Goal: Task Accomplishment & Management: Manage account settings

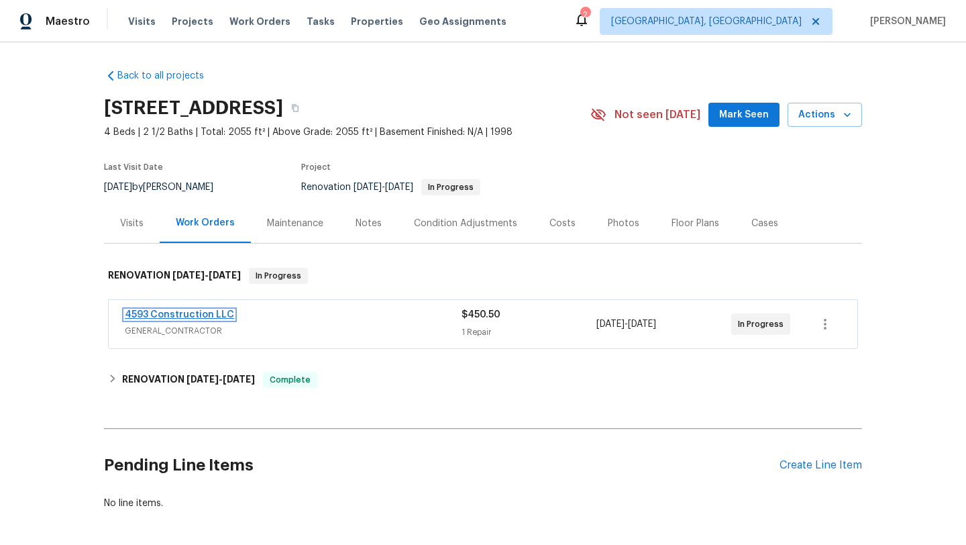
click at [172, 317] on link "4593 Construction LLC" at bounding box center [179, 314] width 109 height 9
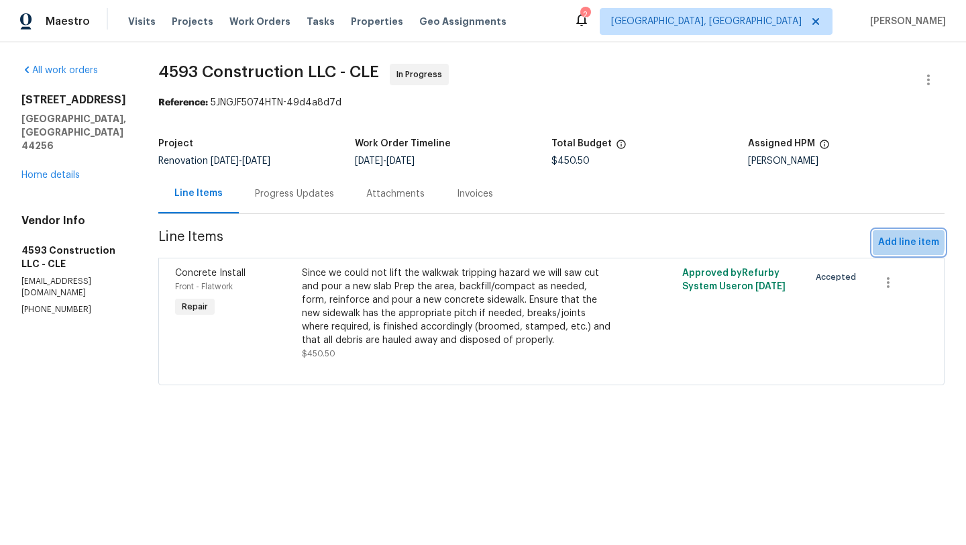
click at [895, 240] on span "Add line item" at bounding box center [908, 242] width 61 height 17
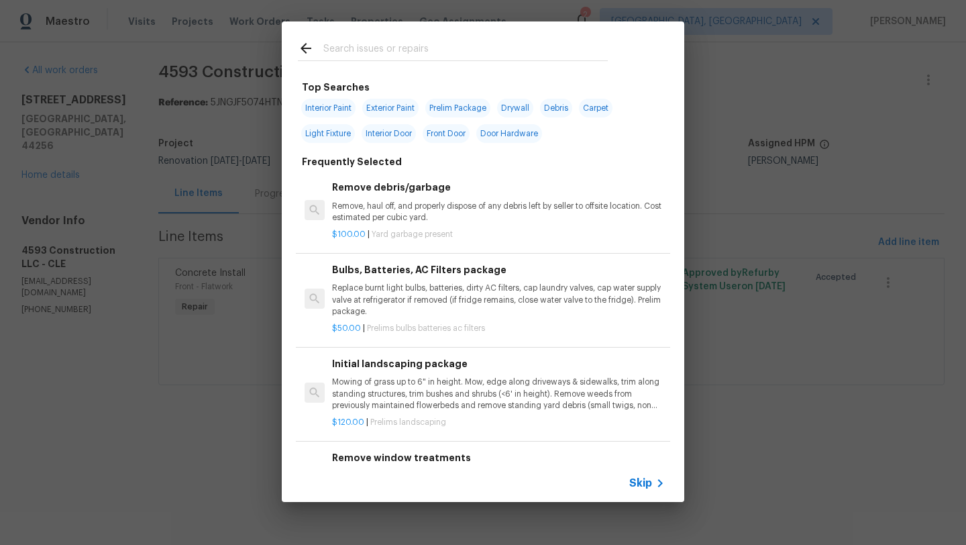
click at [370, 49] on input "text" at bounding box center [465, 50] width 285 height 20
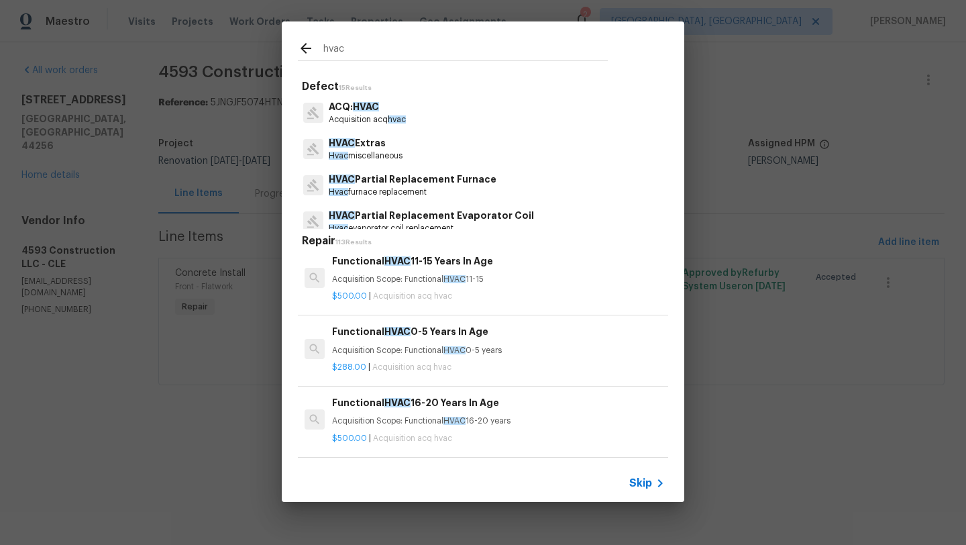
scroll to position [367, 0]
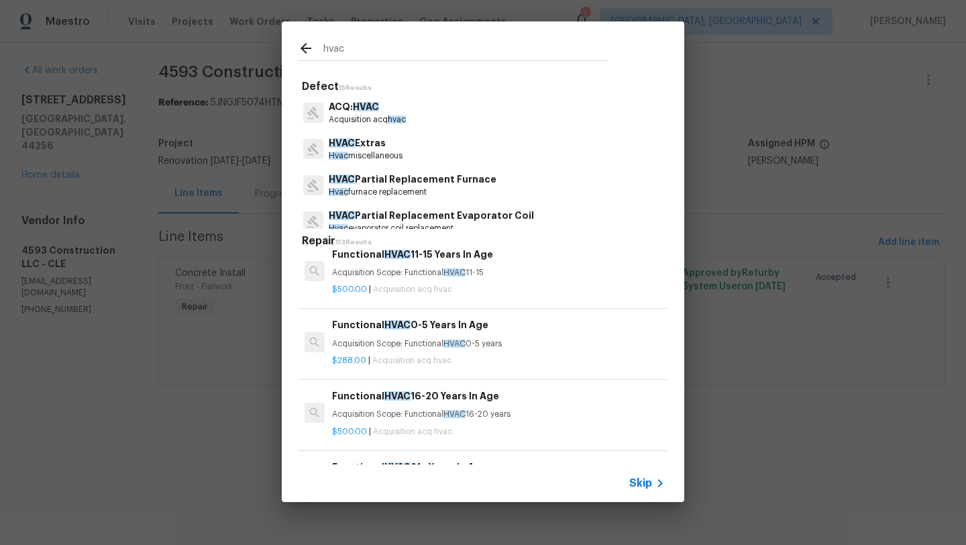
type input "hvac"
click at [373, 158] on p "Hvac miscellaneous" at bounding box center [366, 155] width 74 height 11
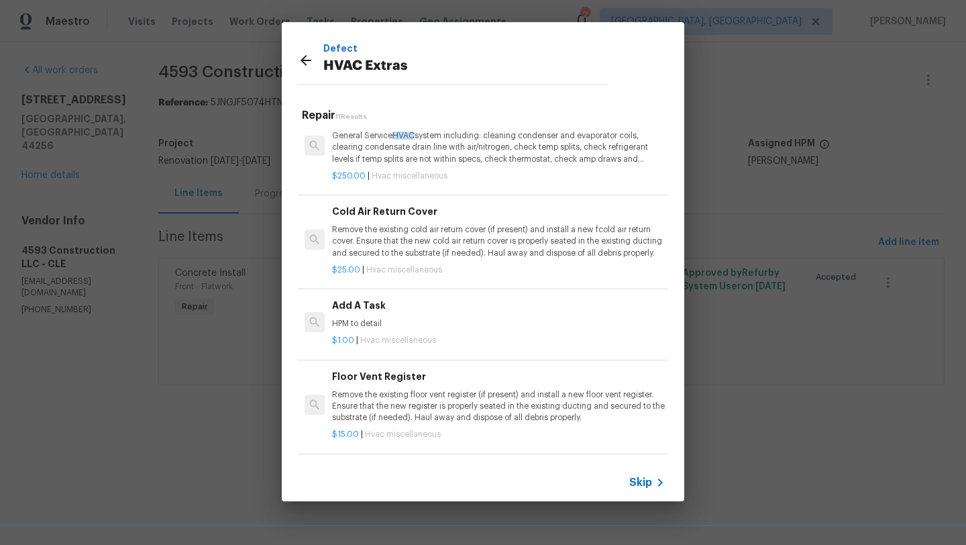
click at [370, 398] on p "Remove the existing floor vent register (if present) and install a new floor ve…" at bounding box center [498, 406] width 333 height 34
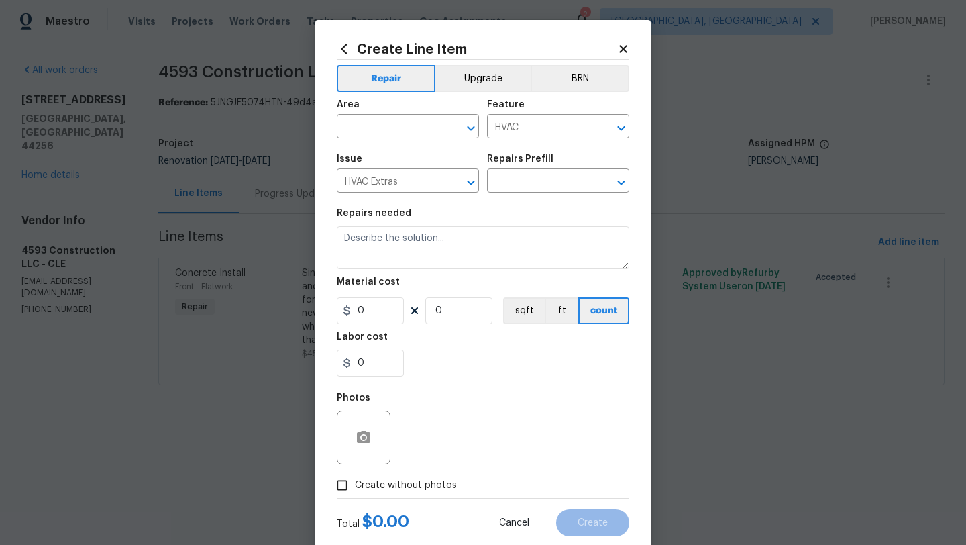
type input "Floor Vent Register $15.00"
type textarea "Remove the existing floor vent register (if present) and install a new floor ve…"
type input "15"
type input "1"
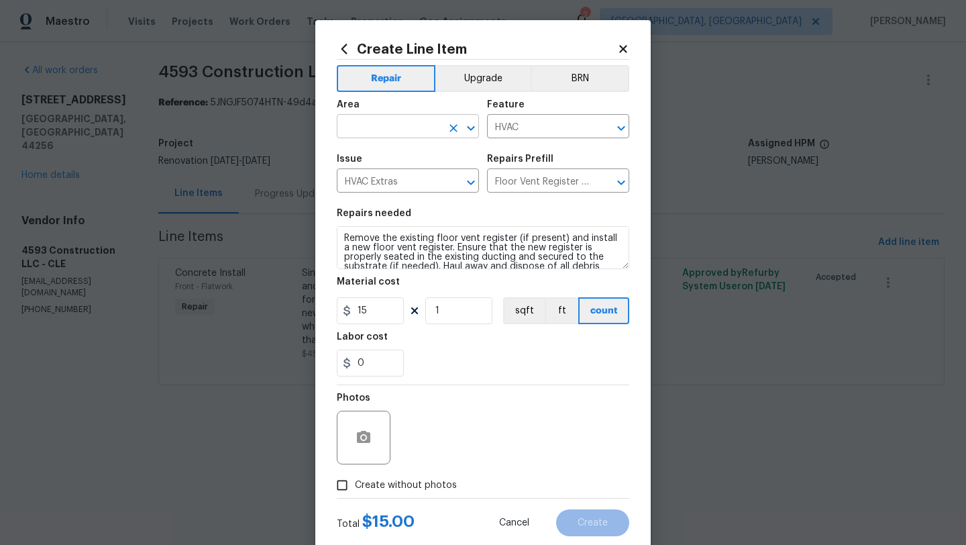
click at [408, 119] on input "text" at bounding box center [389, 127] width 105 height 21
click at [401, 158] on li "Front" at bounding box center [408, 158] width 142 height 22
type input "Front"
drag, startPoint x: 455, startPoint y: 315, endPoint x: 429, endPoint y: 315, distance: 26.2
click at [429, 315] on input "1" at bounding box center [458, 310] width 67 height 27
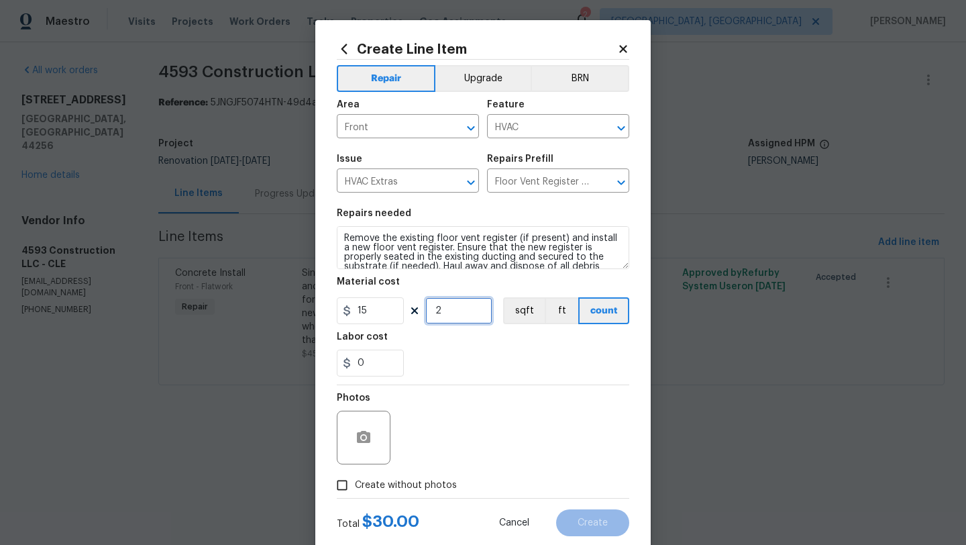
type input "2"
click at [344, 487] on input "Create without photos" at bounding box center [342, 485] width 26 height 26
checkbox input "true"
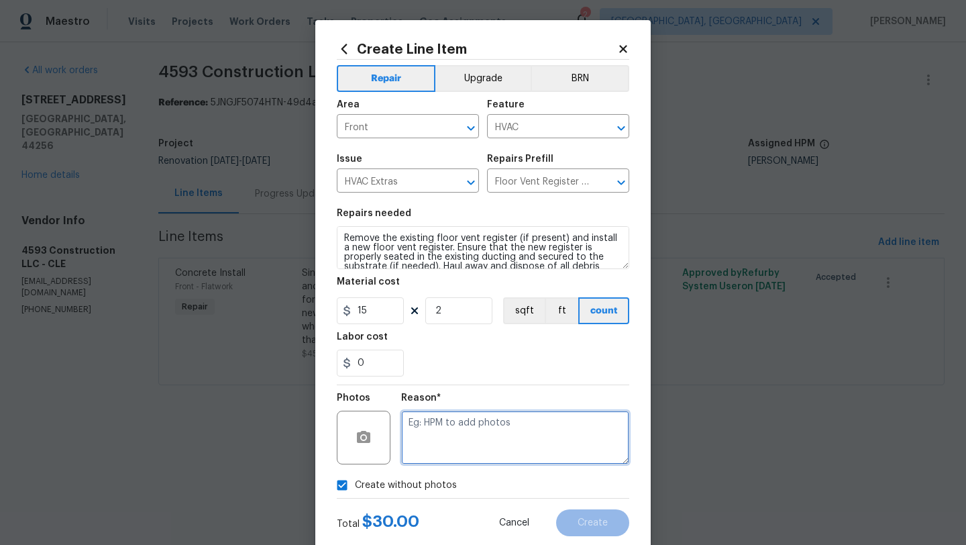
click at [450, 449] on textarea at bounding box center [515, 438] width 228 height 54
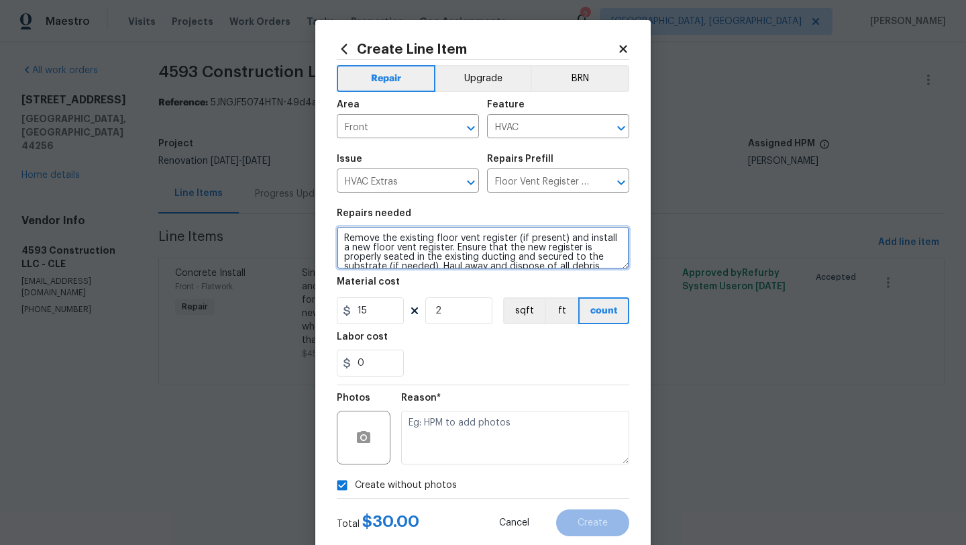
click at [342, 237] on textarea "Remove the existing floor vent register (if present) and install a new floor ve…" at bounding box center [483, 247] width 293 height 43
type textarea "replace the two rusted floor vents. Remove the existing floor vent register (if…"
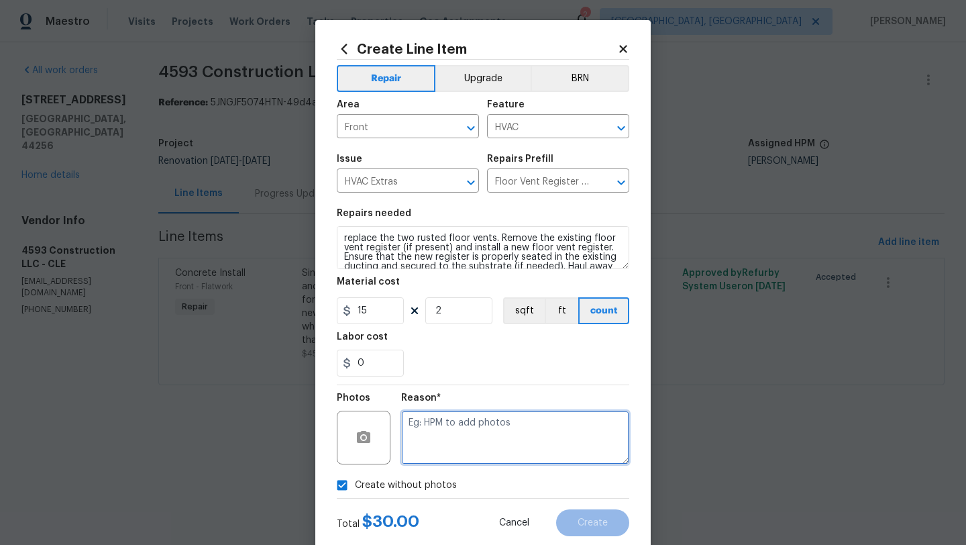
click at [477, 451] on textarea at bounding box center [515, 438] width 228 height 54
type textarea "desk"
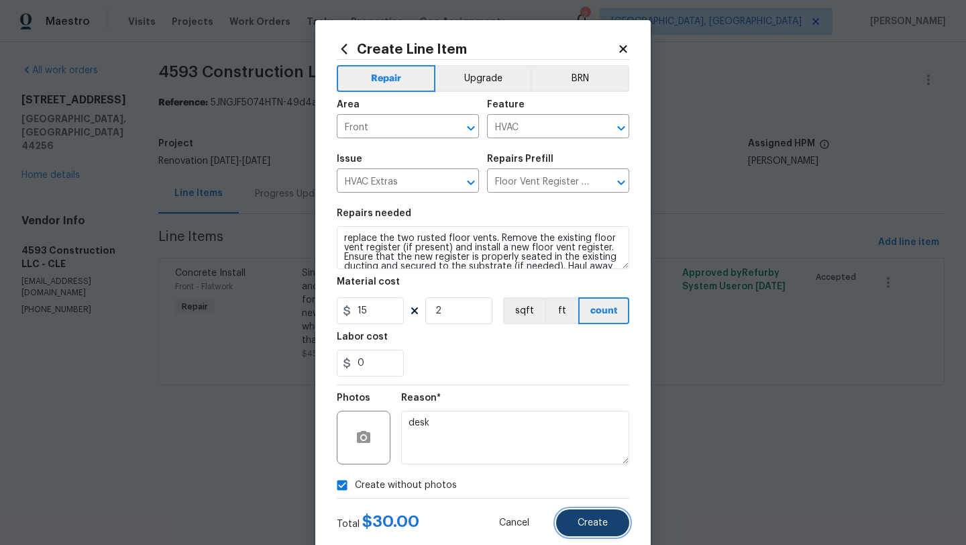
click at [607, 522] on span "Create" at bounding box center [593, 523] width 30 height 10
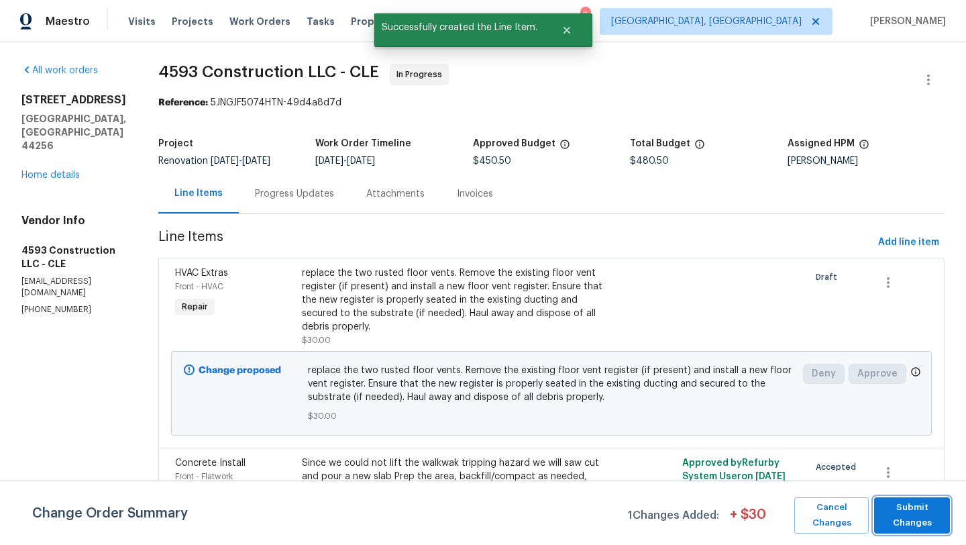
click at [891, 507] on span "Submit Changes" at bounding box center [912, 515] width 62 height 31
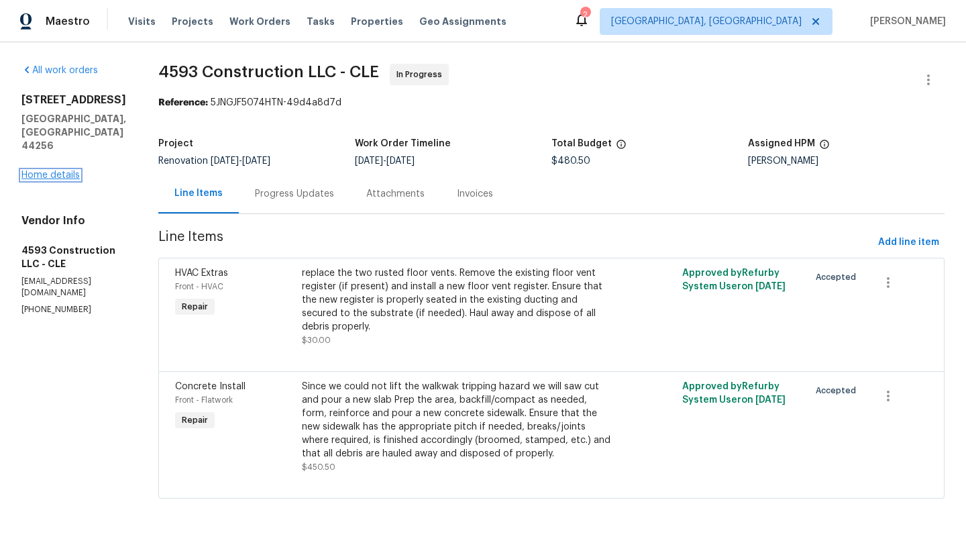
click at [60, 170] on link "Home details" at bounding box center [50, 174] width 58 height 9
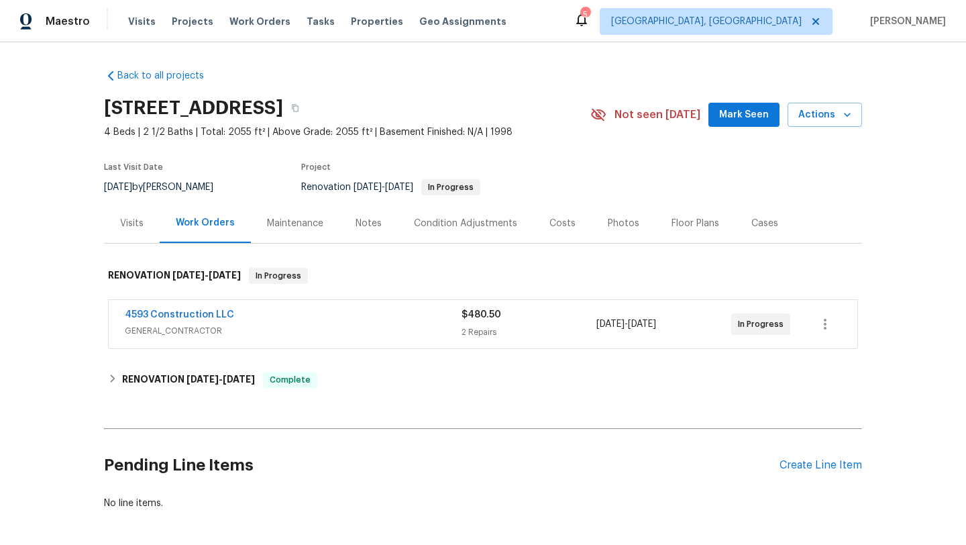
click at [727, 121] on span "Mark Seen" at bounding box center [744, 115] width 50 height 17
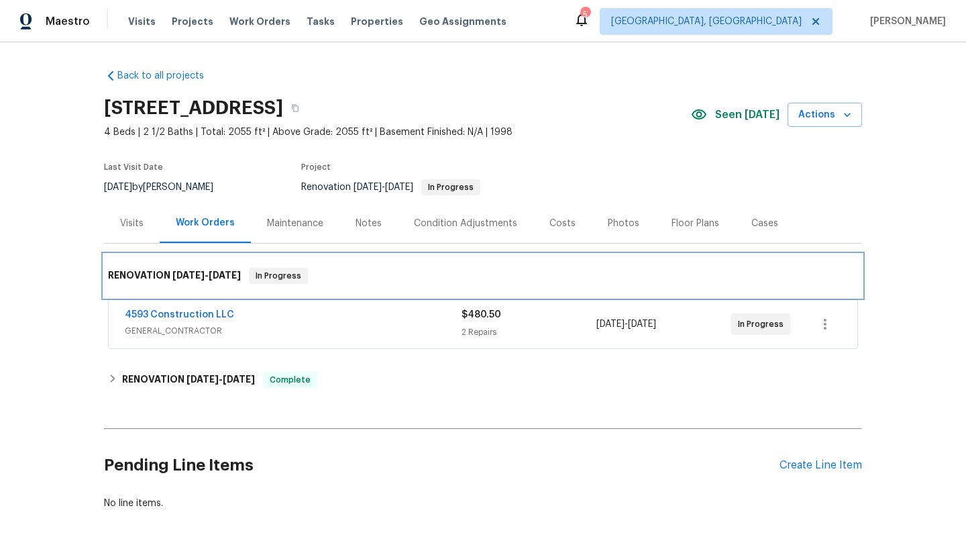
click at [153, 293] on div "RENOVATION 8/11/25 - 8/14/25 In Progress" at bounding box center [483, 275] width 758 height 43
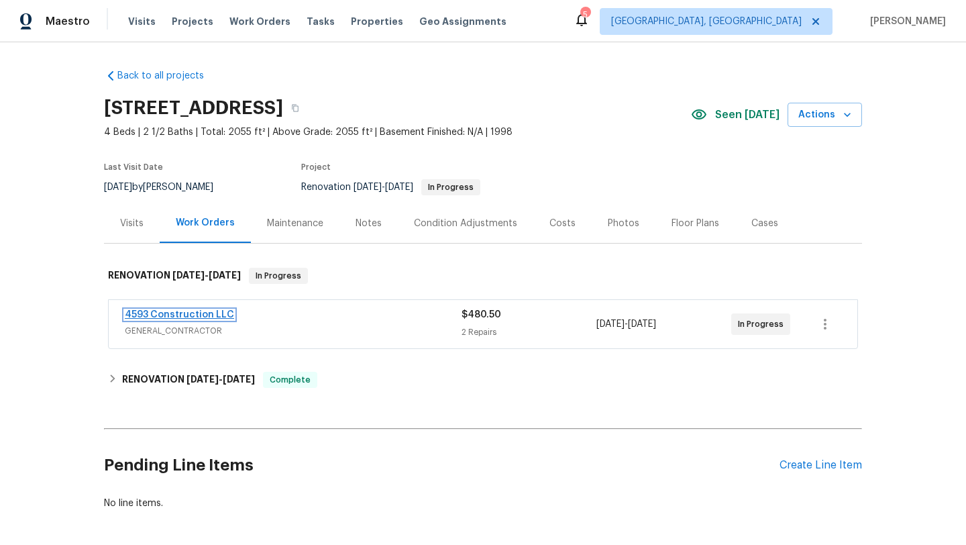
click at [172, 315] on link "4593 Construction LLC" at bounding box center [179, 314] width 109 height 9
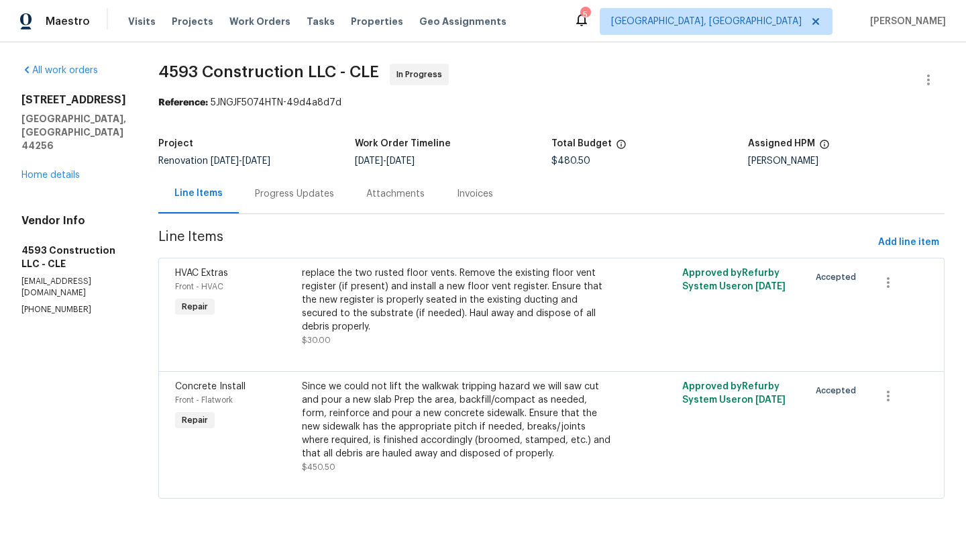
click at [89, 317] on section "All work orders 920 Norwegian Wood Dr Medina, OH 44256 Home details Vendor Info…" at bounding box center [73, 289] width 105 height 451
click at [54, 170] on link "Home details" at bounding box center [50, 174] width 58 height 9
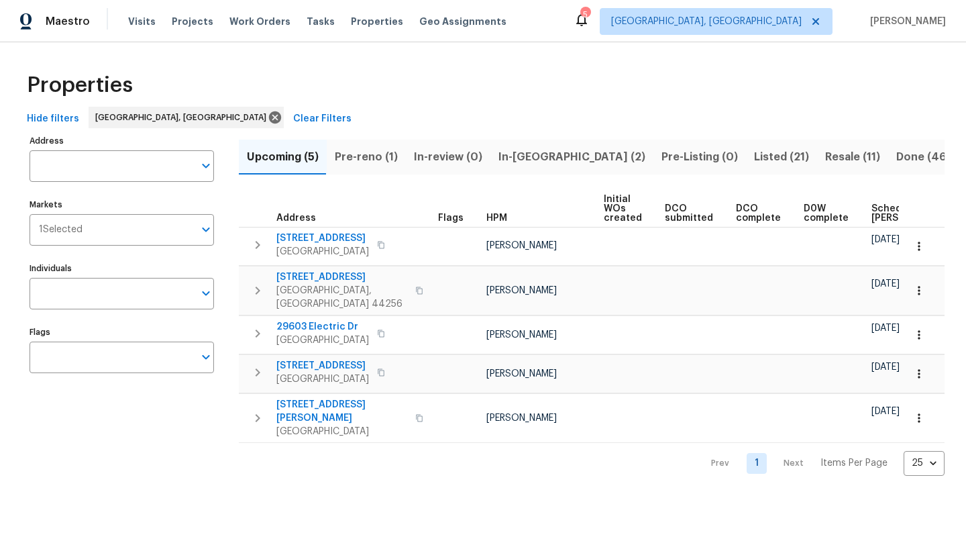
click at [373, 160] on span "Pre-reno (1)" at bounding box center [366, 157] width 63 height 19
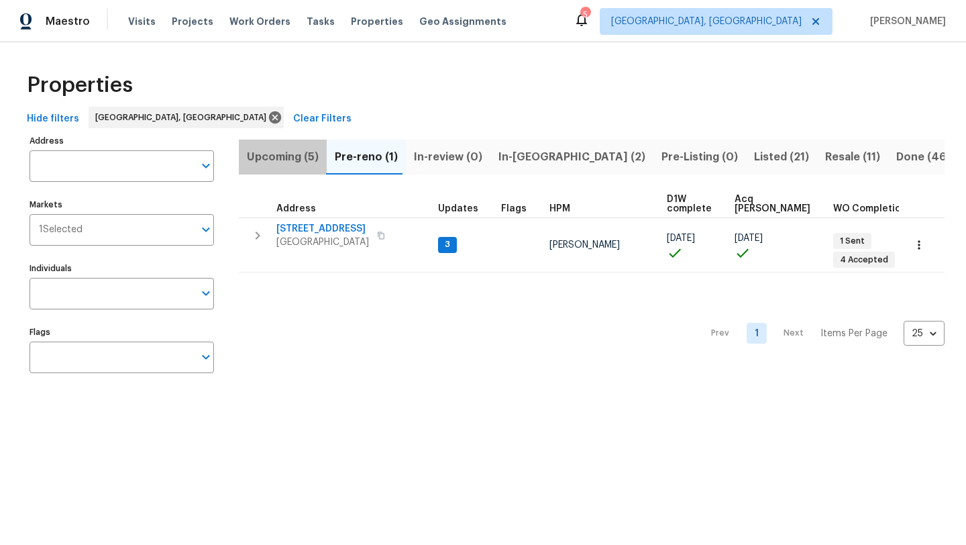
click at [287, 152] on span "Upcoming (5)" at bounding box center [283, 157] width 72 height 19
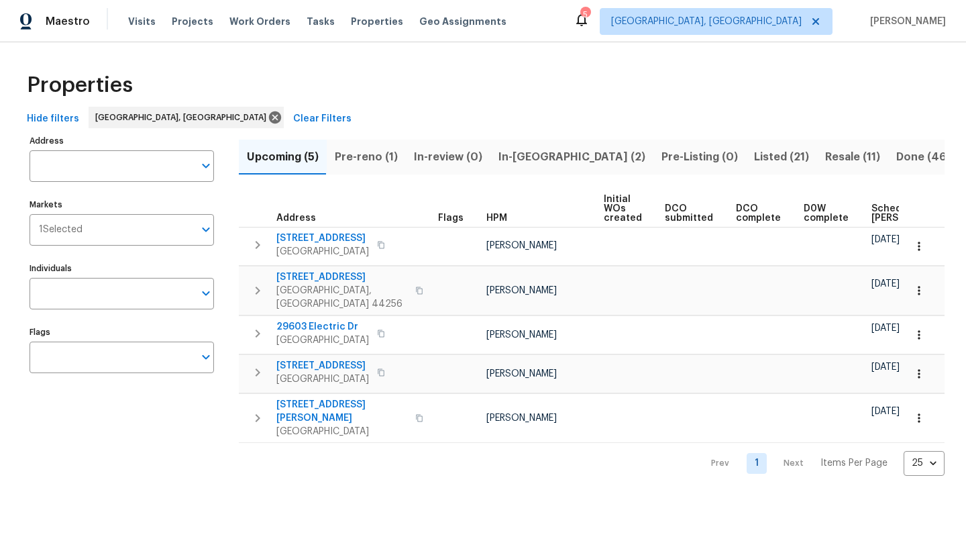
click at [872, 214] on span "Scheduled COE" at bounding box center [910, 213] width 76 height 19
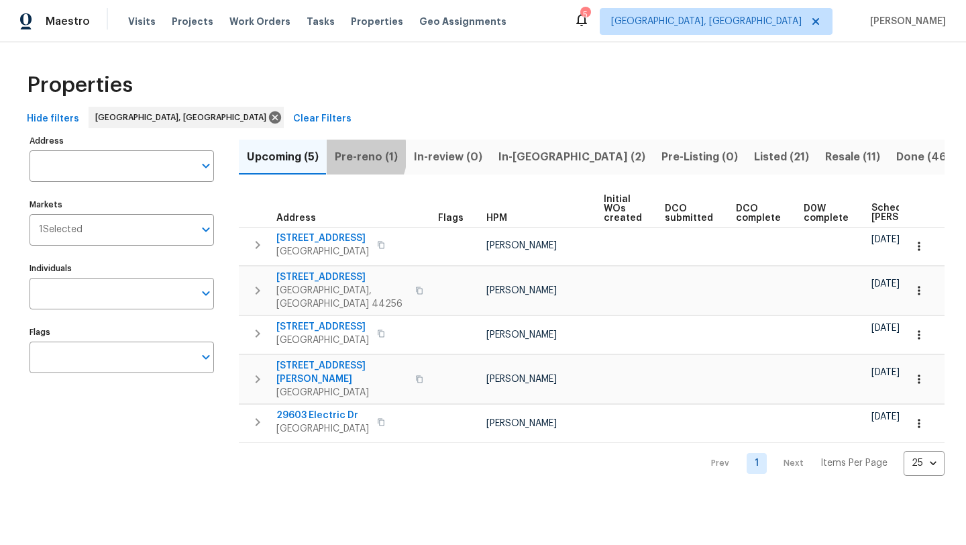
click at [345, 154] on span "Pre-reno (1)" at bounding box center [366, 157] width 63 height 19
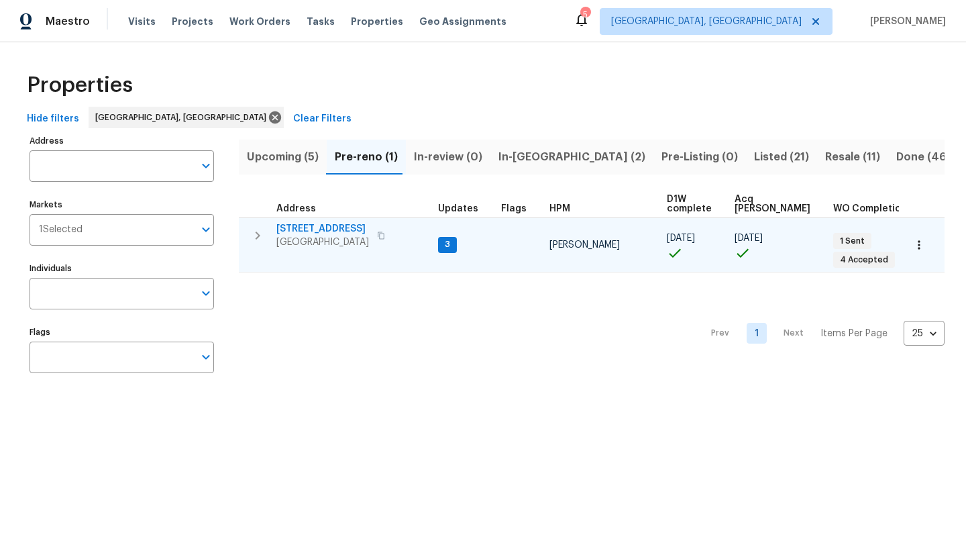
click at [312, 229] on span "7010 Woodhaven Ave" at bounding box center [322, 228] width 93 height 13
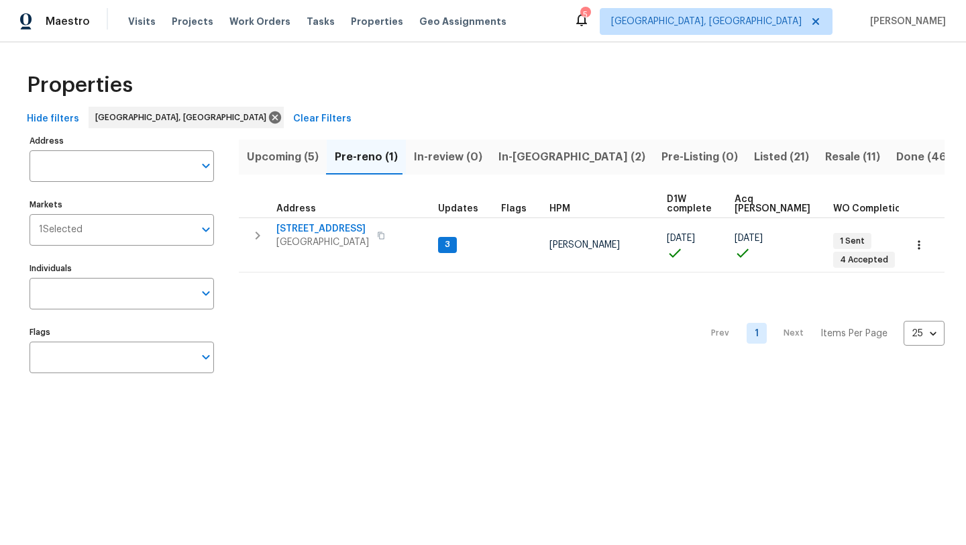
click at [271, 156] on span "Upcoming (5)" at bounding box center [283, 157] width 72 height 19
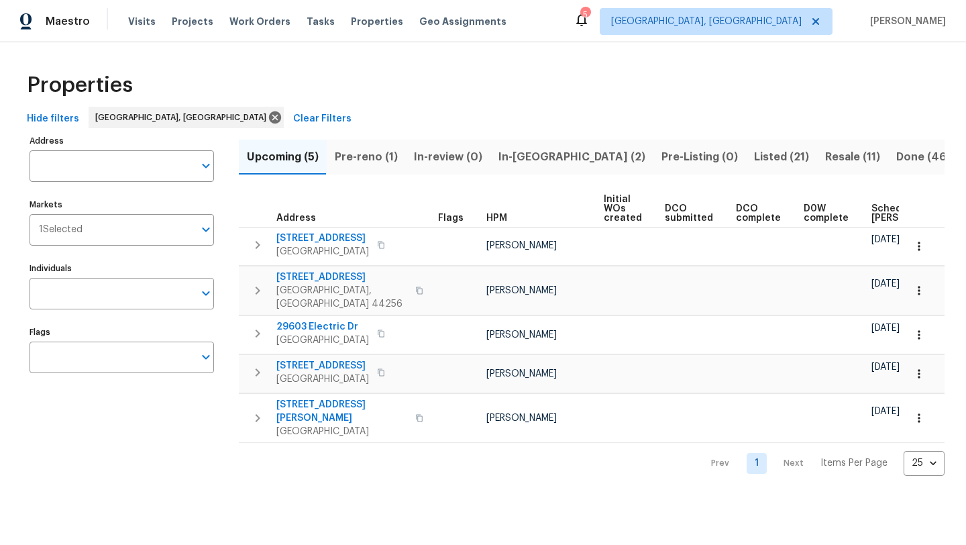
click at [872, 213] on span "Scheduled COE" at bounding box center [910, 213] width 76 height 19
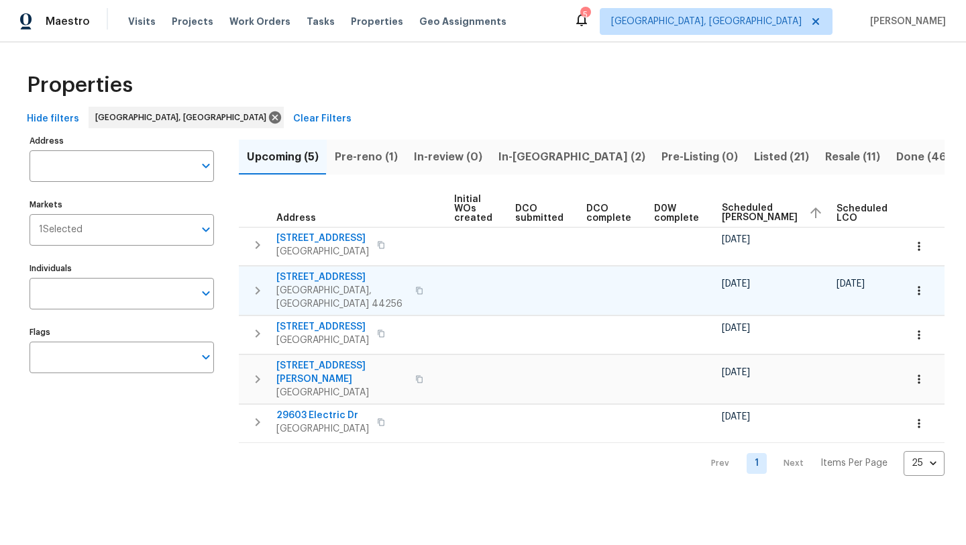
scroll to position [0, 163]
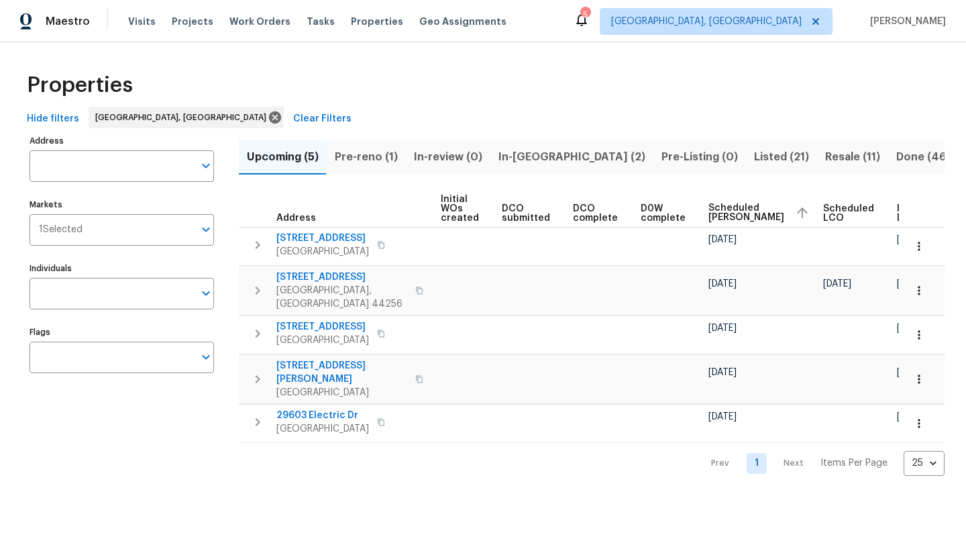
click at [534, 81] on div "Properties" at bounding box center [482, 85] width 923 height 43
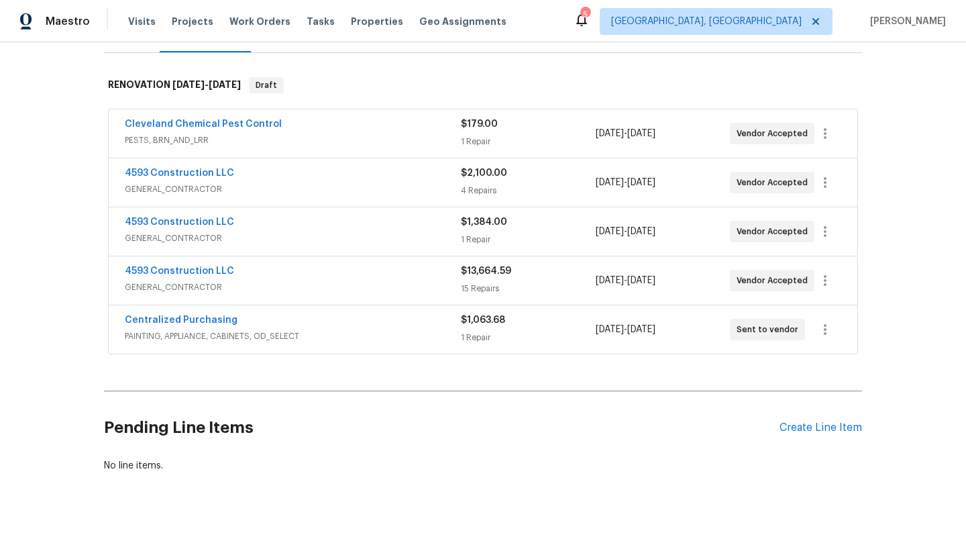
scroll to position [209, 0]
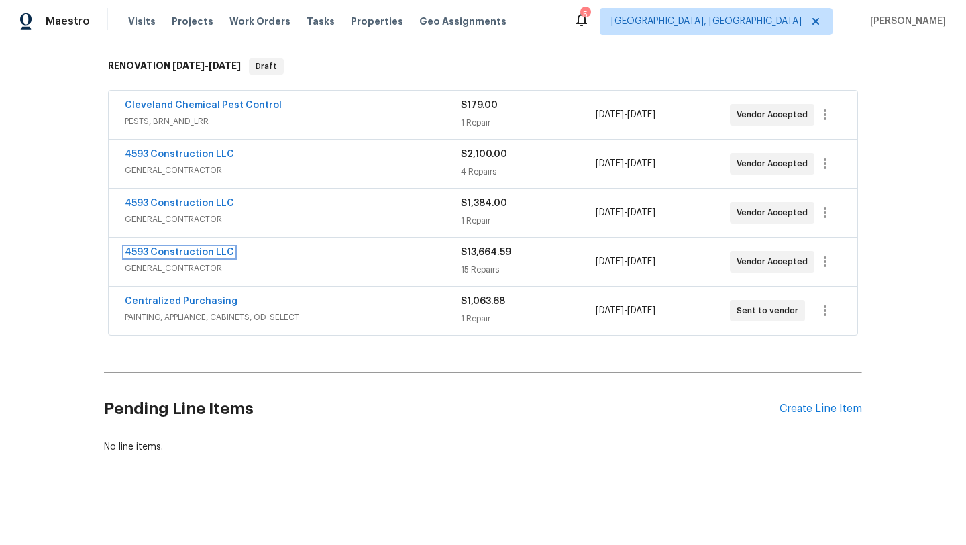
click at [174, 251] on link "4593 Construction LLC" at bounding box center [179, 252] width 109 height 9
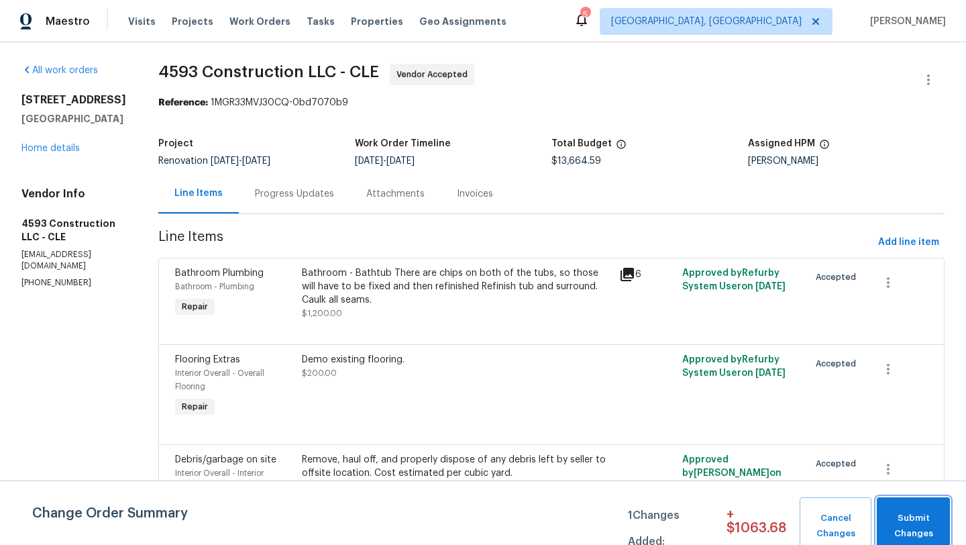
click at [911, 534] on span "Submit Changes" at bounding box center [914, 526] width 60 height 31
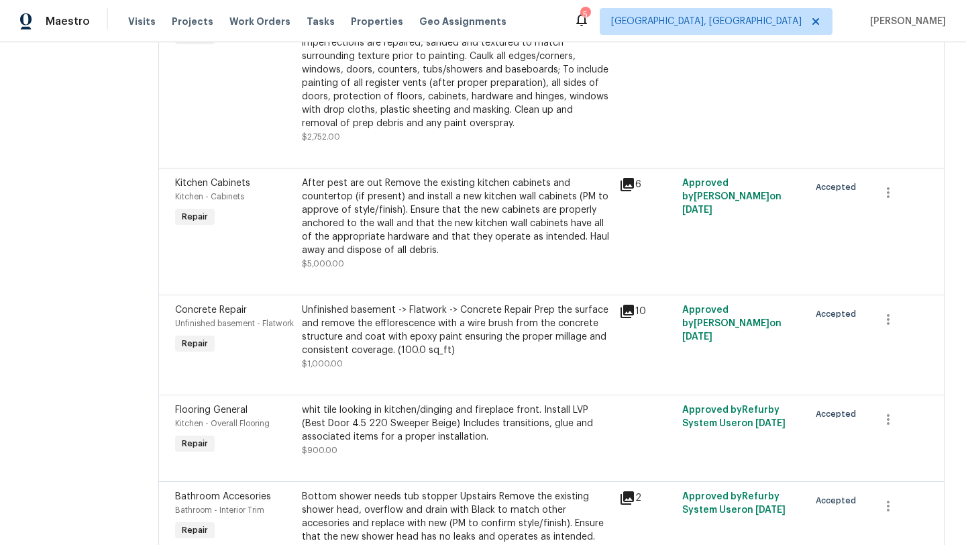
scroll to position [644, 0]
click at [334, 230] on div "After pest are out Remove the existing kitchen cabinets and countertop (if pres…" at bounding box center [456, 216] width 309 height 81
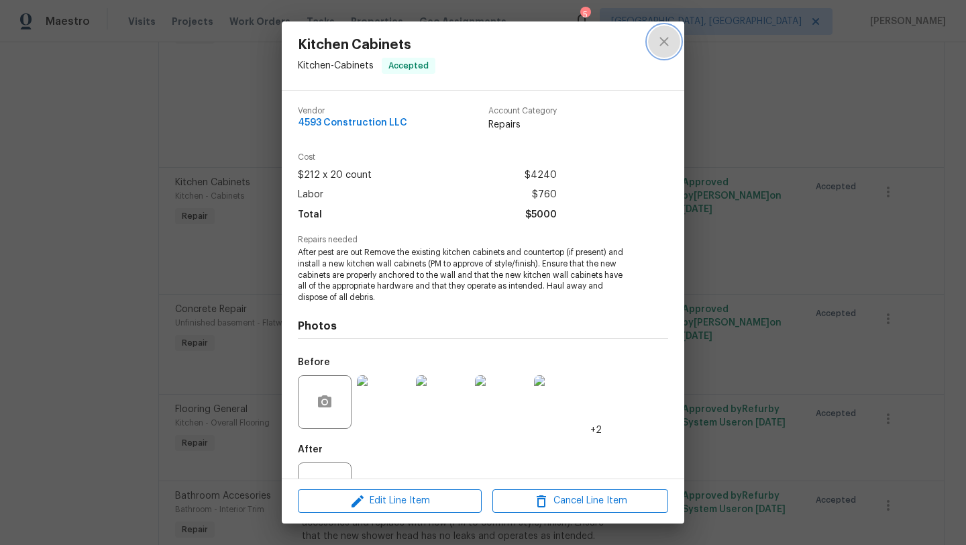
click at [664, 42] on icon "close" at bounding box center [664, 41] width 9 height 9
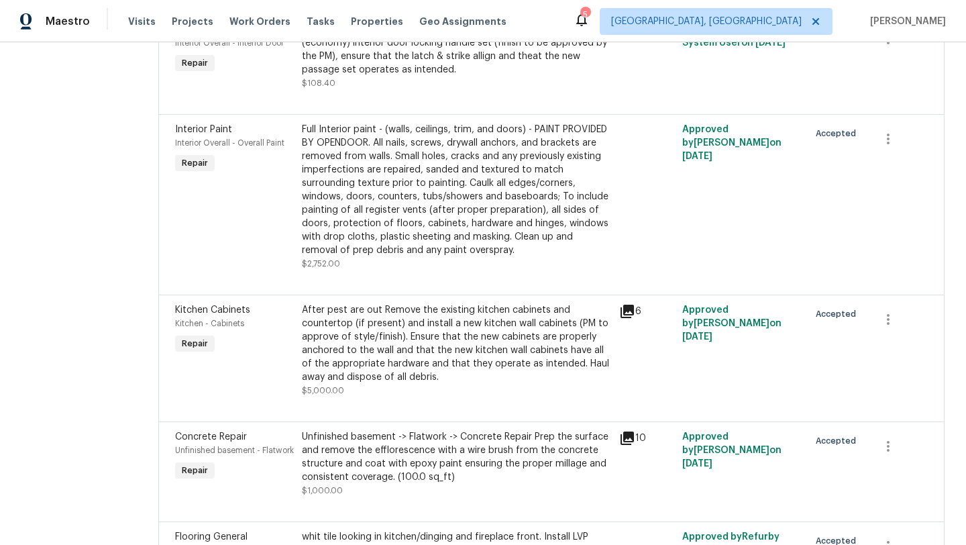
scroll to position [515, 0]
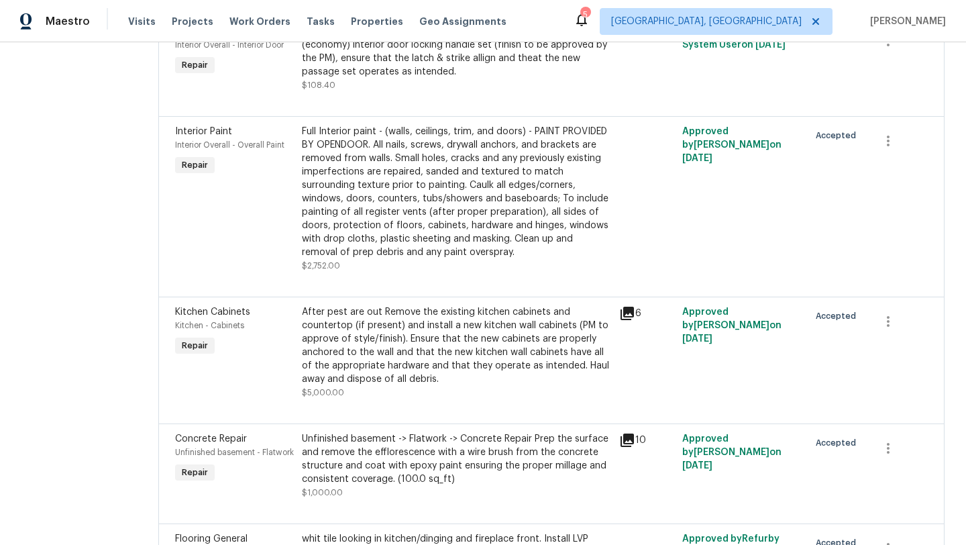
click at [443, 342] on div "After pest are out Remove the existing kitchen cabinets and countertop (if pres…" at bounding box center [456, 345] width 309 height 81
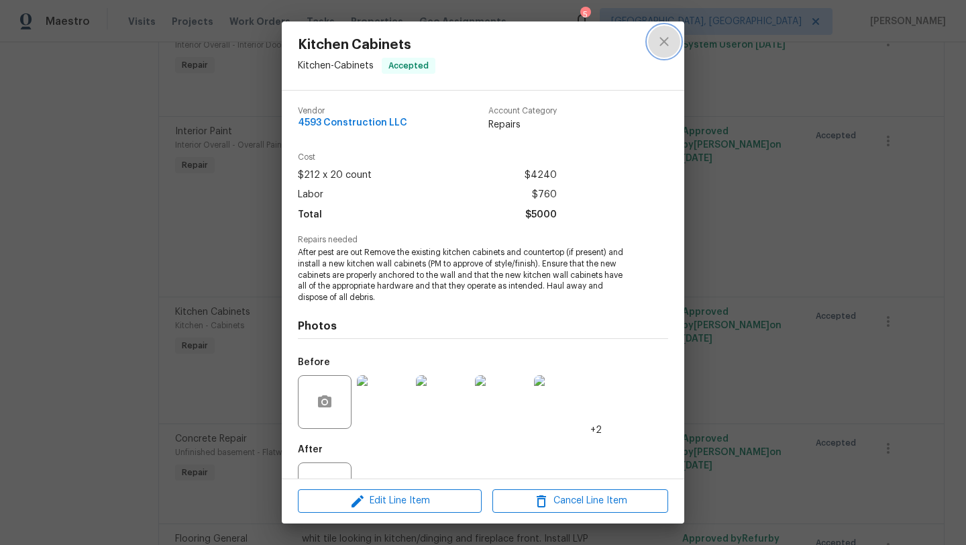
click at [661, 46] on icon "close" at bounding box center [664, 42] width 16 height 16
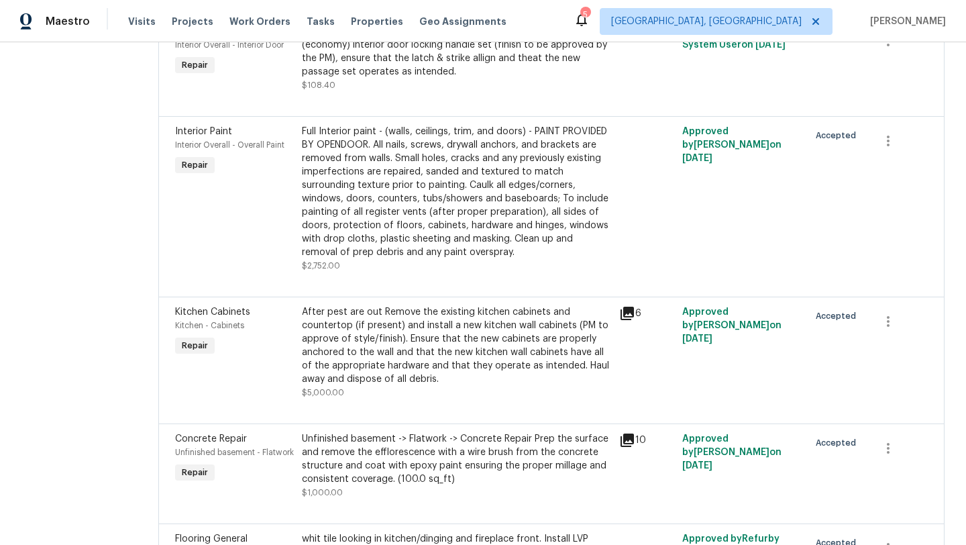
click at [633, 321] on icon at bounding box center [627, 313] width 16 height 16
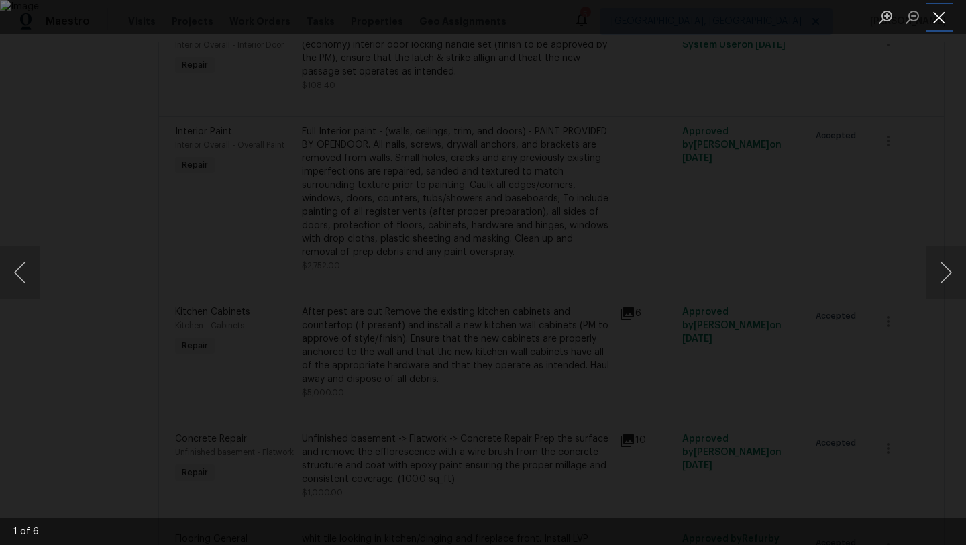
click at [936, 24] on button "Close lightbox" at bounding box center [939, 16] width 27 height 23
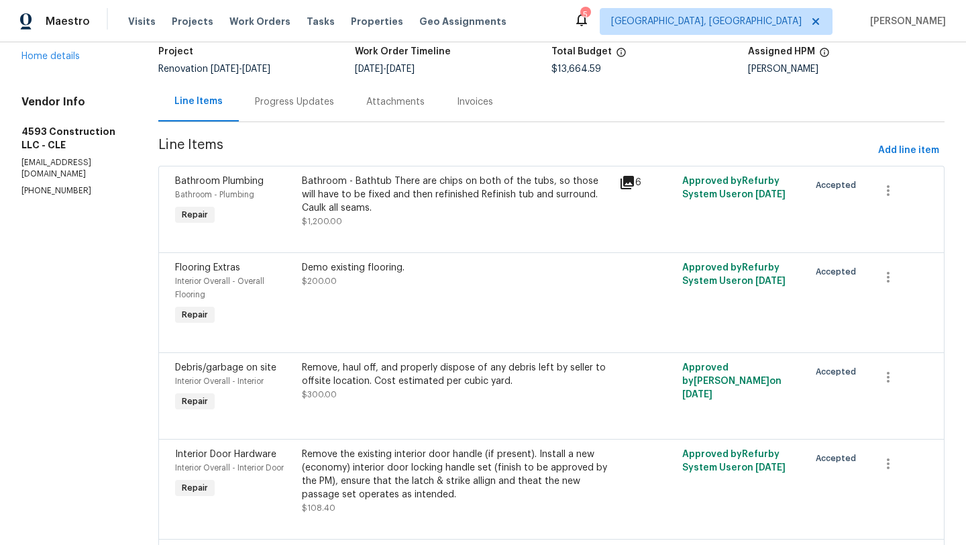
scroll to position [0, 0]
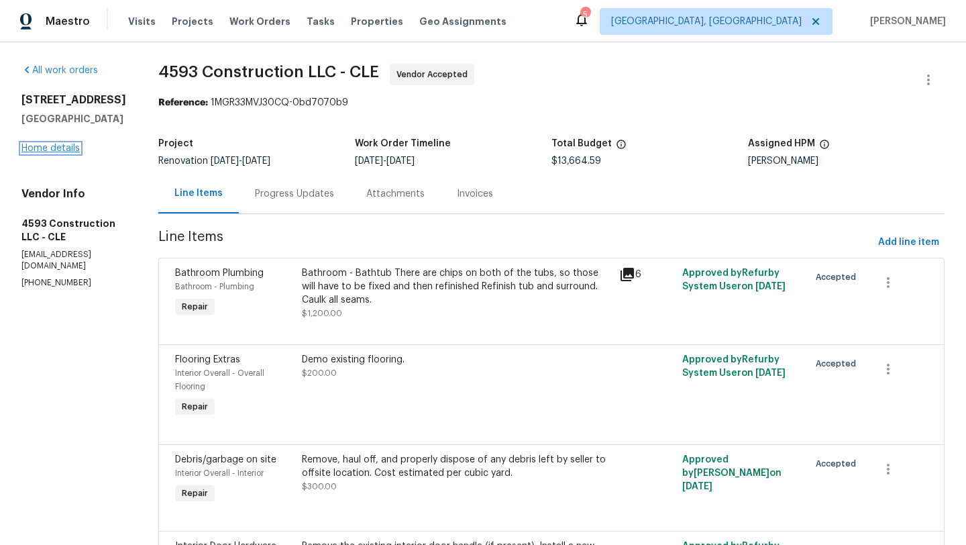
click at [50, 147] on link "Home details" at bounding box center [50, 148] width 58 height 9
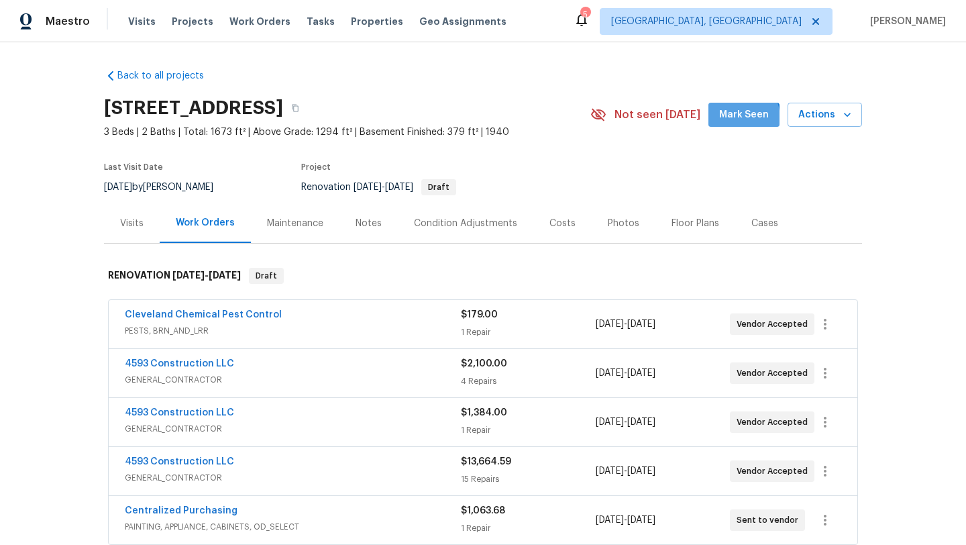
click at [735, 119] on span "Mark Seen" at bounding box center [744, 115] width 50 height 17
click at [828, 472] on icon "button" at bounding box center [825, 471] width 16 height 16
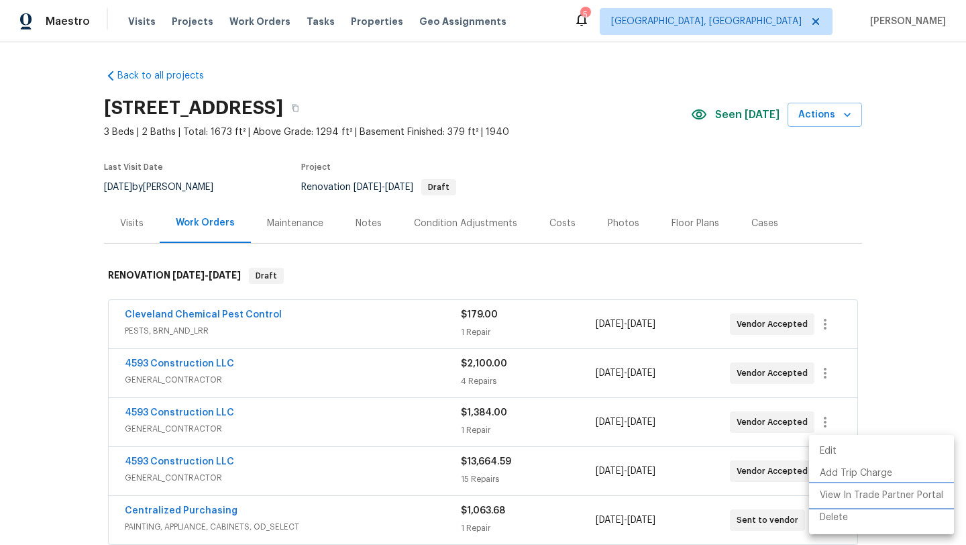
click at [833, 499] on li "View In Trade Partner Portal" at bounding box center [881, 496] width 145 height 22
click at [833, 500] on li "View In Trade Partner Portal" at bounding box center [881, 496] width 145 height 22
click at [173, 465] on div at bounding box center [483, 272] width 966 height 545
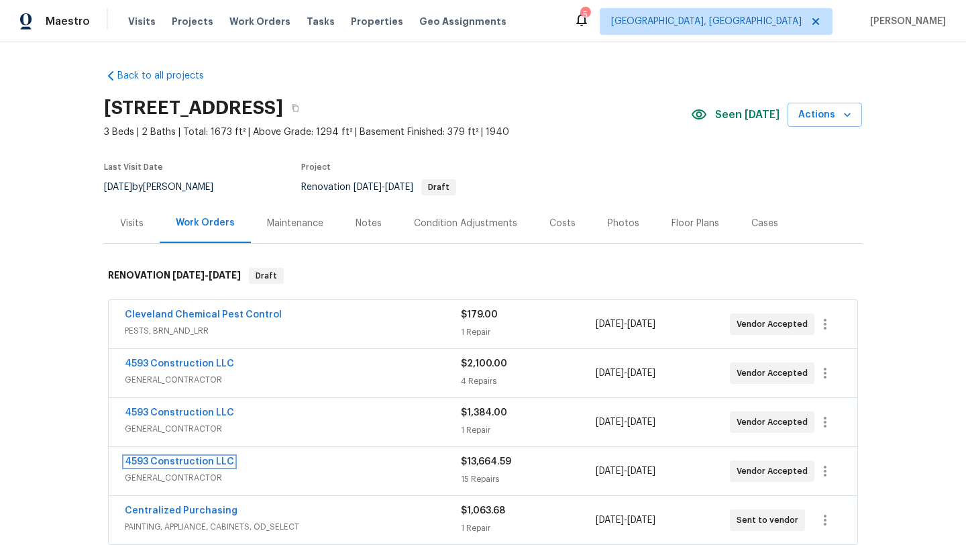
click at [173, 465] on link "4593 Construction LLC" at bounding box center [179, 461] width 109 height 9
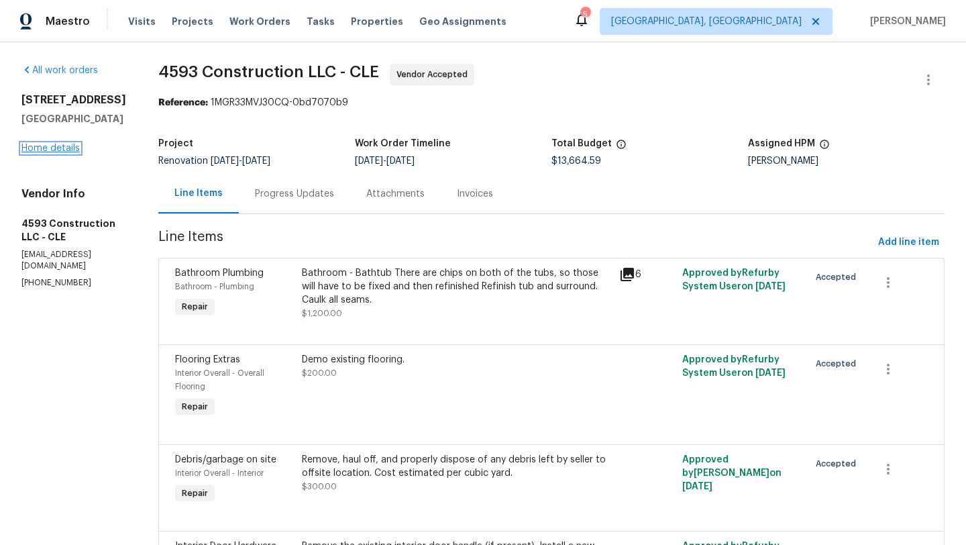
click at [23, 150] on link "Home details" at bounding box center [50, 148] width 58 height 9
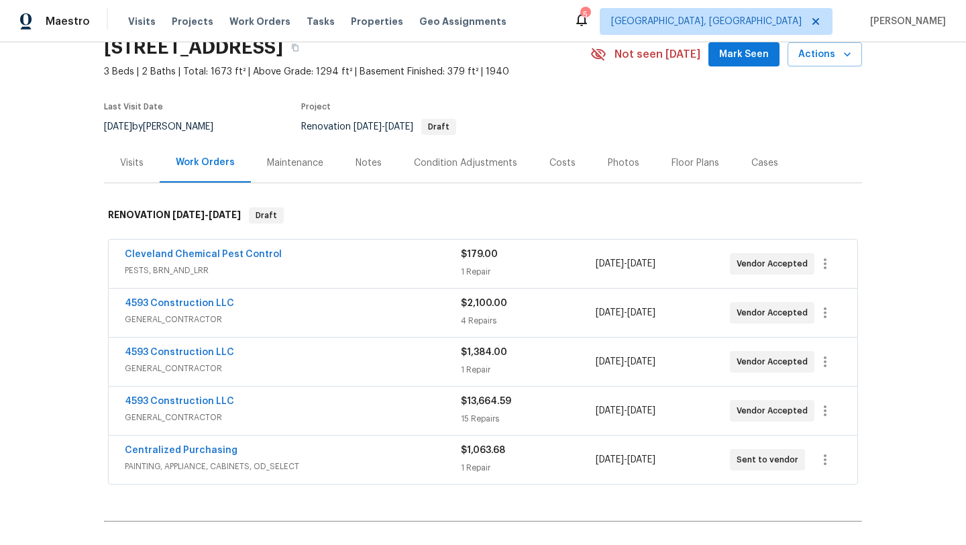
scroll to position [62, 0]
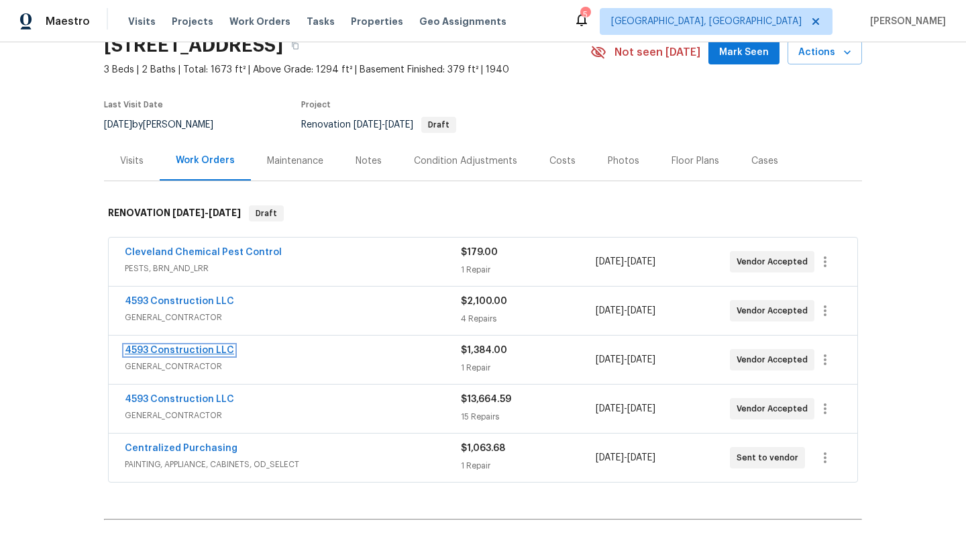
click at [188, 351] on link "4593 Construction LLC" at bounding box center [179, 350] width 109 height 9
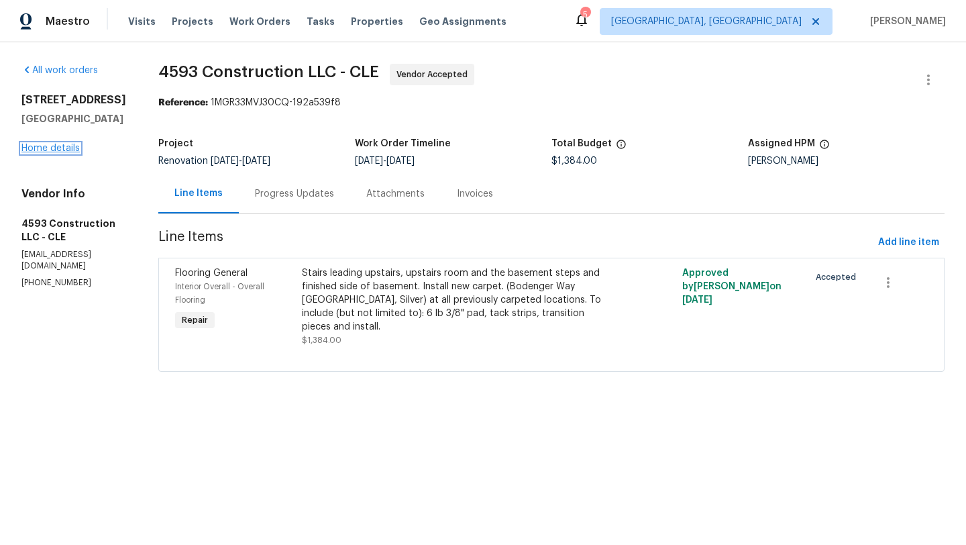
click at [31, 148] on link "Home details" at bounding box center [50, 148] width 58 height 9
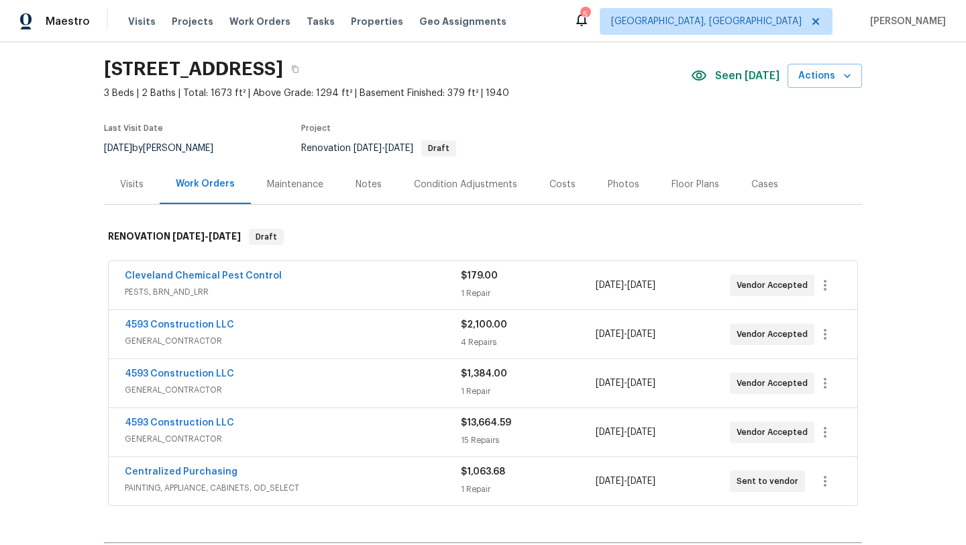
scroll to position [43, 0]
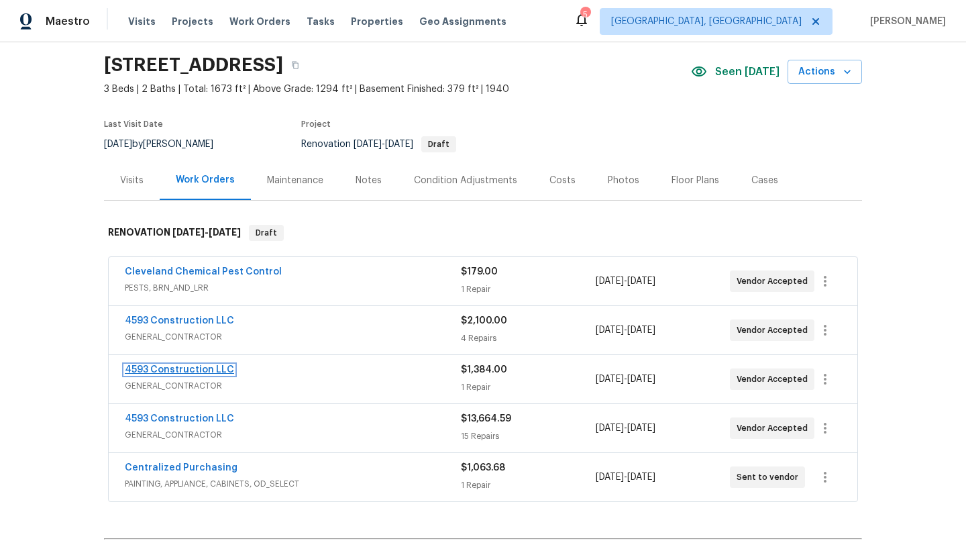
click at [195, 369] on link "4593 Construction LLC" at bounding box center [179, 369] width 109 height 9
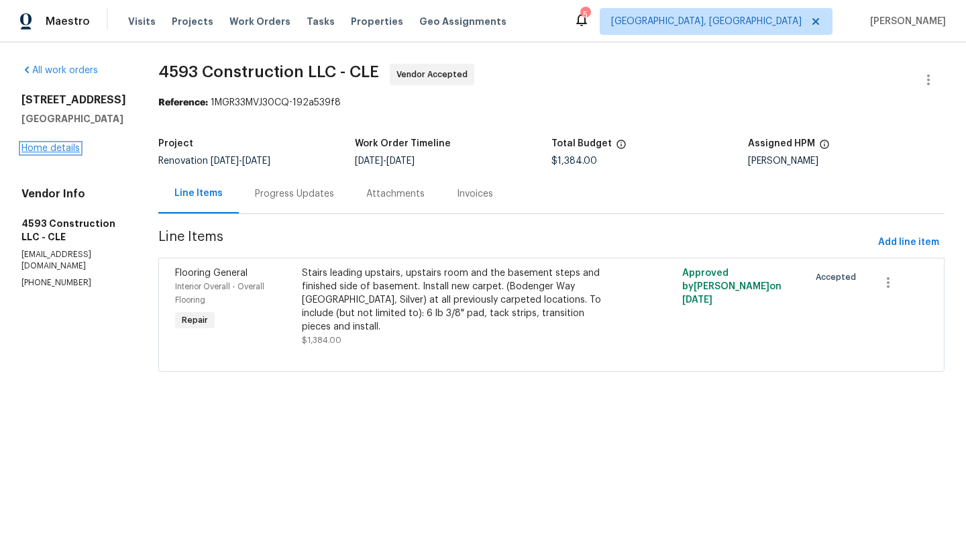
click at [68, 148] on link "Home details" at bounding box center [50, 148] width 58 height 9
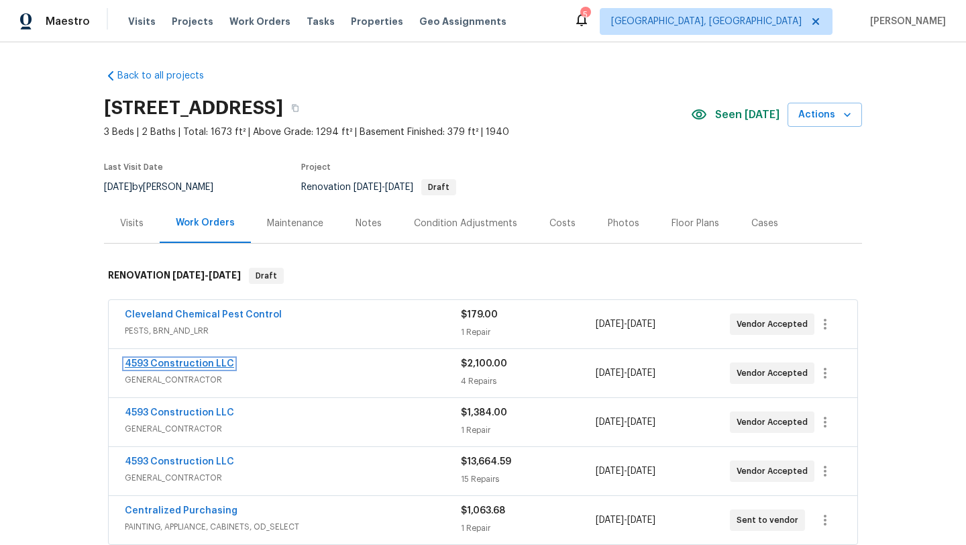
click at [154, 366] on link "4593 Construction LLC" at bounding box center [179, 363] width 109 height 9
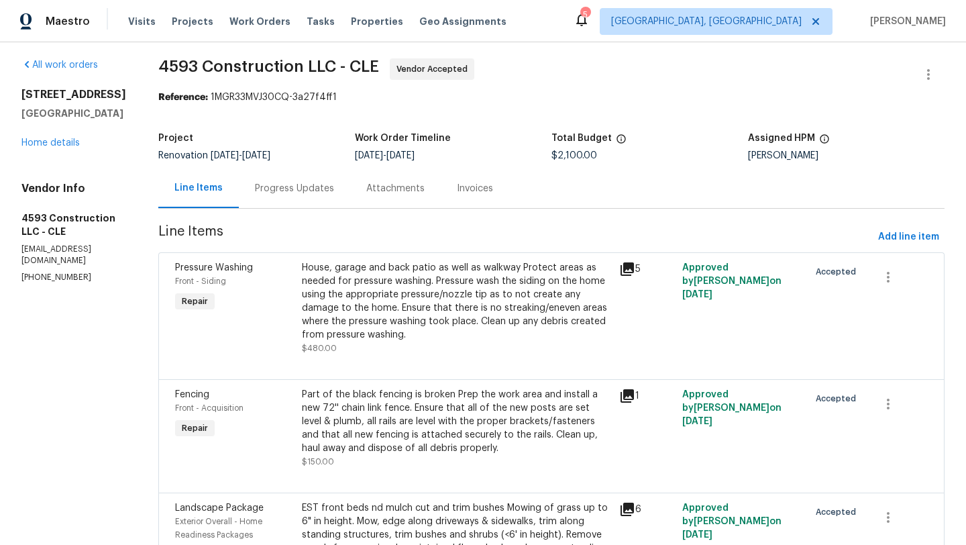
scroll to position [6, 0]
click at [53, 140] on link "Home details" at bounding box center [50, 142] width 58 height 9
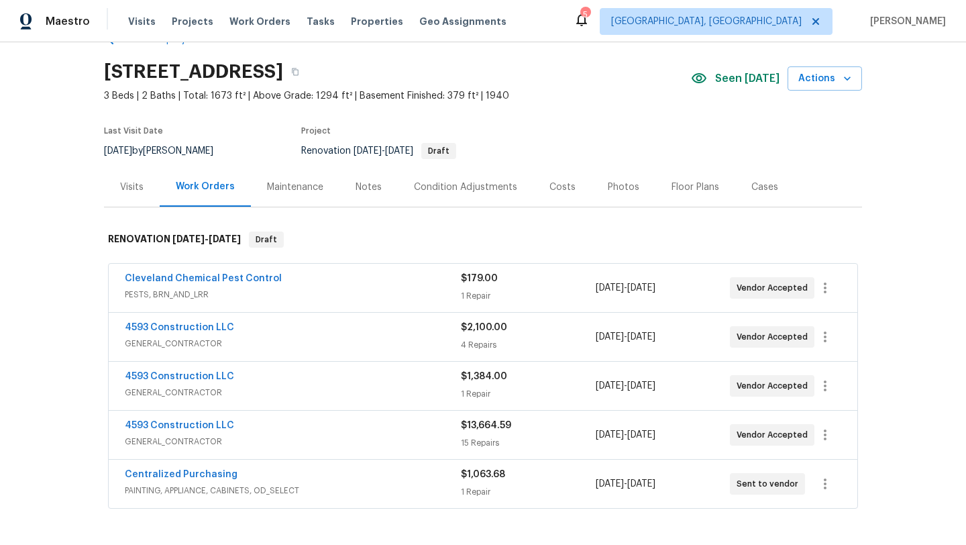
scroll to position [40, 0]
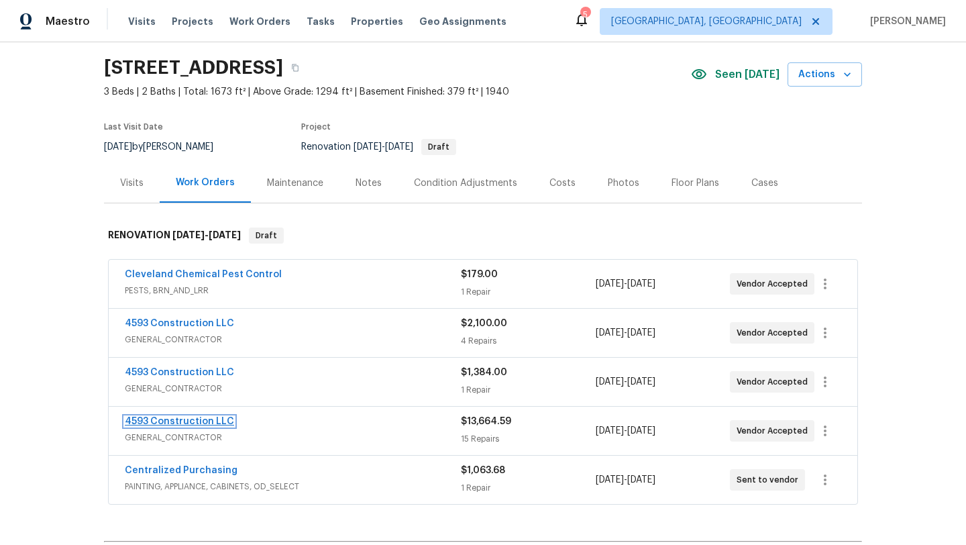
click at [185, 422] on link "4593 Construction LLC" at bounding box center [179, 421] width 109 height 9
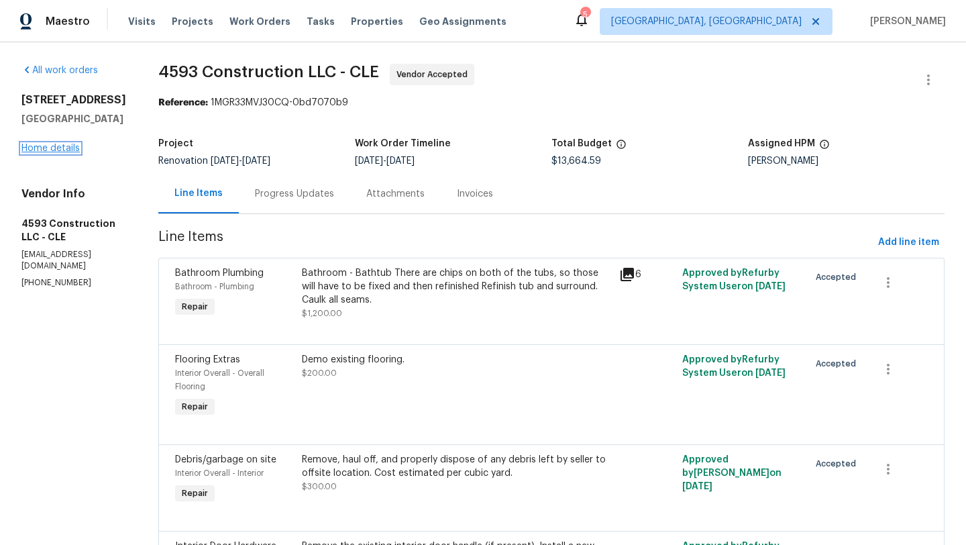
click at [55, 150] on link "Home details" at bounding box center [50, 148] width 58 height 9
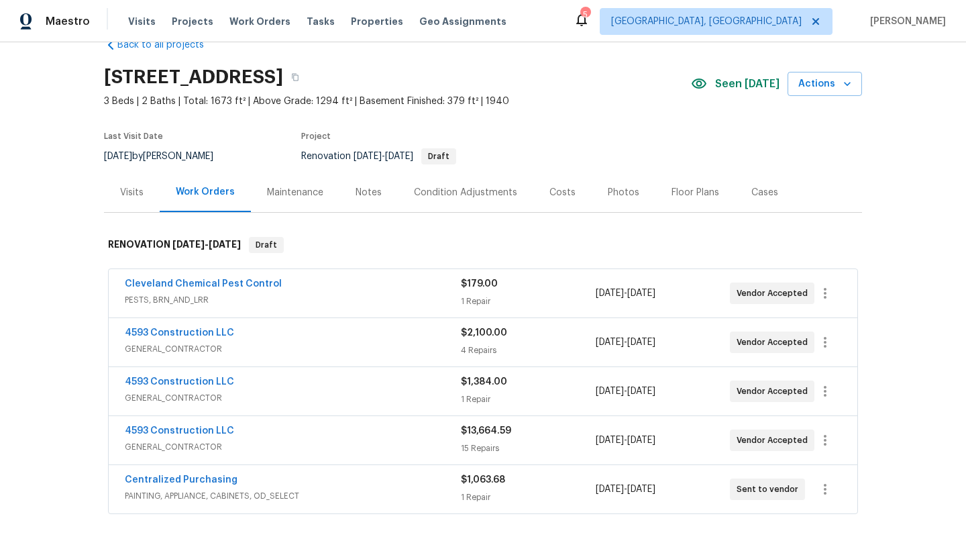
scroll to position [32, 0]
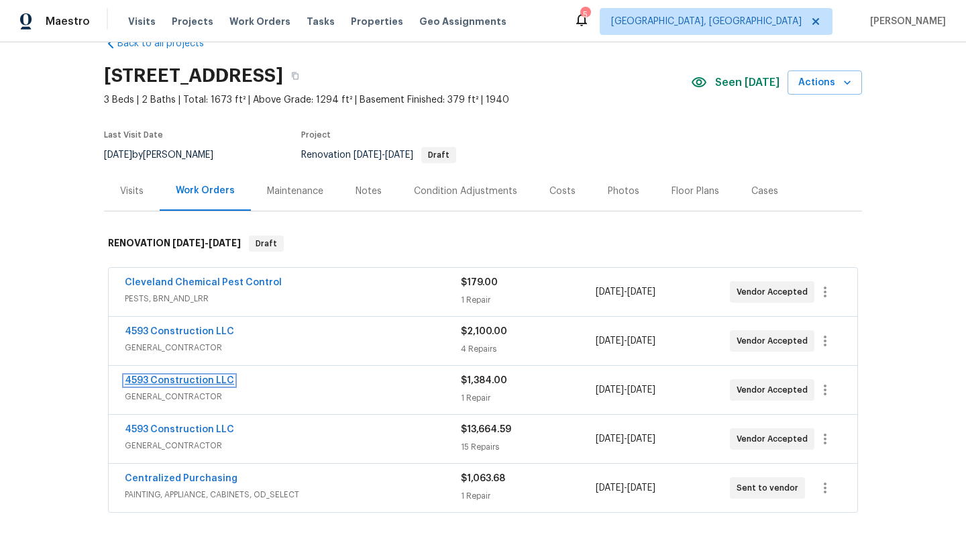
click at [183, 380] on link "4593 Construction LLC" at bounding box center [179, 380] width 109 height 9
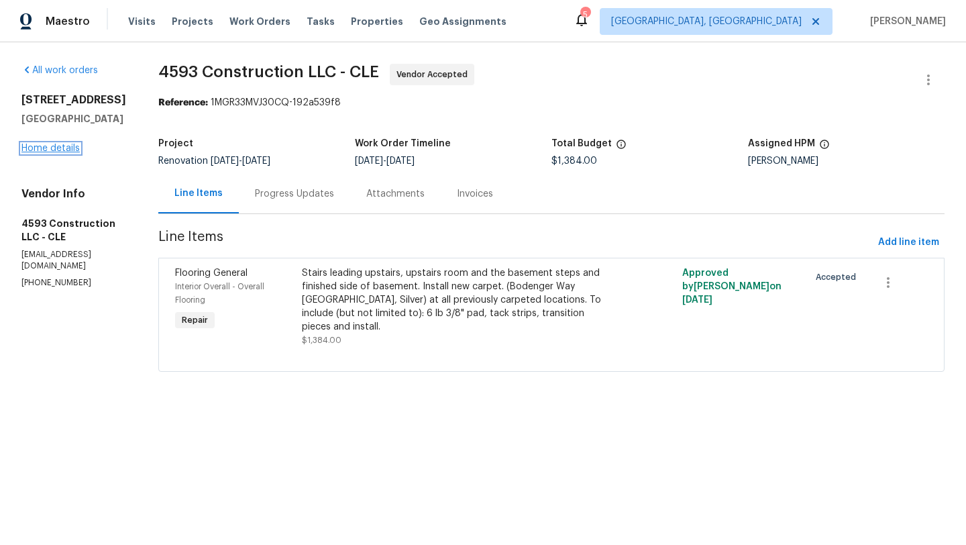
click at [68, 149] on link "Home details" at bounding box center [50, 148] width 58 height 9
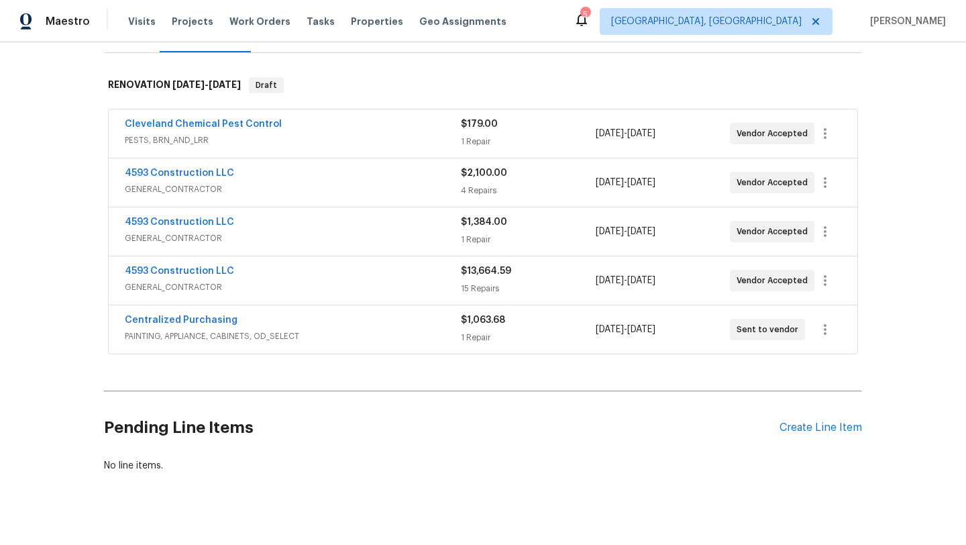
scroll to position [209, 0]
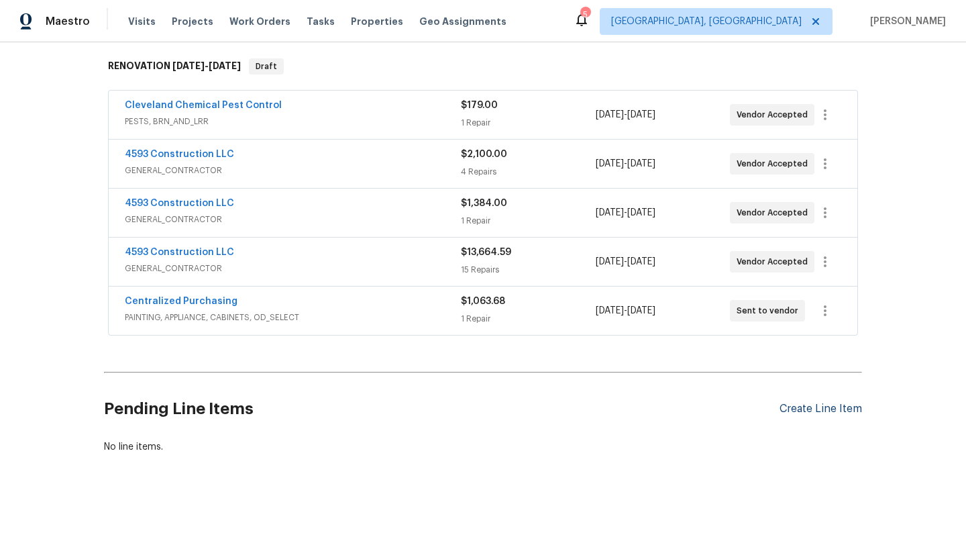
click at [809, 403] on div "Create Line Item" at bounding box center [821, 409] width 83 height 13
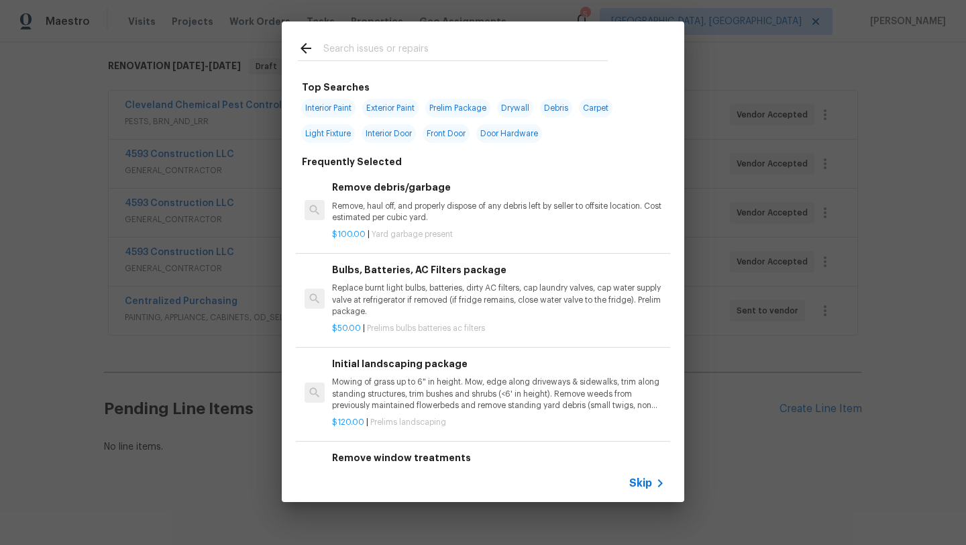
click at [382, 56] on input "text" at bounding box center [465, 50] width 285 height 20
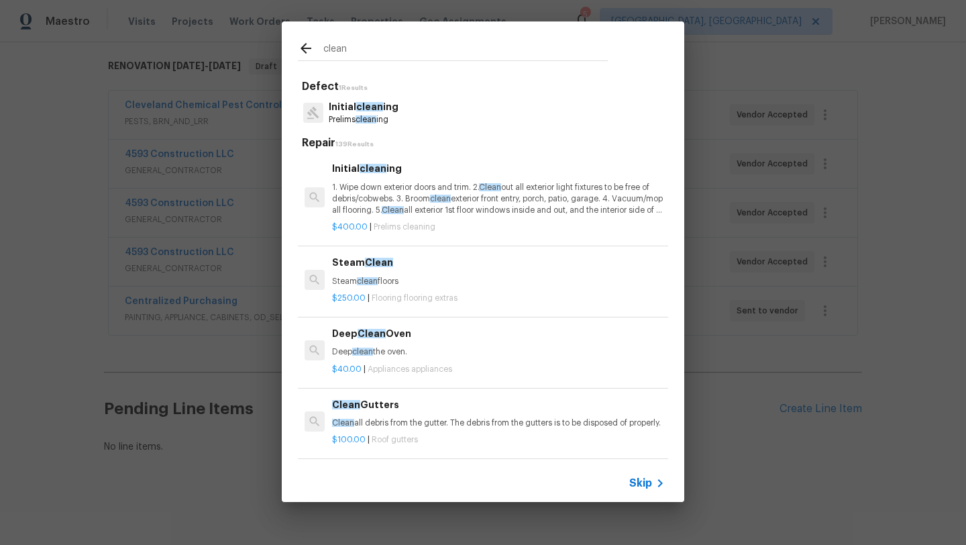
type input "clean"
click at [370, 201] on p "1. Wipe down exterior doors and trim. 2. Clean out all exterior light fixtures …" at bounding box center [498, 199] width 333 height 34
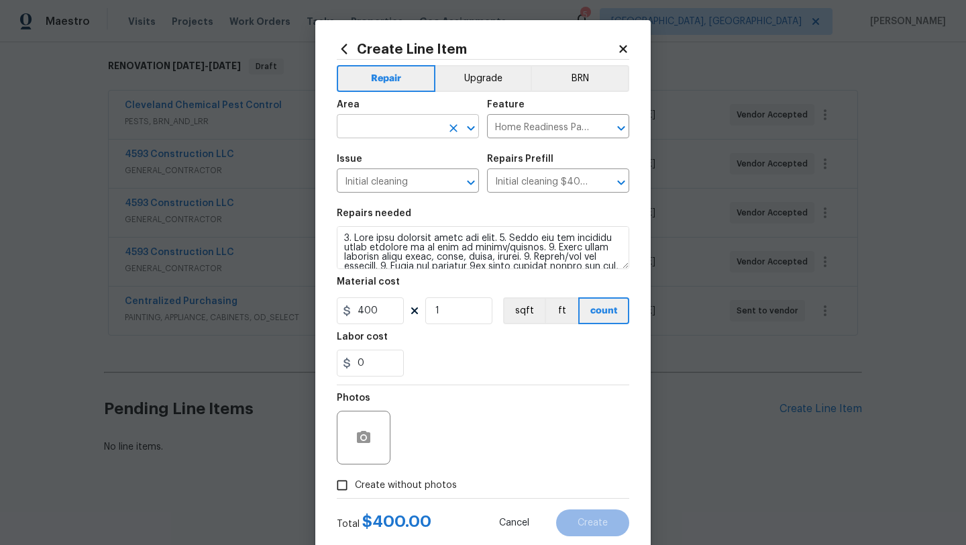
click at [364, 136] on input "text" at bounding box center [389, 127] width 105 height 21
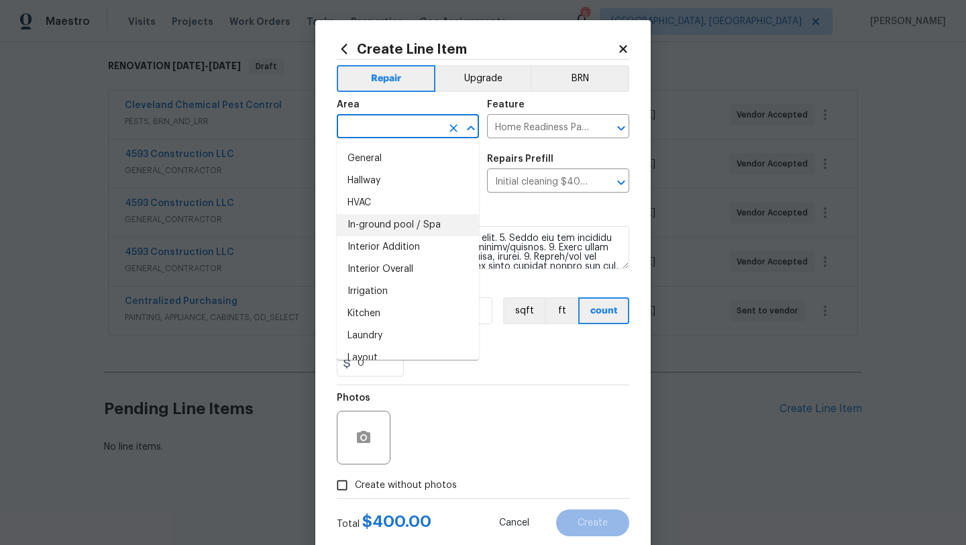
scroll to position [447, 0]
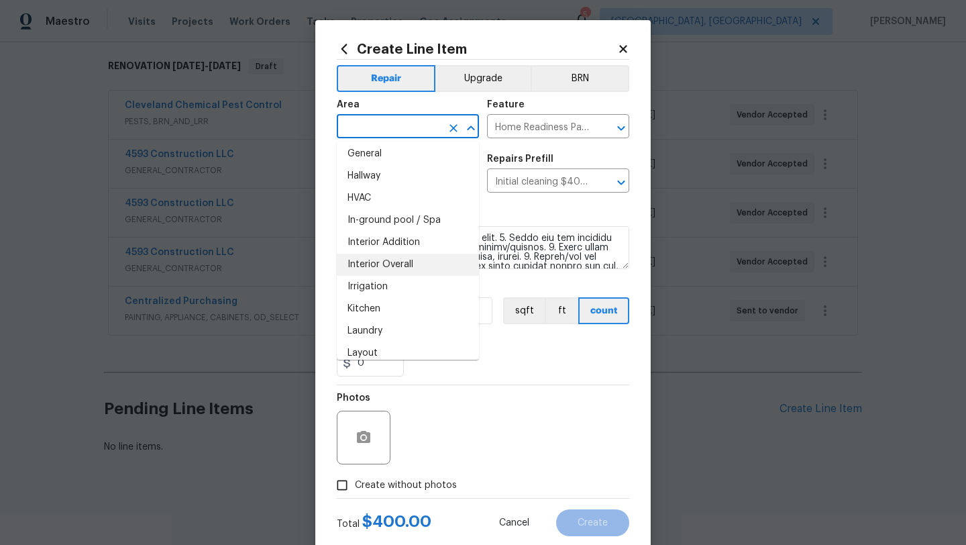
click at [397, 257] on li "Interior Overall" at bounding box center [408, 265] width 142 height 22
type input "Interior Overall"
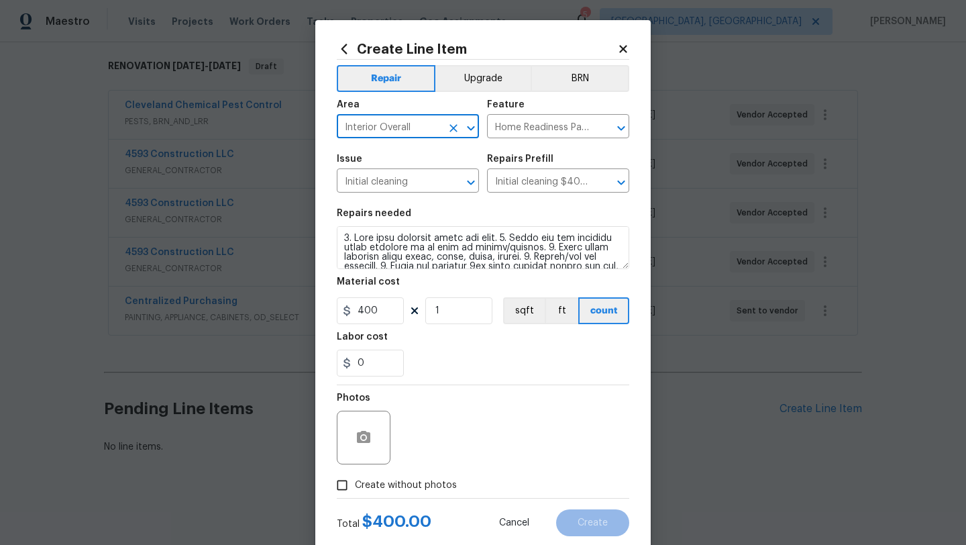
click at [343, 489] on input "Create without photos" at bounding box center [342, 485] width 26 height 26
checkbox input "true"
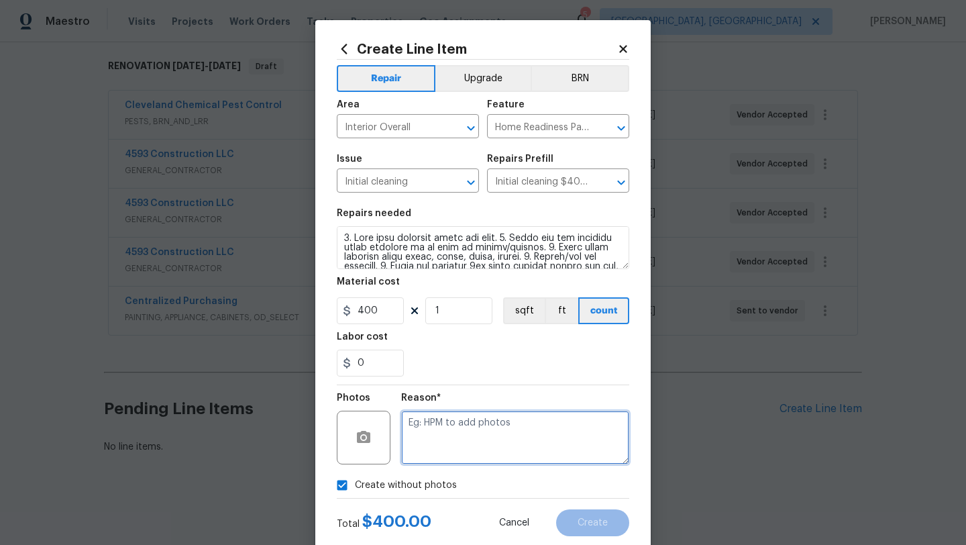
click at [456, 441] on textarea at bounding box center [515, 438] width 228 height 54
type textarea "desk"
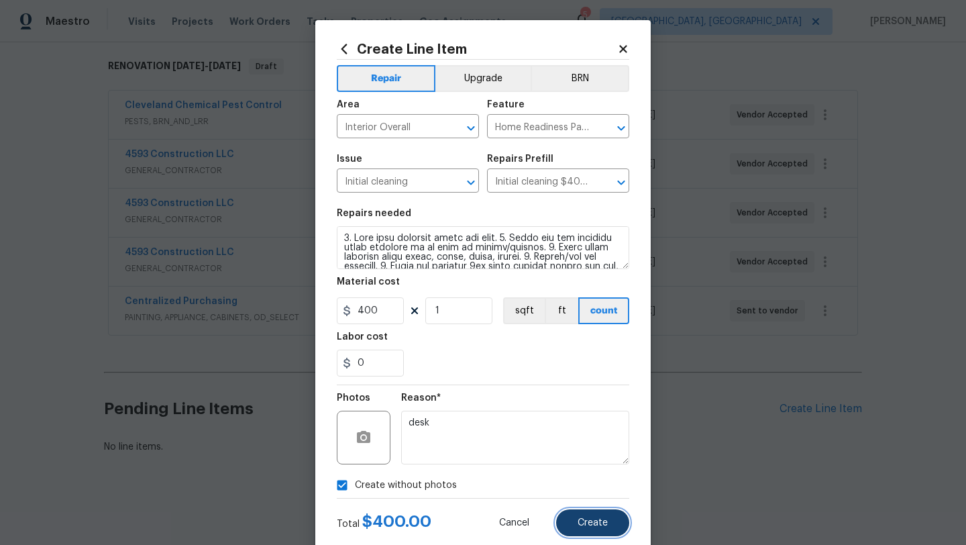
click at [601, 524] on span "Create" at bounding box center [593, 523] width 30 height 10
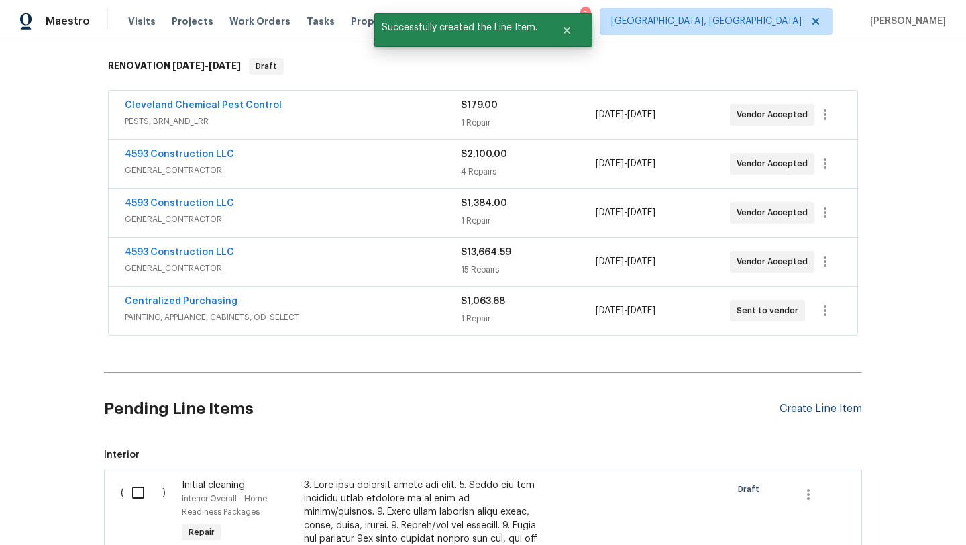
click at [840, 407] on div "Create Line Item" at bounding box center [821, 409] width 83 height 13
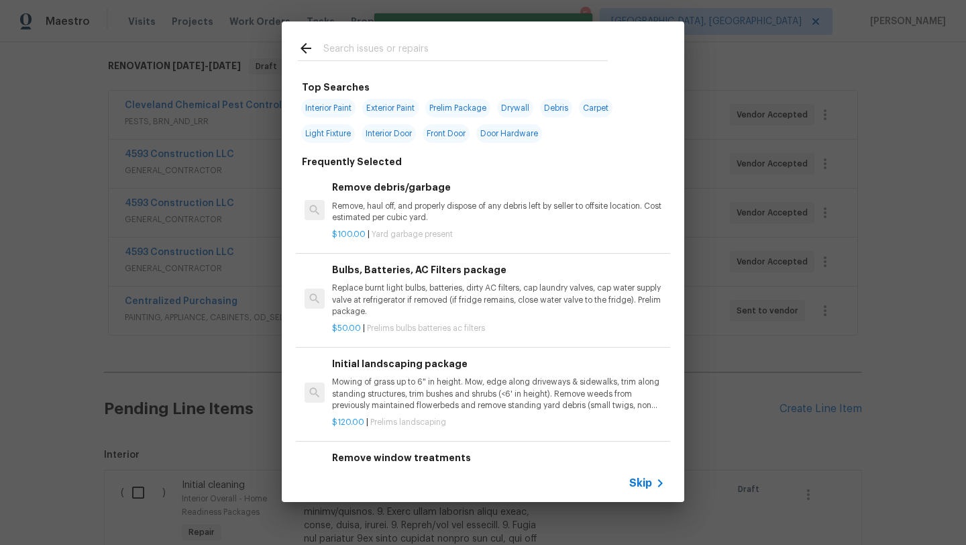
click at [368, 48] on input "text" at bounding box center [465, 50] width 285 height 20
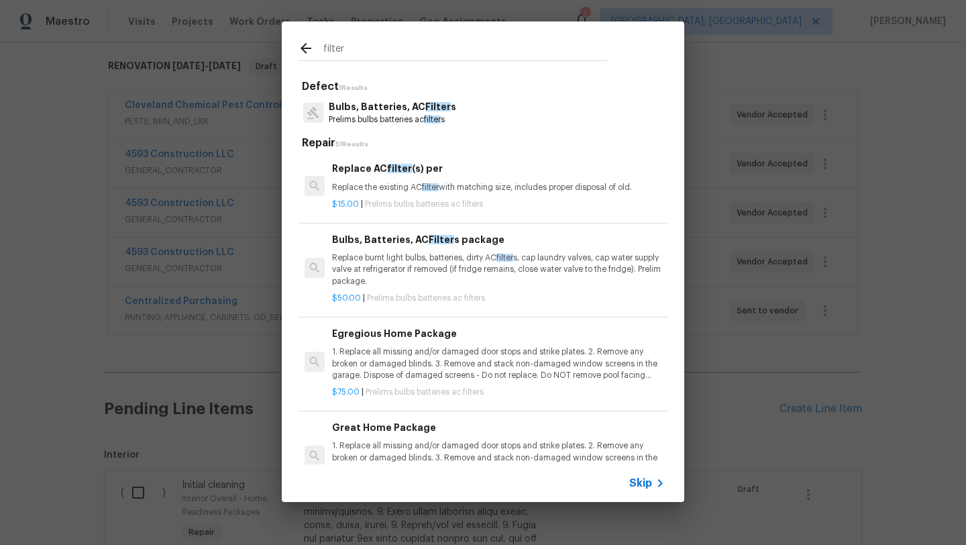
type input "filter"
click at [368, 270] on p "Replace burnt light bulbs, batteries, dirty AC filter s, cap laundry valves, ca…" at bounding box center [498, 269] width 333 height 34
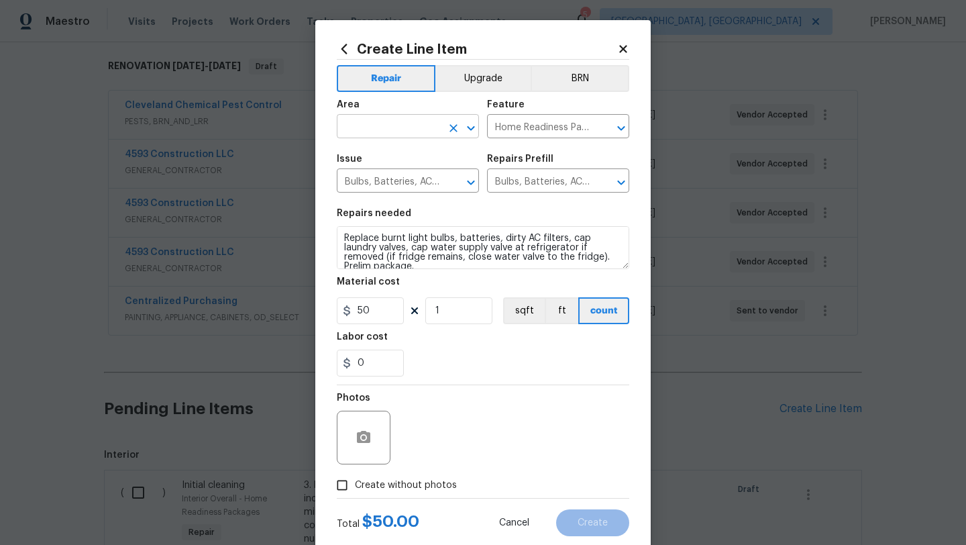
click at [417, 123] on input "text" at bounding box center [389, 127] width 105 height 21
click at [409, 181] on li "Interior Overall" at bounding box center [408, 180] width 142 height 22
type input "Interior Overall"
click at [421, 183] on input "Bulbs, Batteries, AC Filters" at bounding box center [389, 182] width 105 height 21
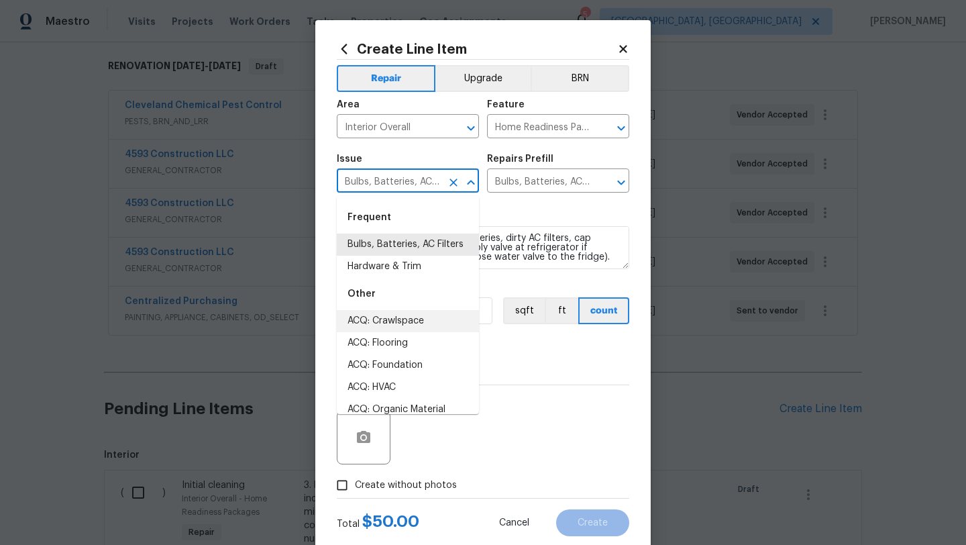
scroll to position [3, 0]
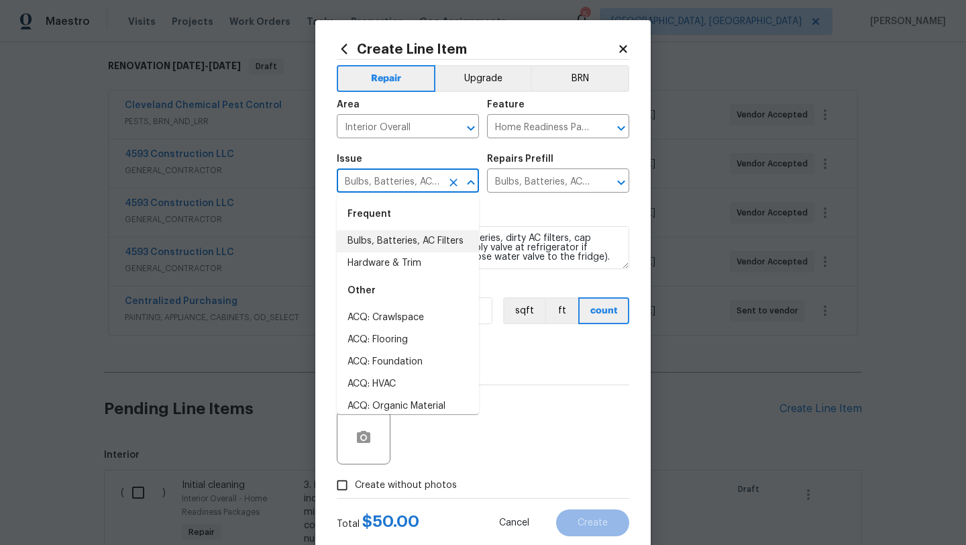
click at [406, 241] on li "Bulbs, Batteries, AC Filters" at bounding box center [408, 241] width 142 height 22
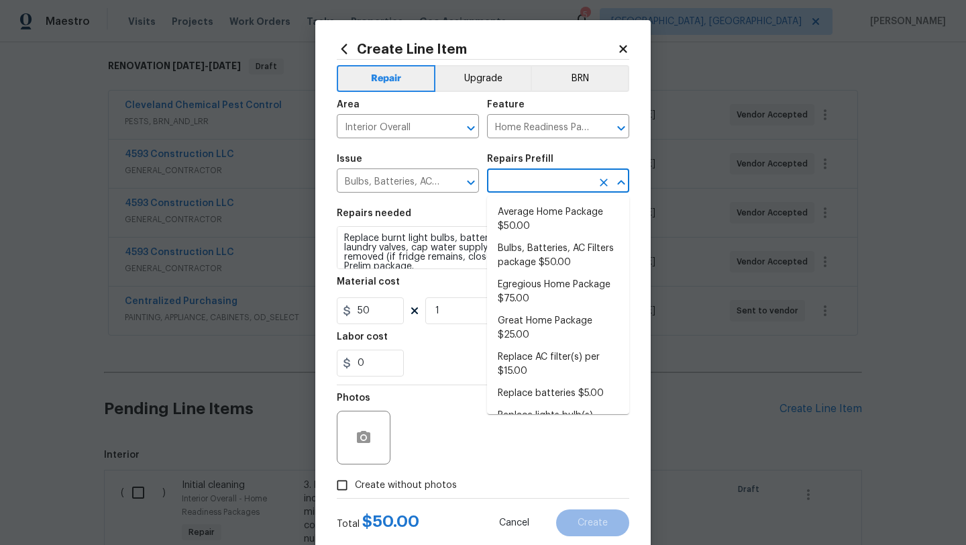
click at [560, 178] on input "text" at bounding box center [539, 182] width 105 height 21
click at [530, 285] on li "Egregious Home Package $75.00" at bounding box center [558, 292] width 142 height 36
type input "Egregious Home Package $75.00"
type textarea "1. Replace all missing and/or damaged door stops and strike plates. 2. Remove a…"
type input "75"
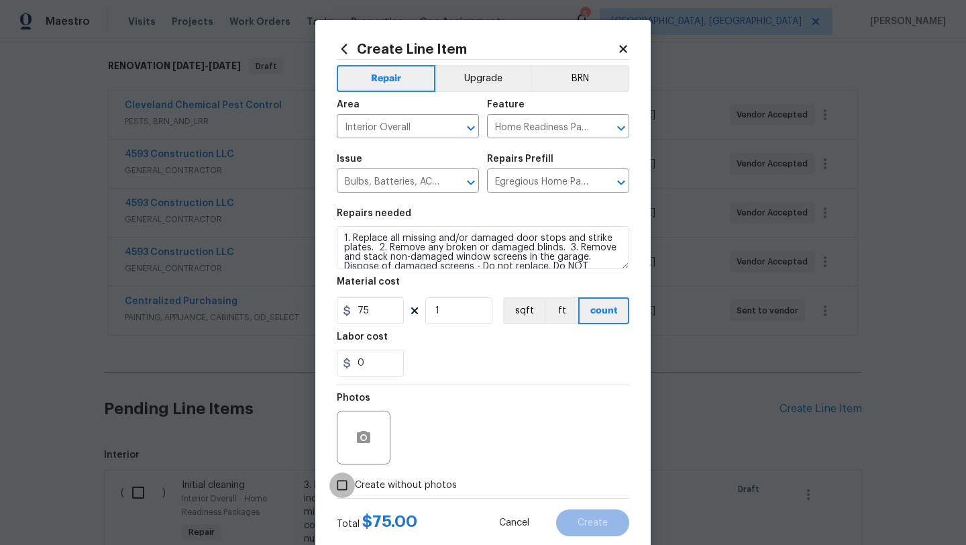
click at [342, 485] on input "Create without photos" at bounding box center [342, 485] width 26 height 26
checkbox input "true"
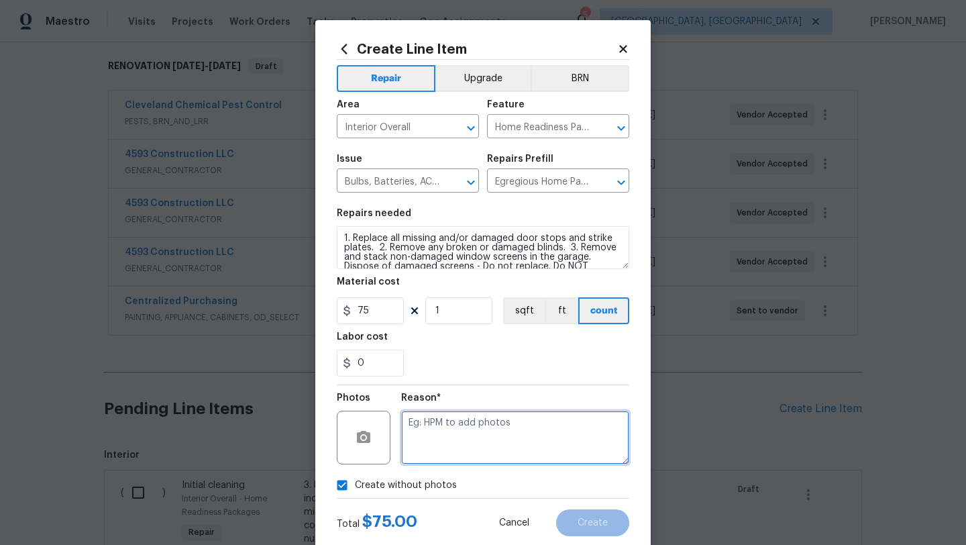
click at [446, 460] on textarea at bounding box center [515, 438] width 228 height 54
type textarea "desk"
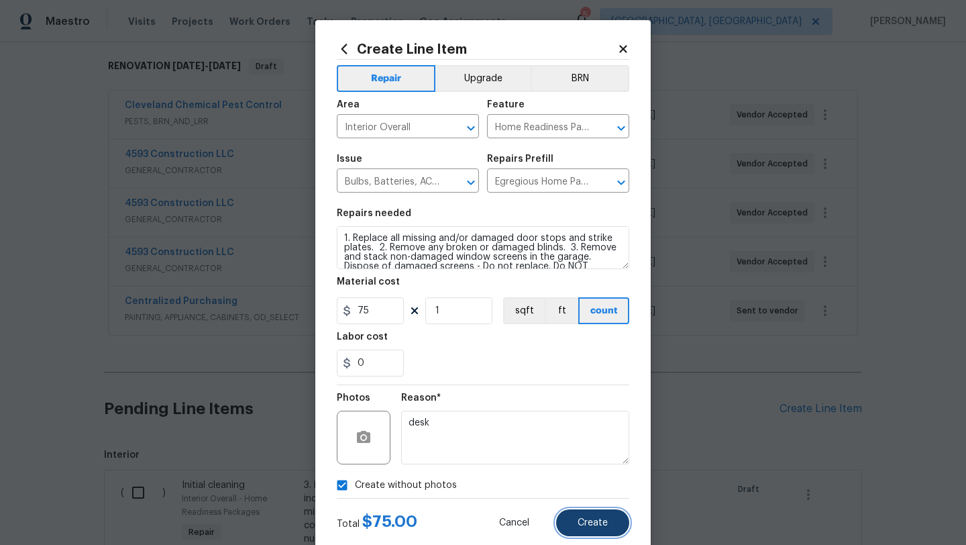
click at [576, 515] on button "Create" at bounding box center [592, 522] width 73 height 27
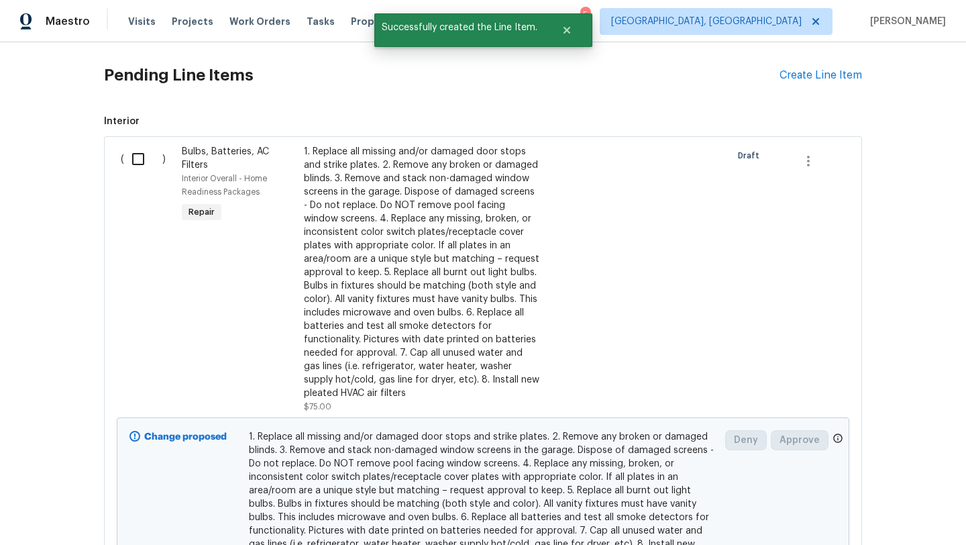
scroll to position [536, 0]
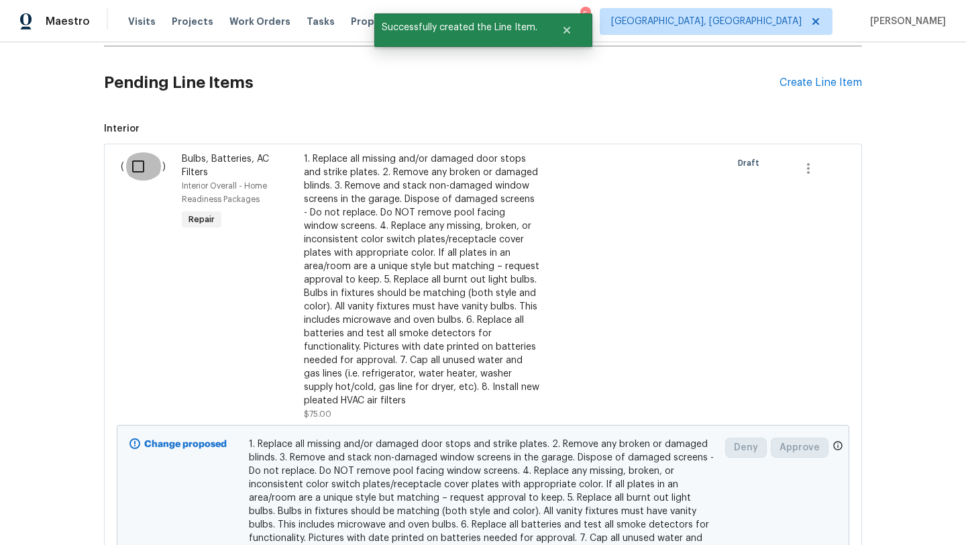
click at [134, 168] on input "checkbox" at bounding box center [143, 166] width 38 height 28
checkbox input "true"
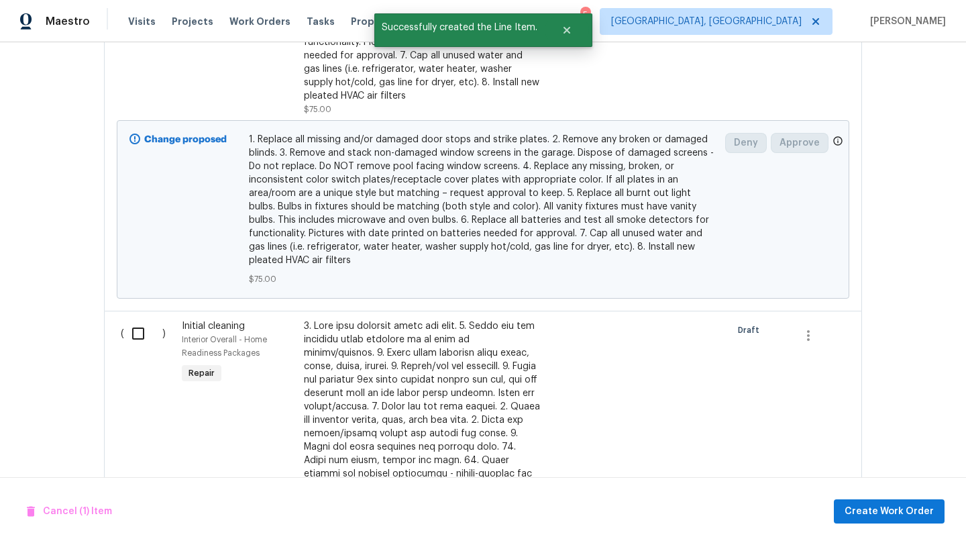
scroll to position [866, 0]
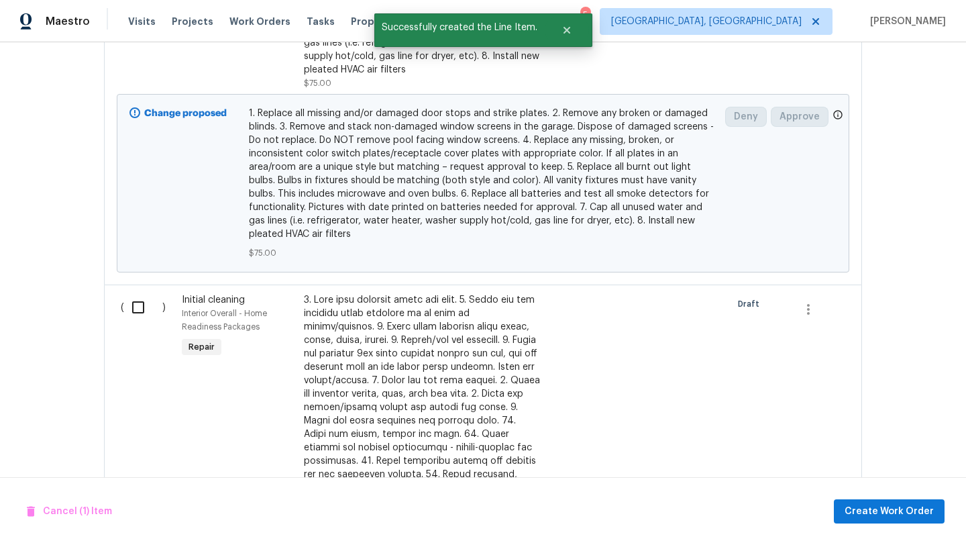
click at [133, 311] on input "checkbox" at bounding box center [143, 307] width 38 height 28
checkbox input "true"
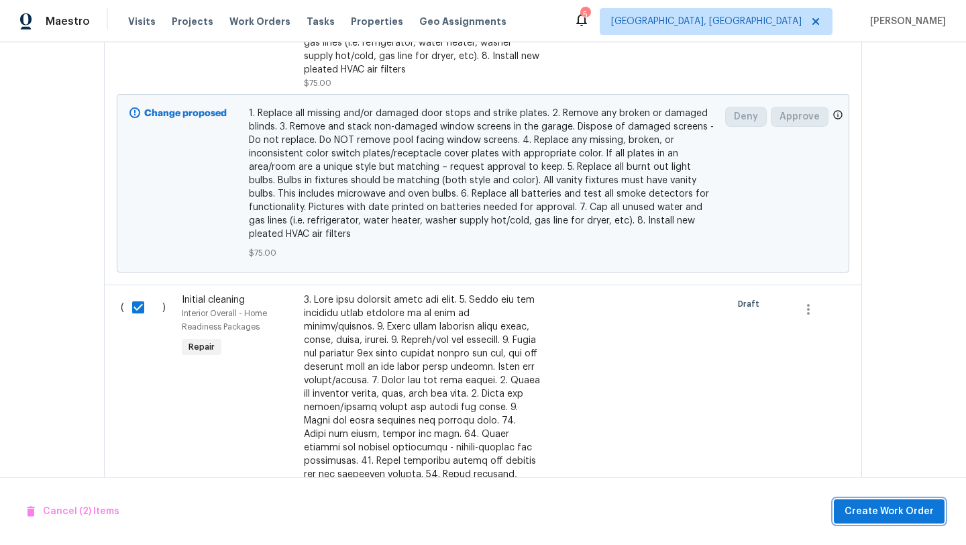
click at [884, 516] on span "Create Work Order" at bounding box center [889, 511] width 89 height 17
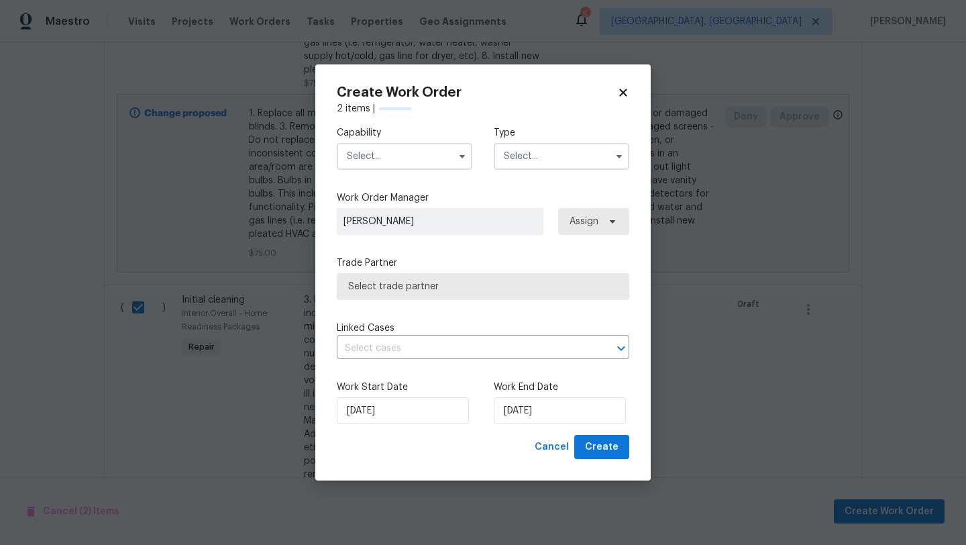
checkbox input "false"
click at [412, 147] on input "text" at bounding box center [405, 156] width 136 height 27
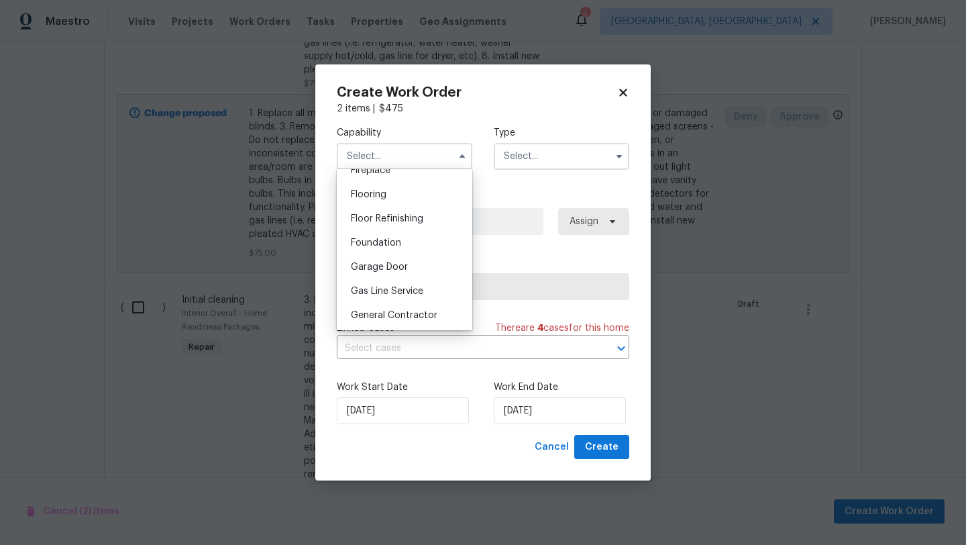
scroll to position [514, 0]
click at [380, 313] on span "General Contractor" at bounding box center [394, 311] width 87 height 9
type input "General Contractor"
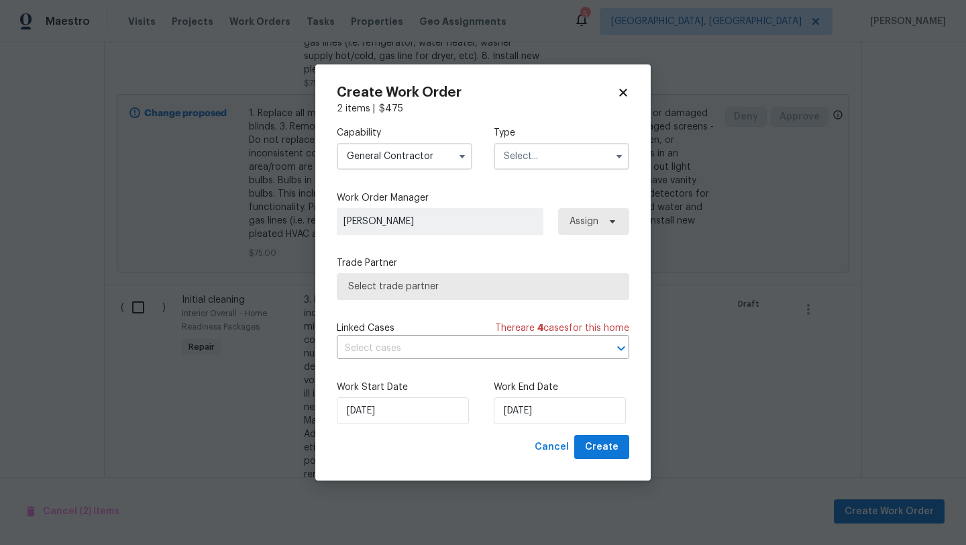
click at [548, 158] on input "text" at bounding box center [562, 156] width 136 height 27
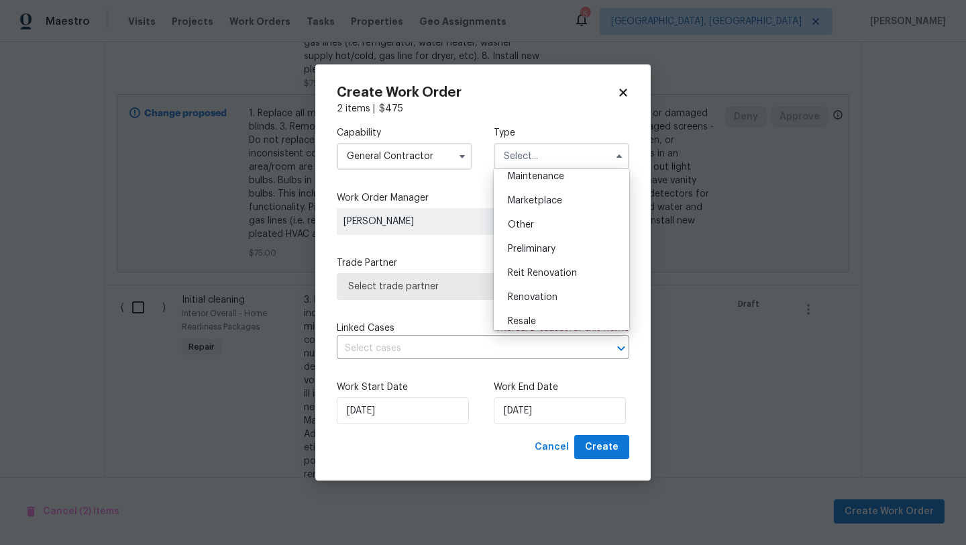
scroll to position [240, 0]
click at [531, 287] on span "Renovation" at bounding box center [533, 282] width 50 height 9
type input "Renovation"
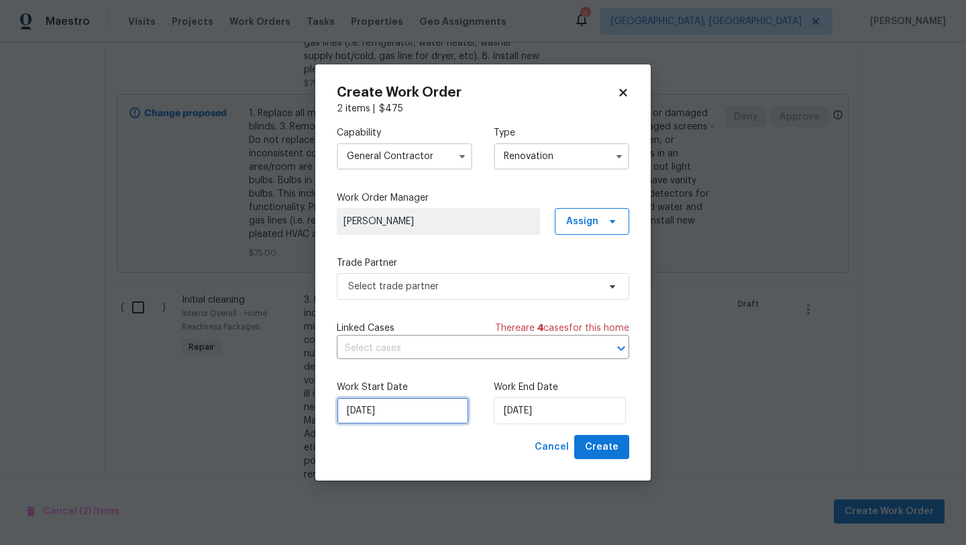
click at [405, 415] on input "[DATE]" at bounding box center [403, 410] width 132 height 27
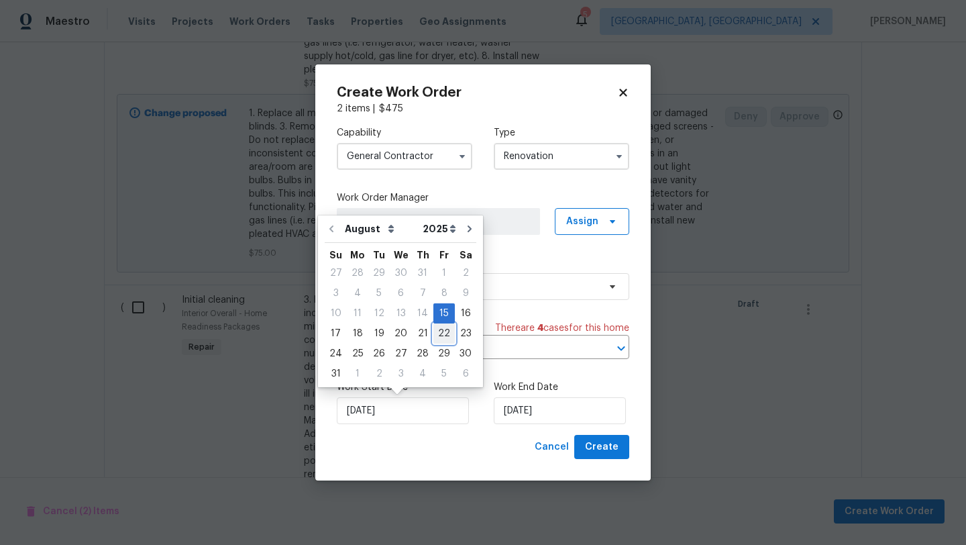
click at [437, 333] on div "22" at bounding box center [444, 333] width 21 height 19
type input "8/22/2025"
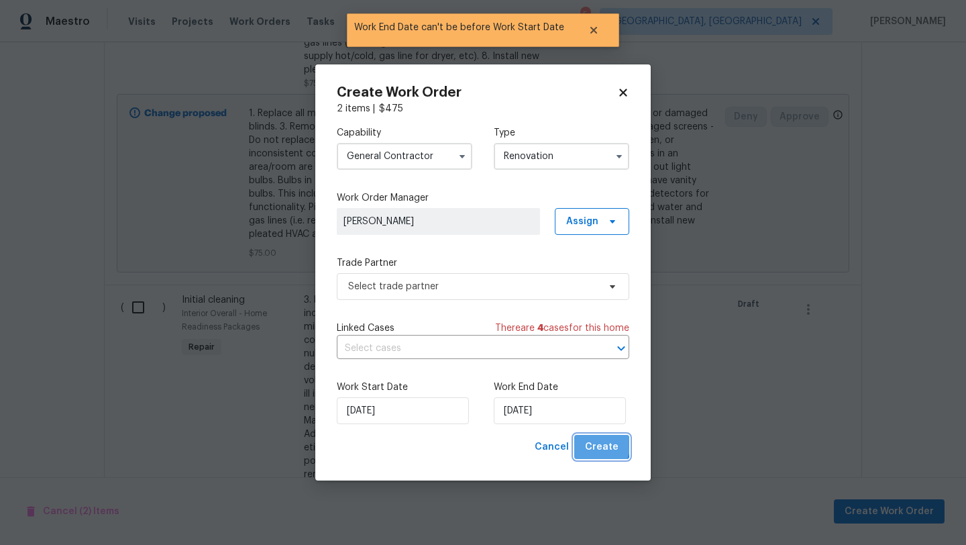
click at [598, 444] on span "Create" at bounding box center [602, 447] width 34 height 17
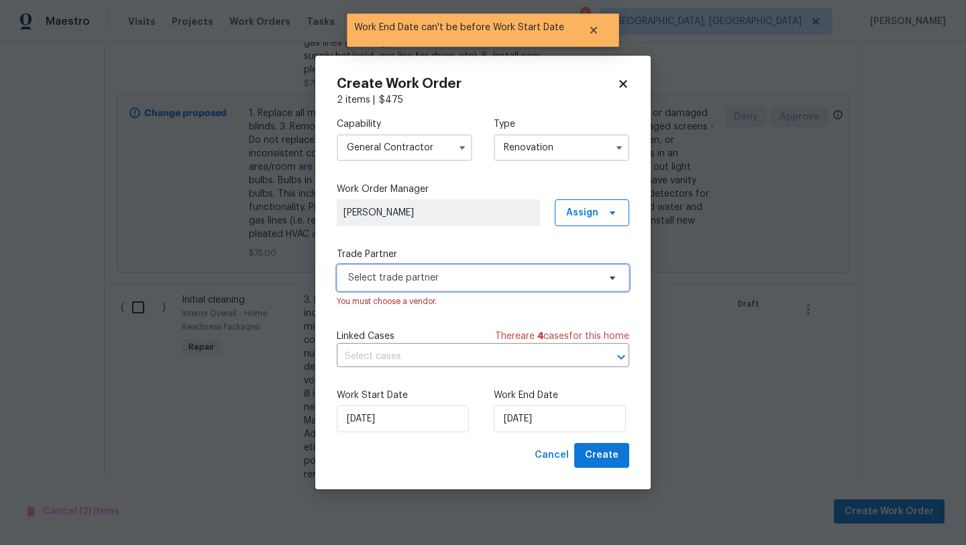
click at [503, 277] on span "Select trade partner" at bounding box center [473, 277] width 250 height 13
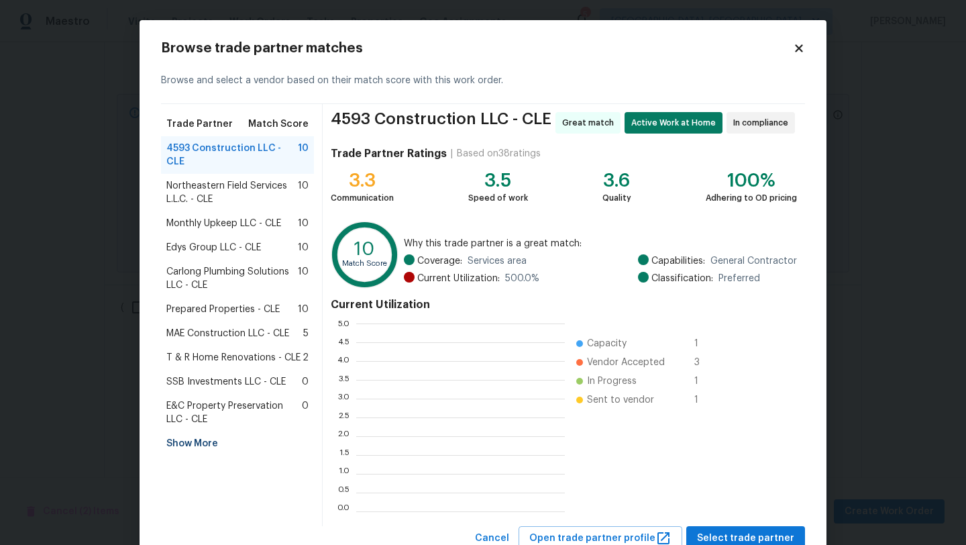
scroll to position [188, 209]
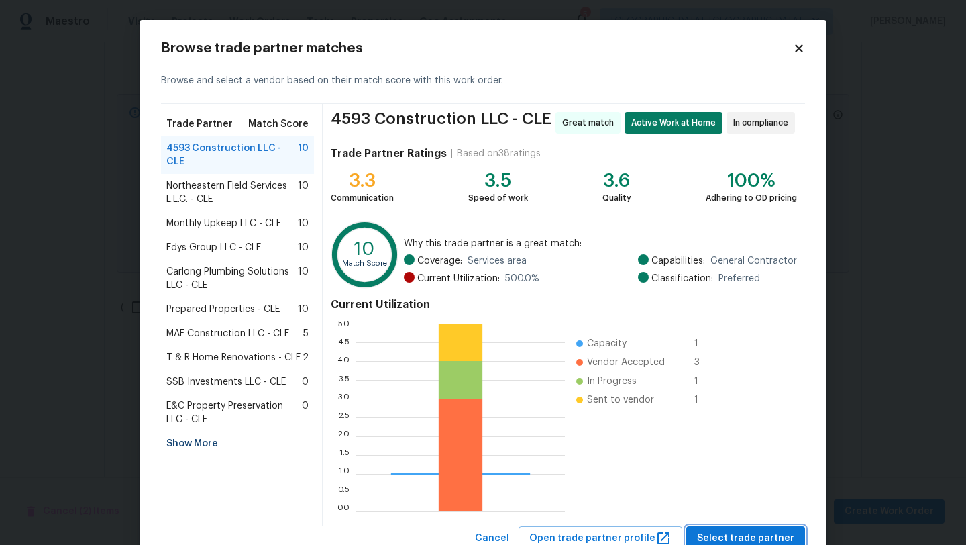
click at [713, 538] on span "Select trade partner" at bounding box center [745, 538] width 97 height 17
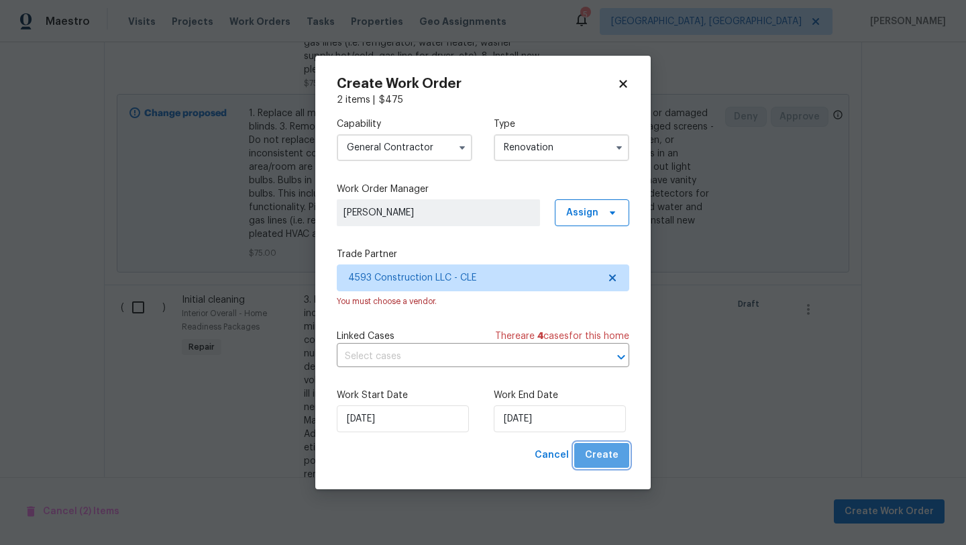
click at [617, 449] on span "Create" at bounding box center [602, 455] width 34 height 17
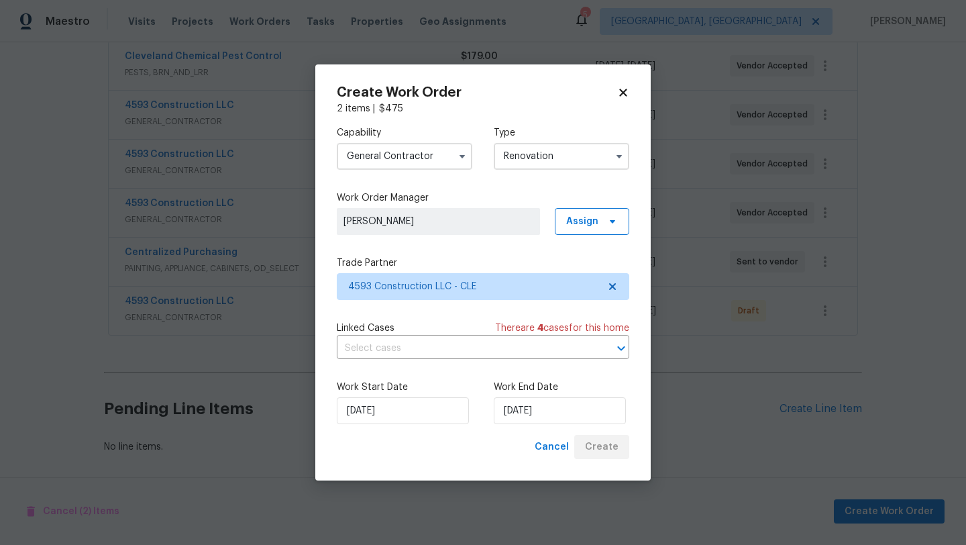
scroll to position [258, 0]
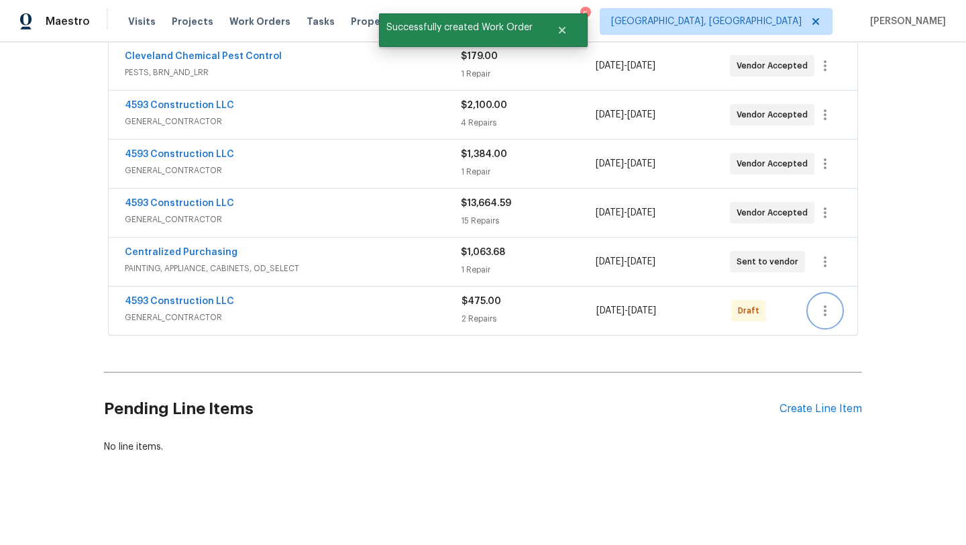
click at [823, 310] on icon "button" at bounding box center [825, 311] width 16 height 16
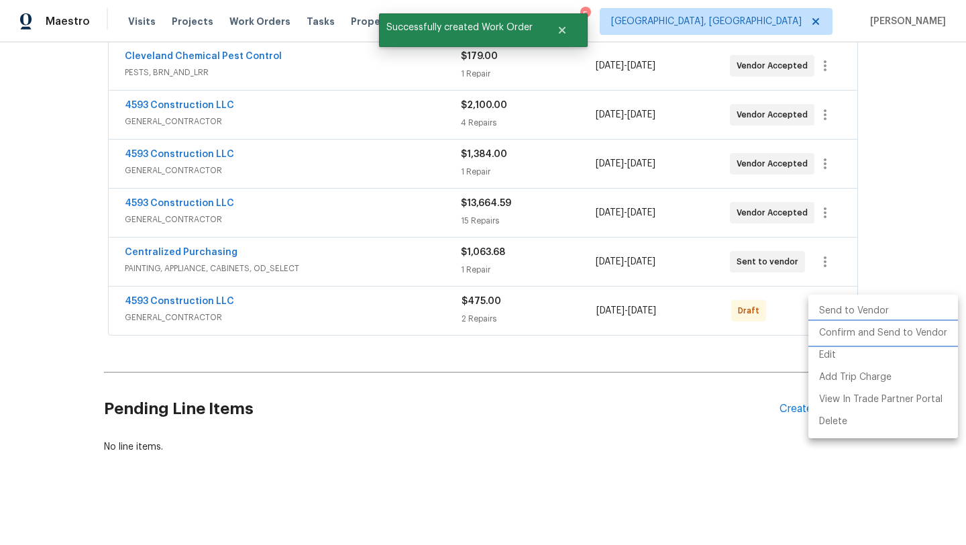
click at [825, 336] on li "Confirm and Send to Vendor" at bounding box center [884, 333] width 150 height 22
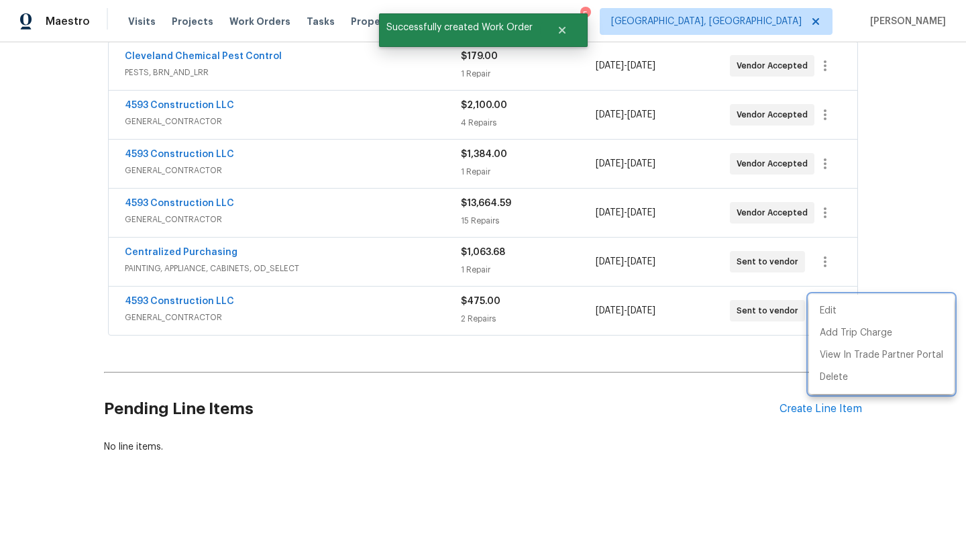
click at [750, 341] on div at bounding box center [483, 272] width 966 height 545
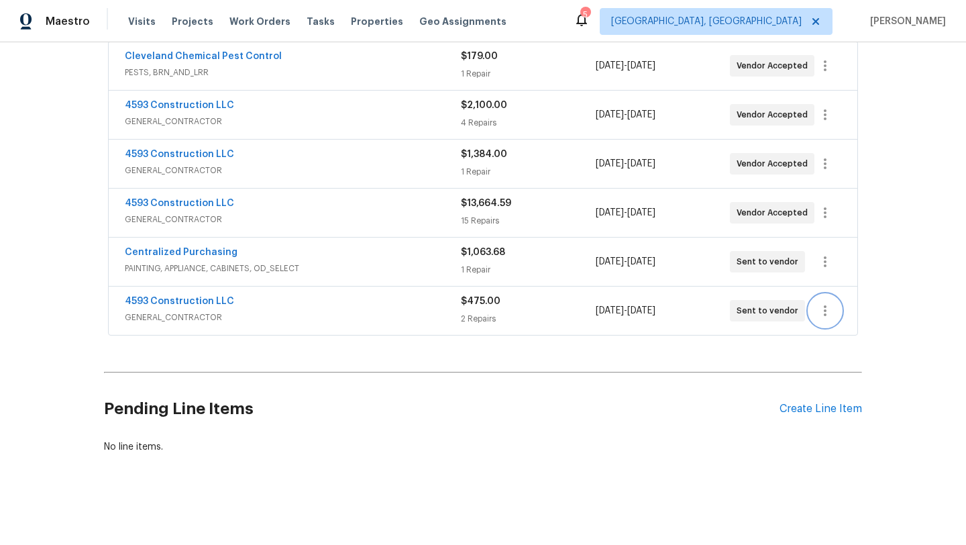
click at [828, 307] on icon "button" at bounding box center [825, 311] width 16 height 16
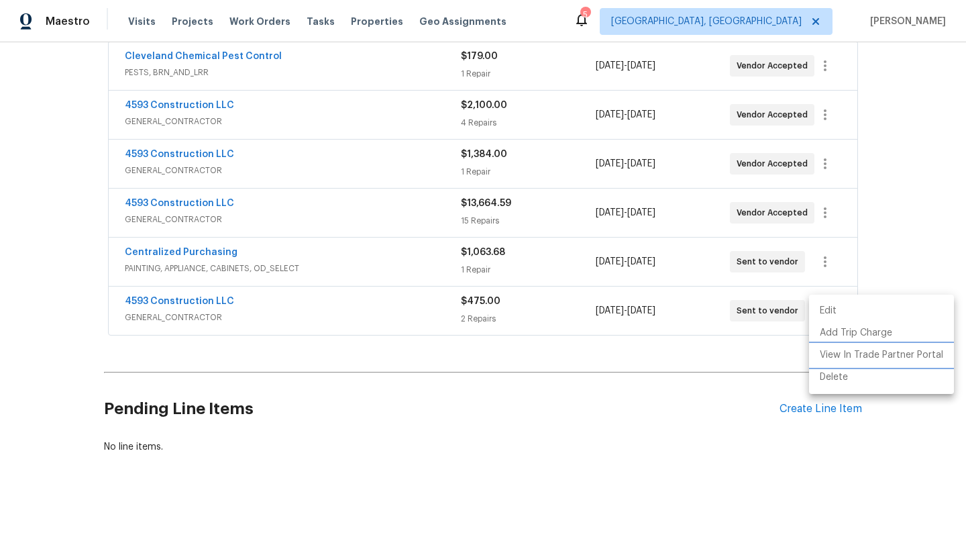
click at [821, 358] on li "View In Trade Partner Portal" at bounding box center [881, 355] width 145 height 22
click at [829, 312] on li "Edit" at bounding box center [881, 311] width 145 height 22
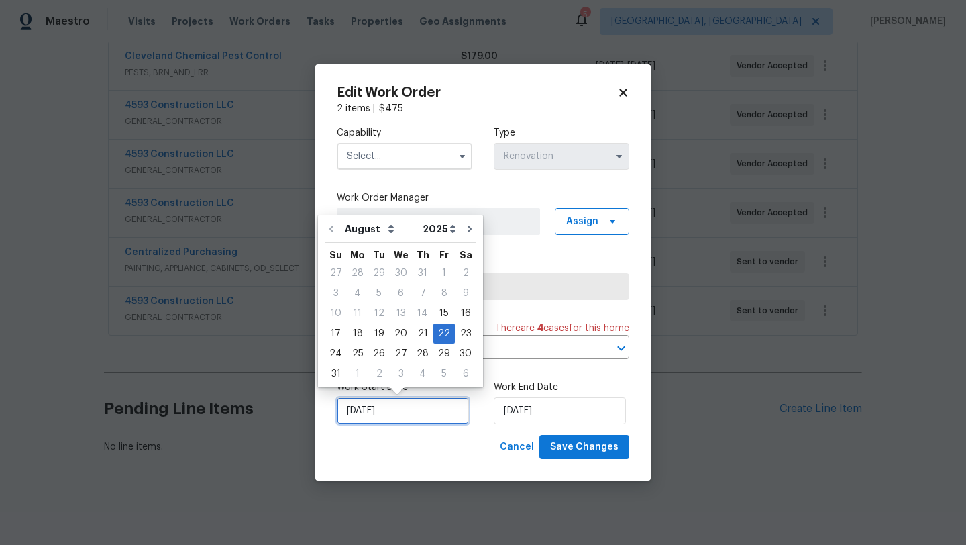
click at [403, 407] on input "8/22/2025" at bounding box center [403, 410] width 132 height 27
click at [436, 312] on div "15" at bounding box center [444, 313] width 21 height 19
type input "[DATE]"
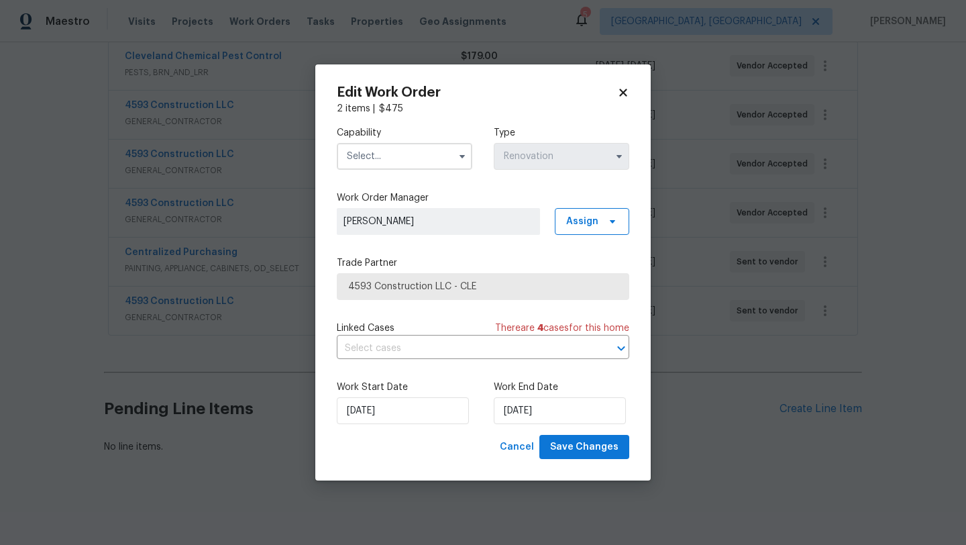
click at [413, 156] on input "text" at bounding box center [405, 156] width 136 height 27
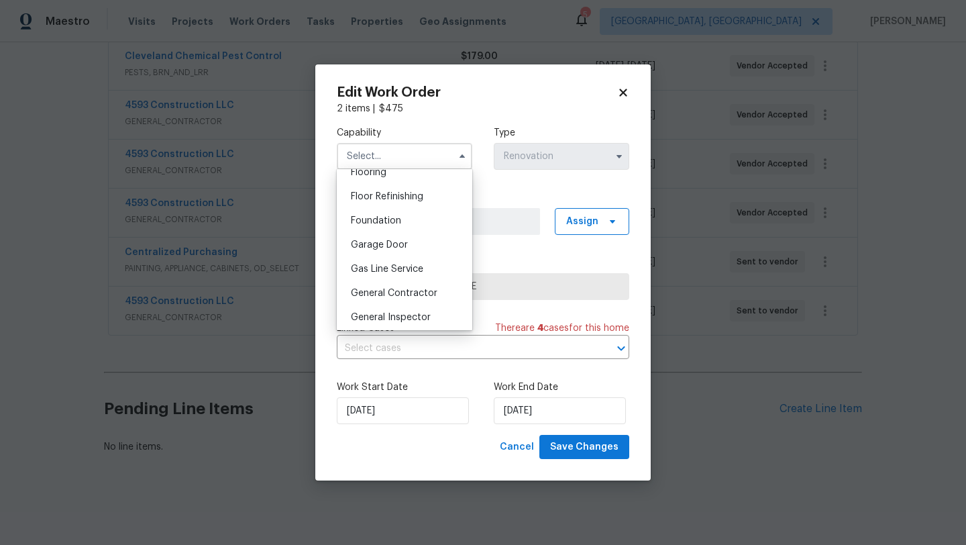
scroll to position [534, 0]
click at [423, 295] on span "General Contractor" at bounding box center [394, 291] width 87 height 9
type input "General Contractor"
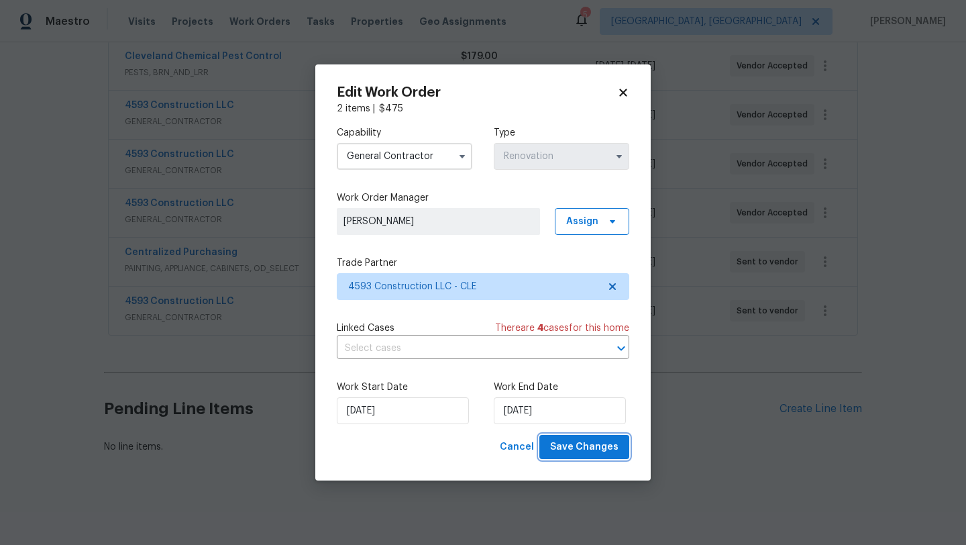
click at [556, 452] on span "Save Changes" at bounding box center [584, 447] width 68 height 17
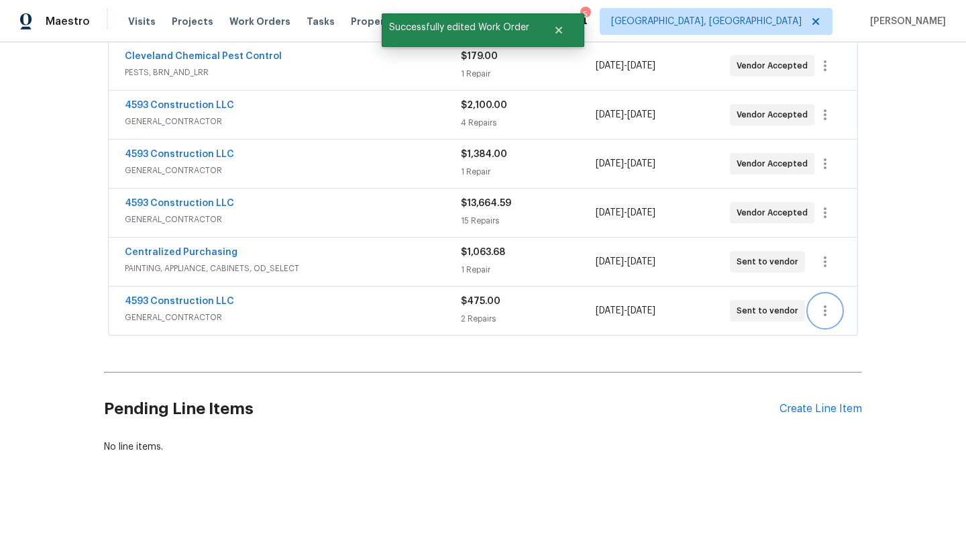
click at [827, 307] on icon "button" at bounding box center [825, 311] width 16 height 16
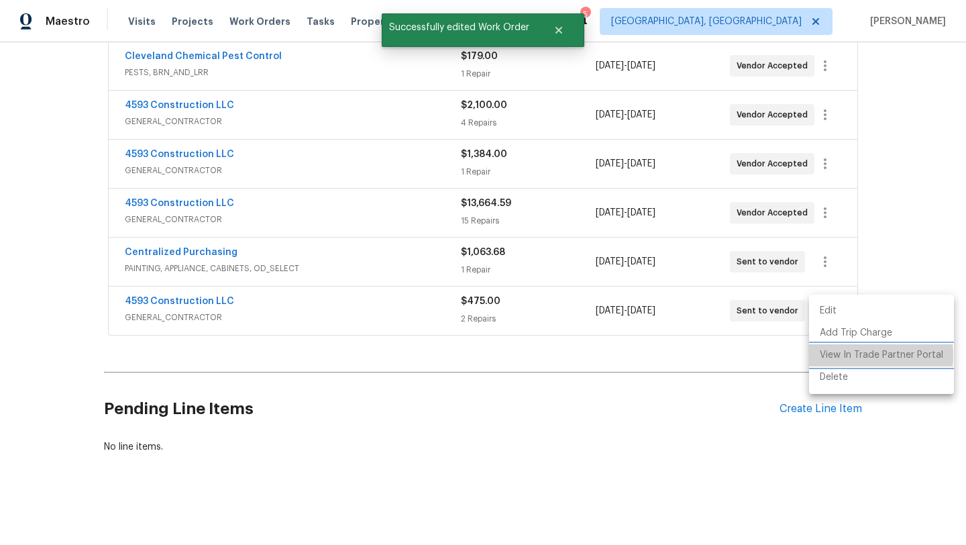
click at [825, 356] on li "View In Trade Partner Portal" at bounding box center [881, 355] width 145 height 22
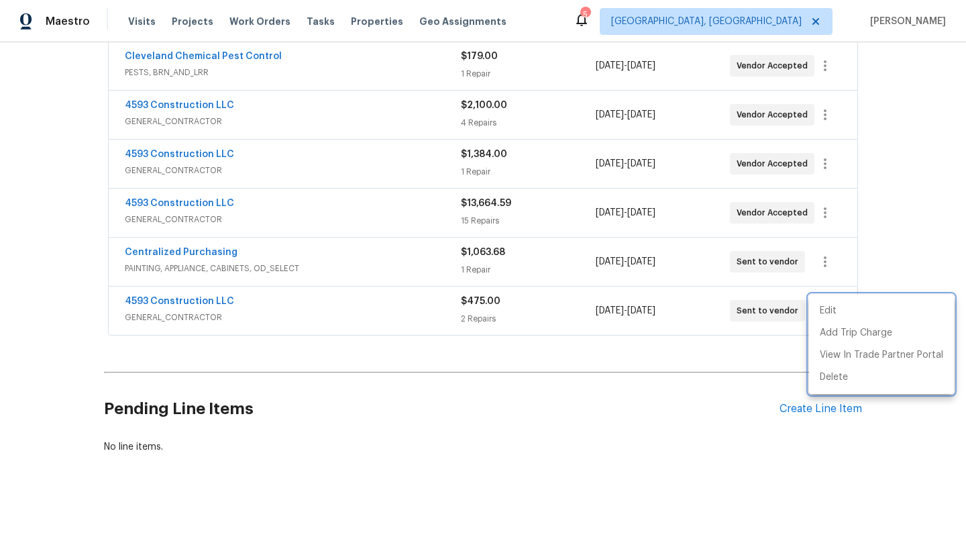
click at [365, 418] on div at bounding box center [483, 272] width 966 height 545
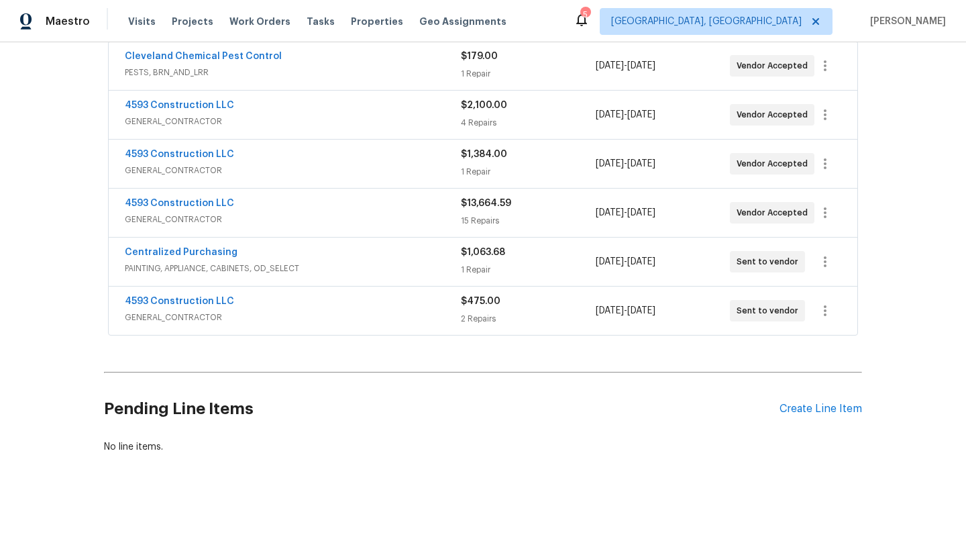
click at [172, 148] on span "4593 Construction LLC" at bounding box center [179, 154] width 109 height 13
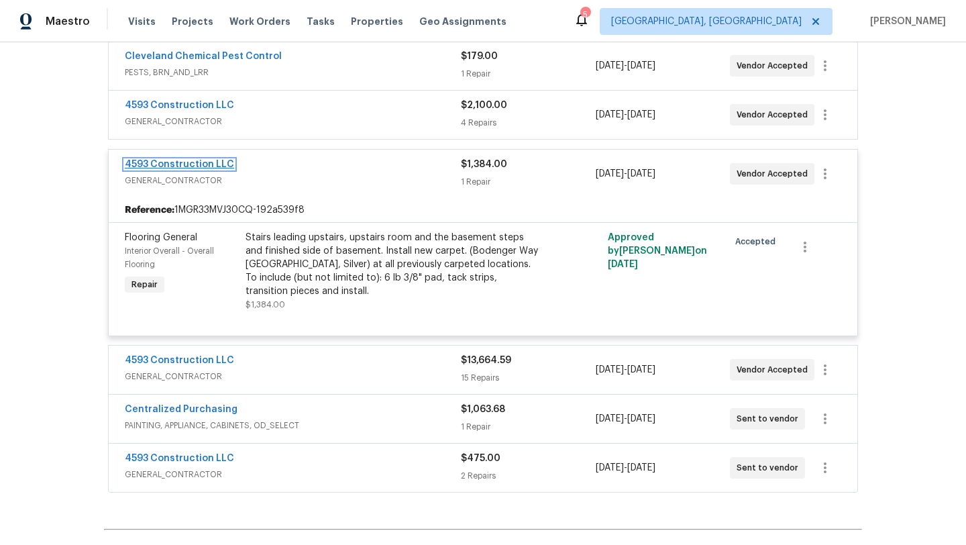
click at [166, 162] on link "4593 Construction LLC" at bounding box center [179, 164] width 109 height 9
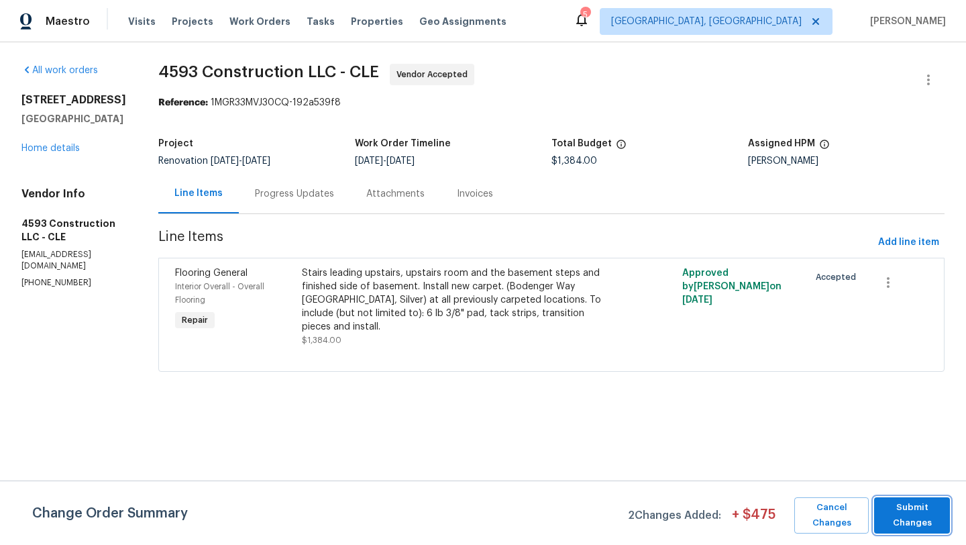
click at [908, 520] on span "Submit Changes" at bounding box center [912, 515] width 62 height 31
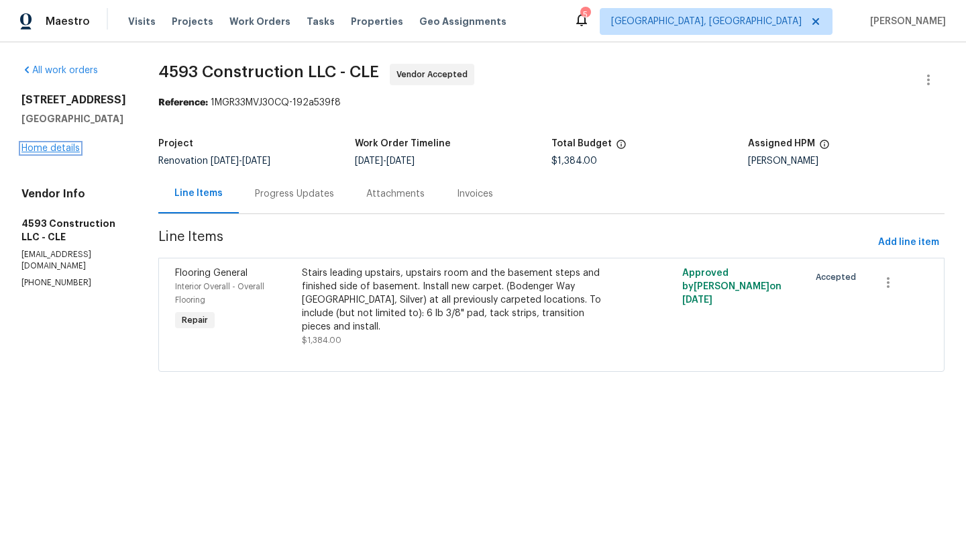
click at [48, 151] on link "Home details" at bounding box center [50, 148] width 58 height 9
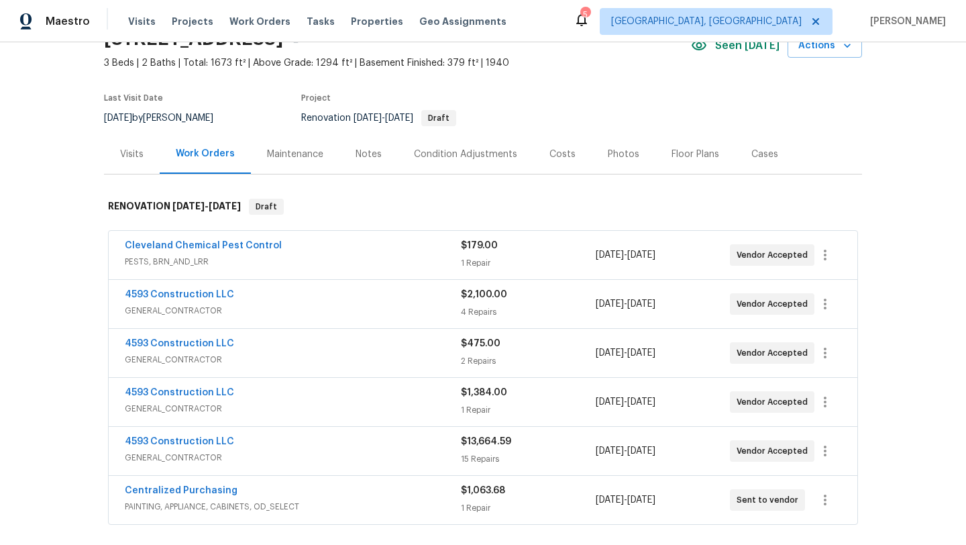
scroll to position [70, 0]
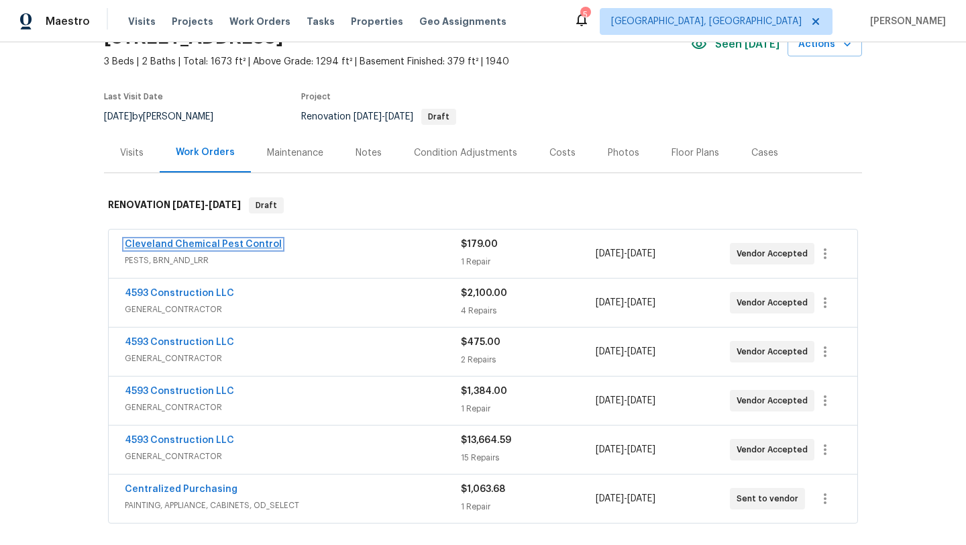
click at [236, 244] on link "Cleveland Chemical Pest Control" at bounding box center [203, 244] width 157 height 9
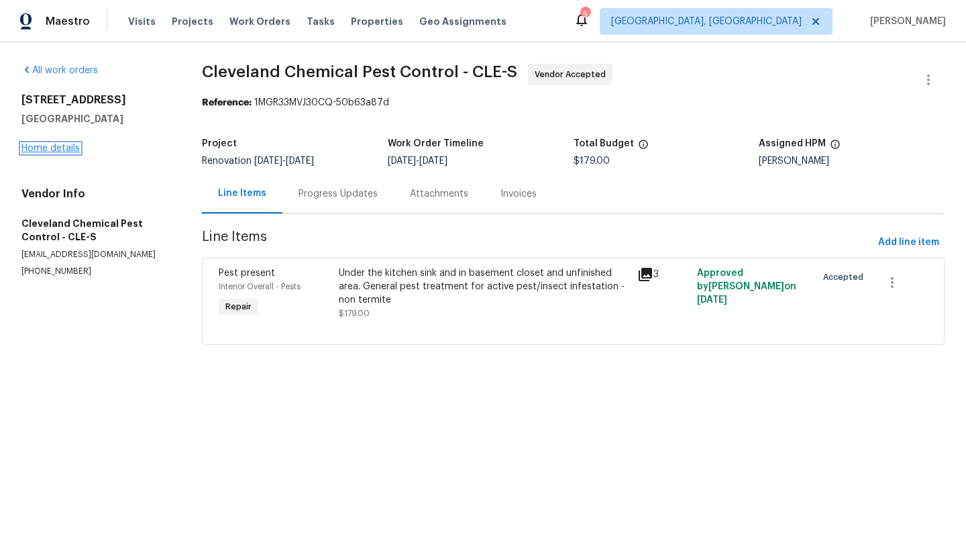
click at [54, 151] on link "Home details" at bounding box center [50, 148] width 58 height 9
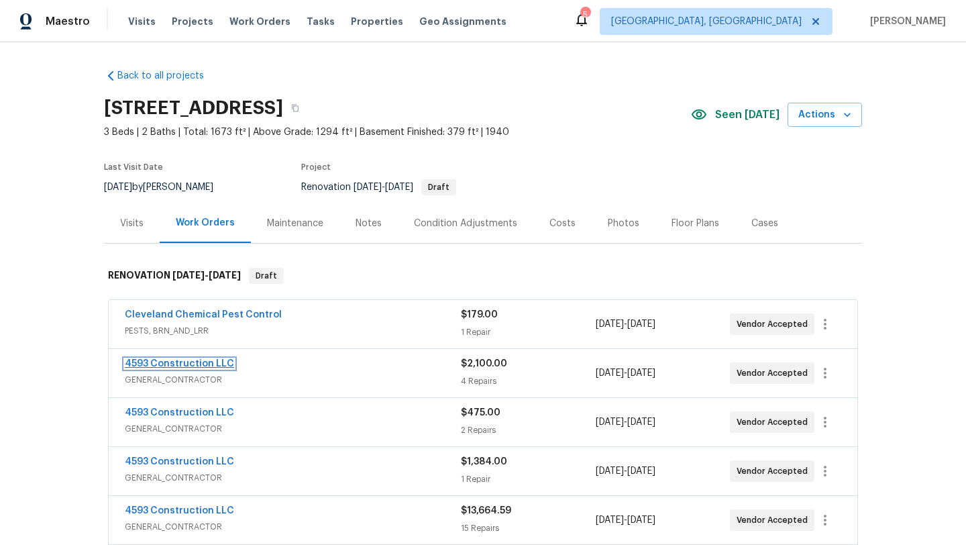
click at [158, 359] on link "4593 Construction LLC" at bounding box center [179, 363] width 109 height 9
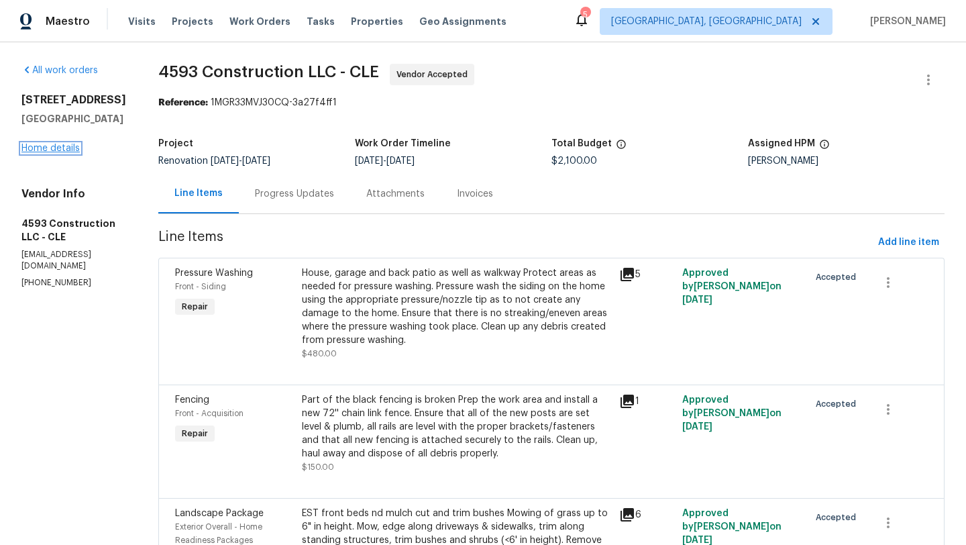
click at [64, 148] on link "Home details" at bounding box center [50, 148] width 58 height 9
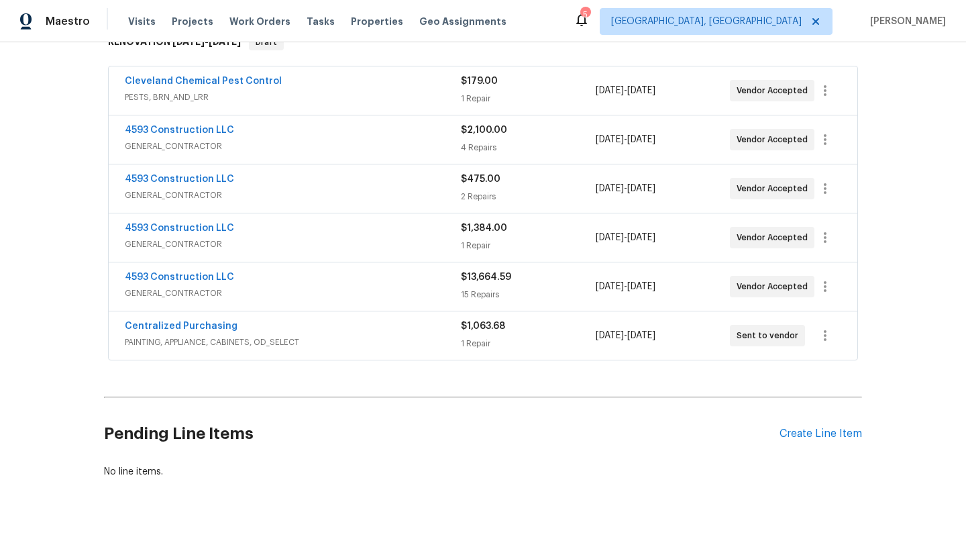
scroll to position [258, 0]
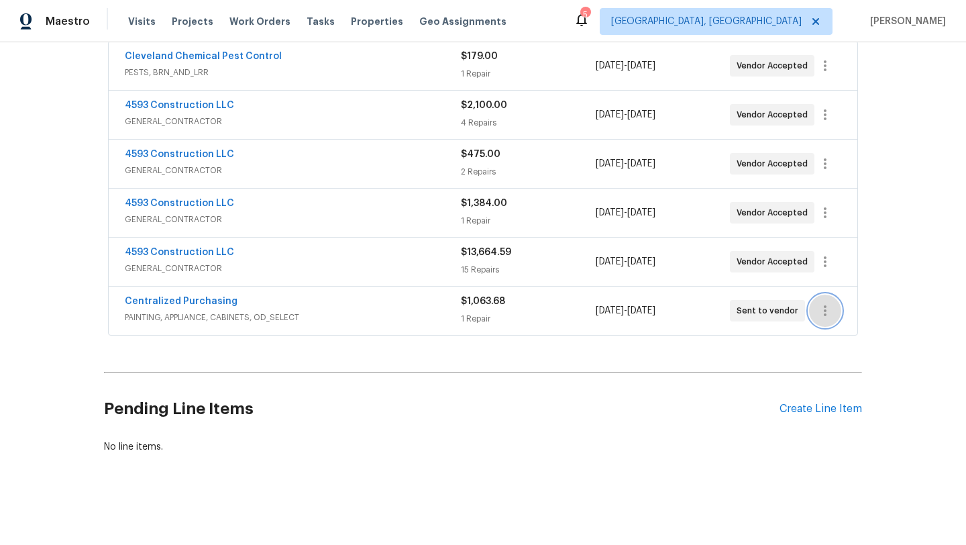
click at [827, 310] on icon "button" at bounding box center [825, 311] width 16 height 16
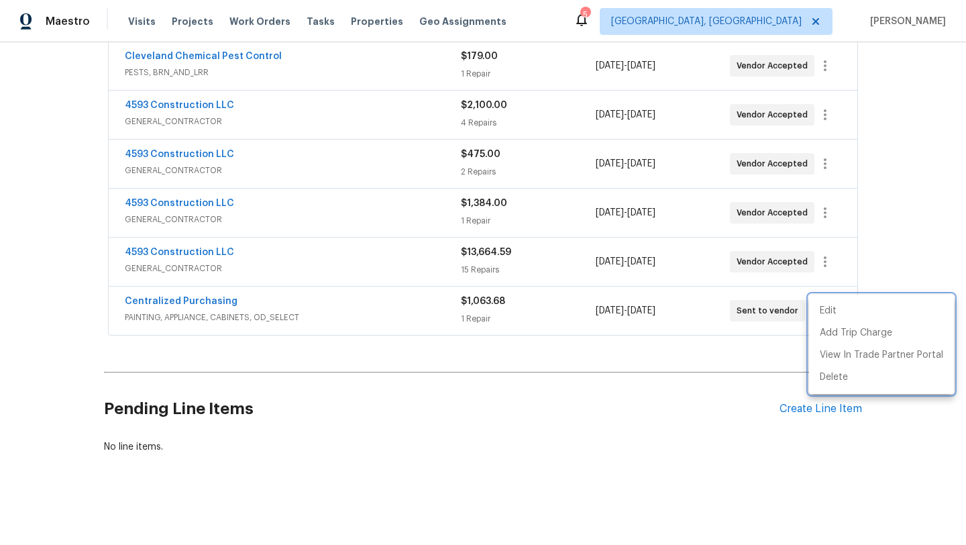
click at [907, 254] on div at bounding box center [483, 272] width 966 height 545
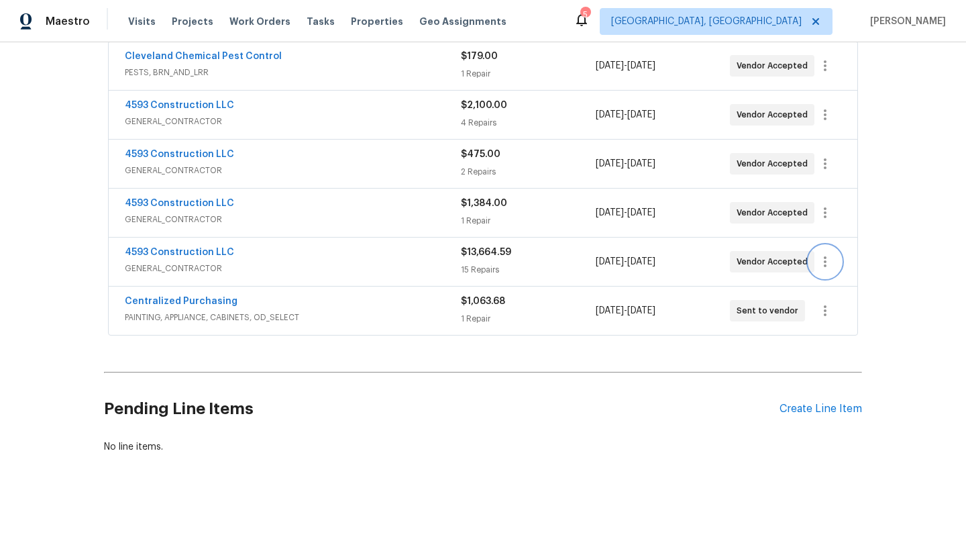
click at [830, 261] on icon "button" at bounding box center [825, 262] width 16 height 16
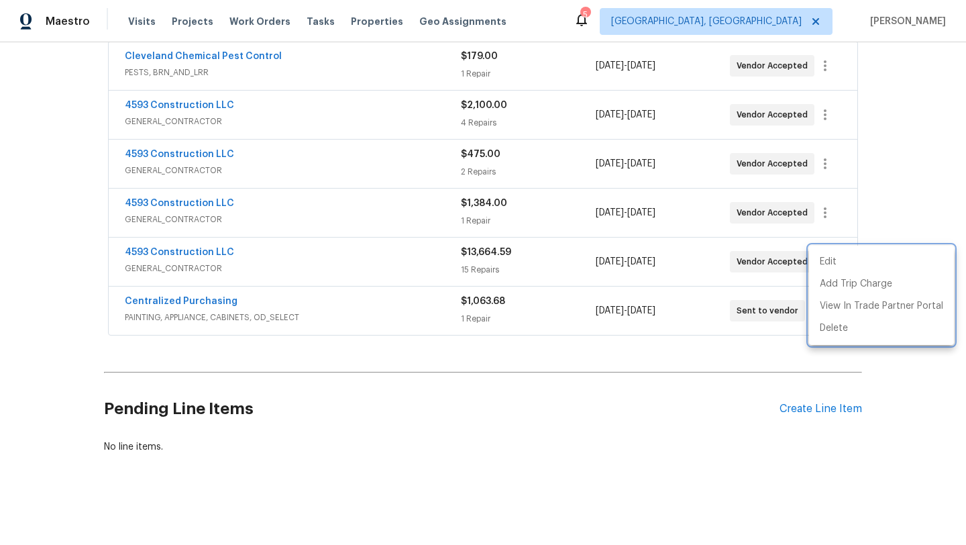
click at [505, 418] on div at bounding box center [483, 272] width 966 height 545
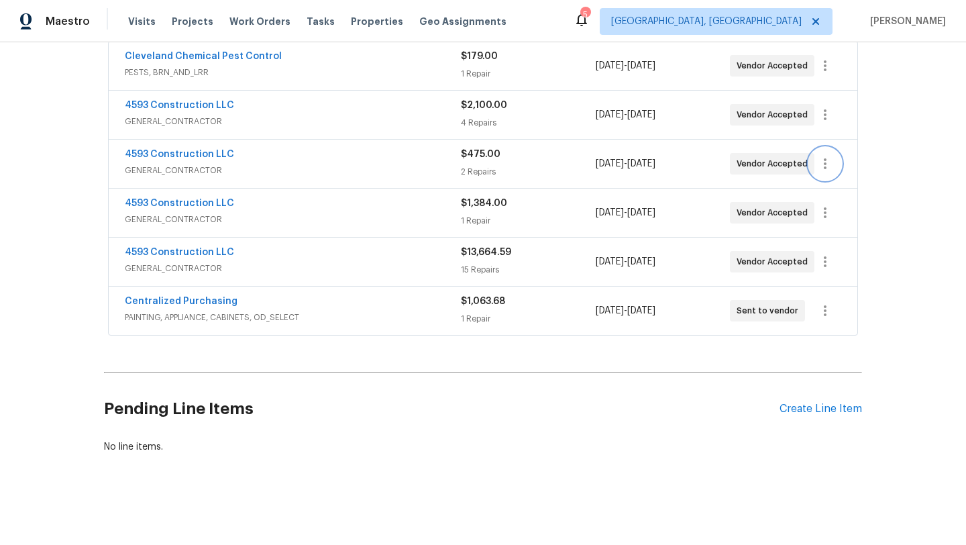
click at [827, 162] on icon "button" at bounding box center [825, 164] width 16 height 16
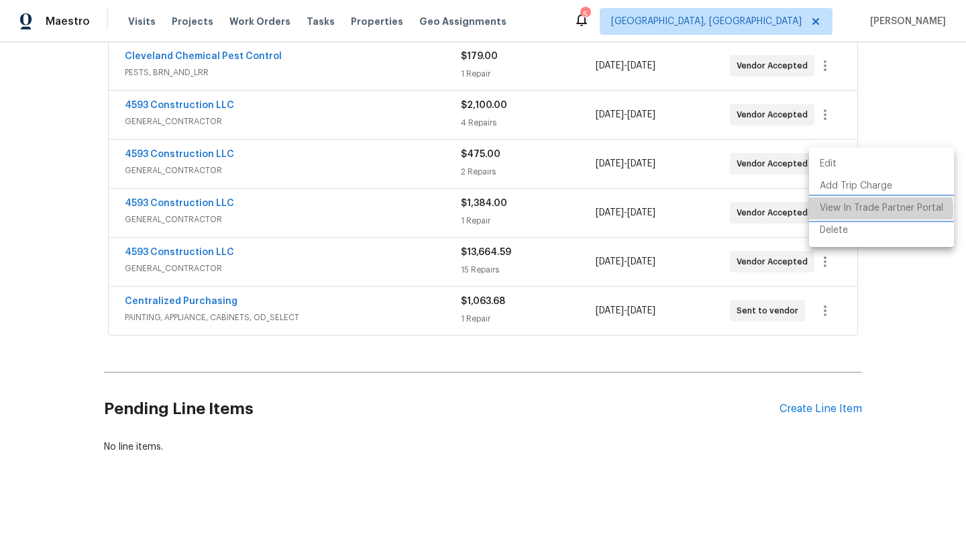
click at [831, 211] on li "View In Trade Partner Portal" at bounding box center [881, 208] width 145 height 22
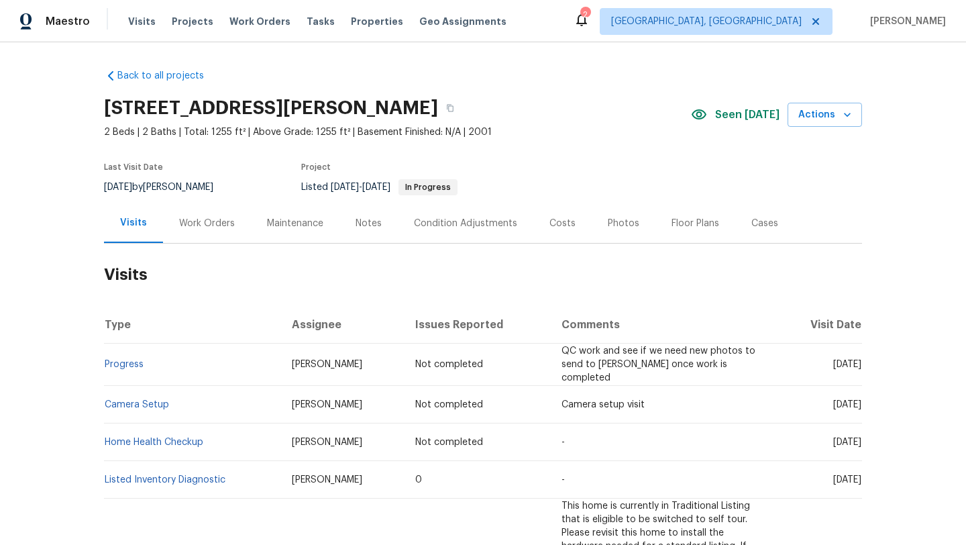
click at [198, 220] on div "Work Orders" at bounding box center [207, 223] width 56 height 13
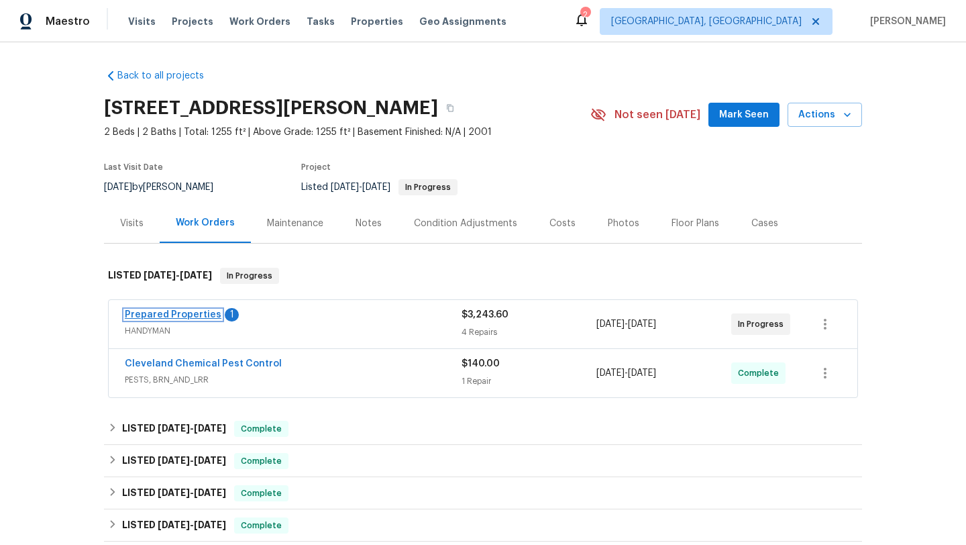
click at [160, 314] on link "Prepared Properties" at bounding box center [173, 314] width 97 height 9
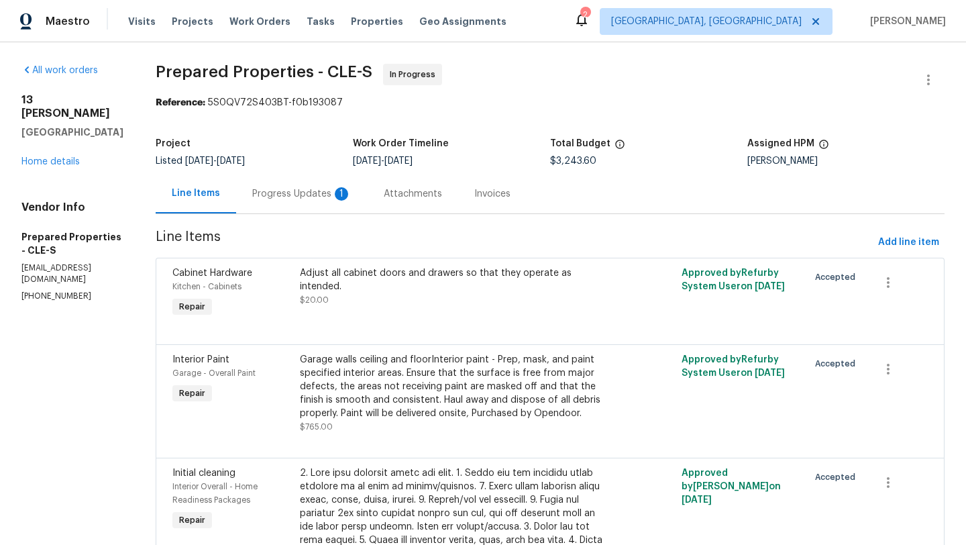
click at [315, 191] on div "Progress Updates 1" at bounding box center [301, 193] width 99 height 13
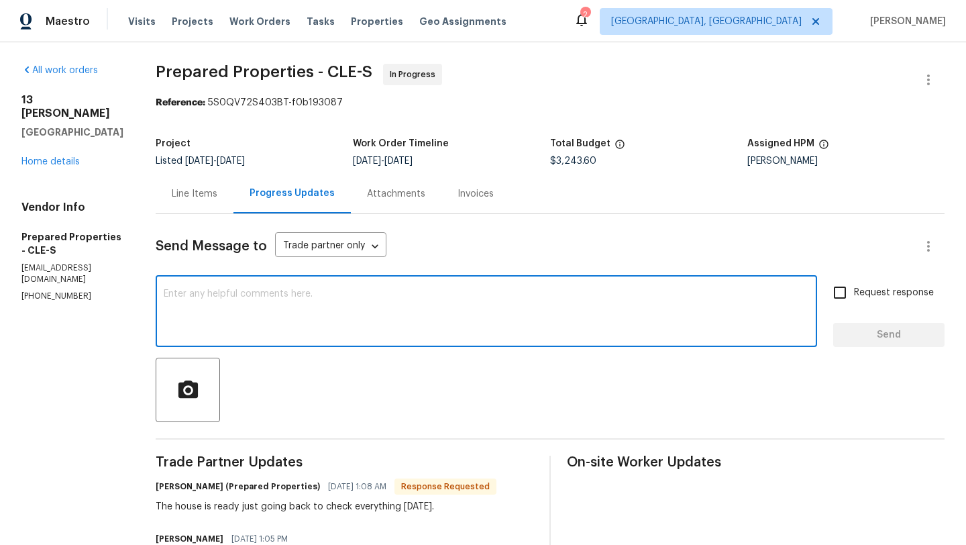
click at [256, 293] on textarea at bounding box center [487, 312] width 646 height 47
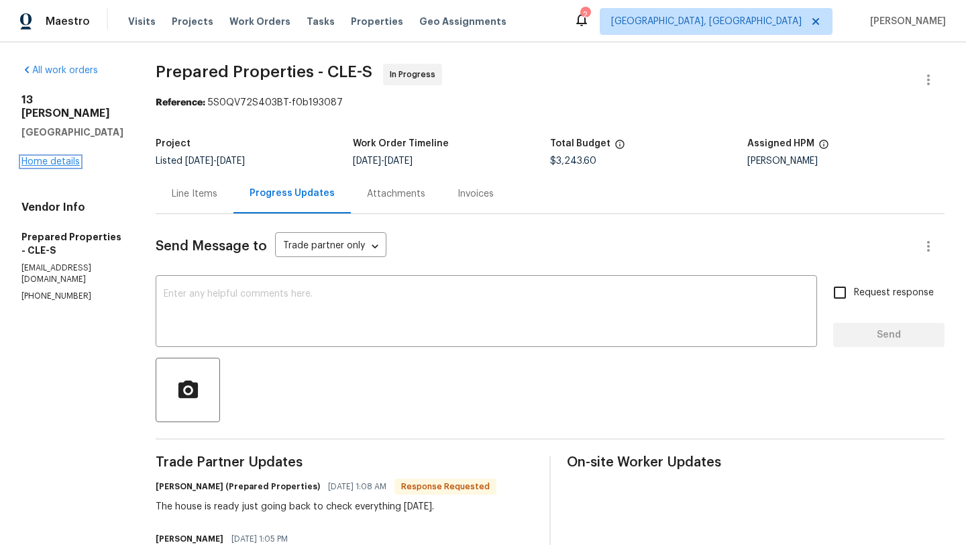
click at [52, 157] on link "Home details" at bounding box center [50, 161] width 58 height 9
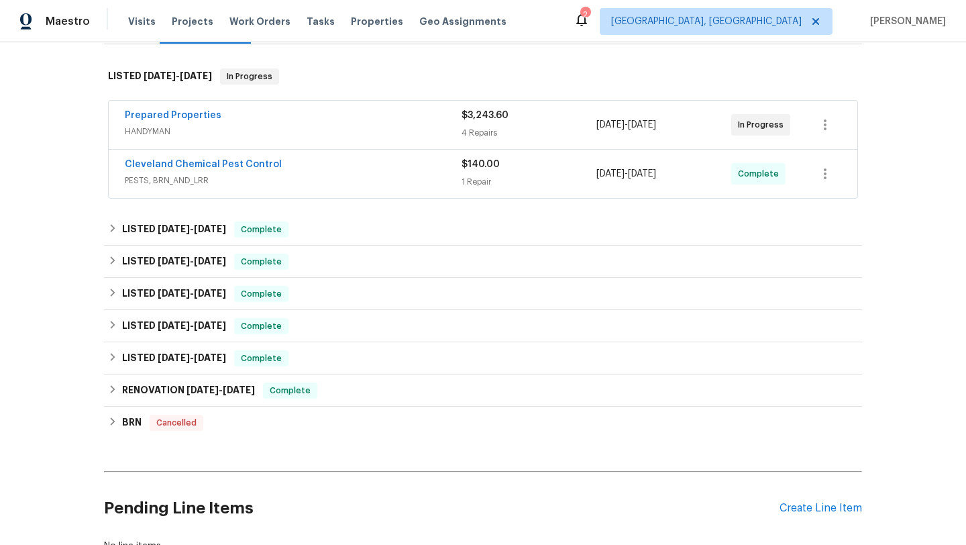
scroll to position [299, 0]
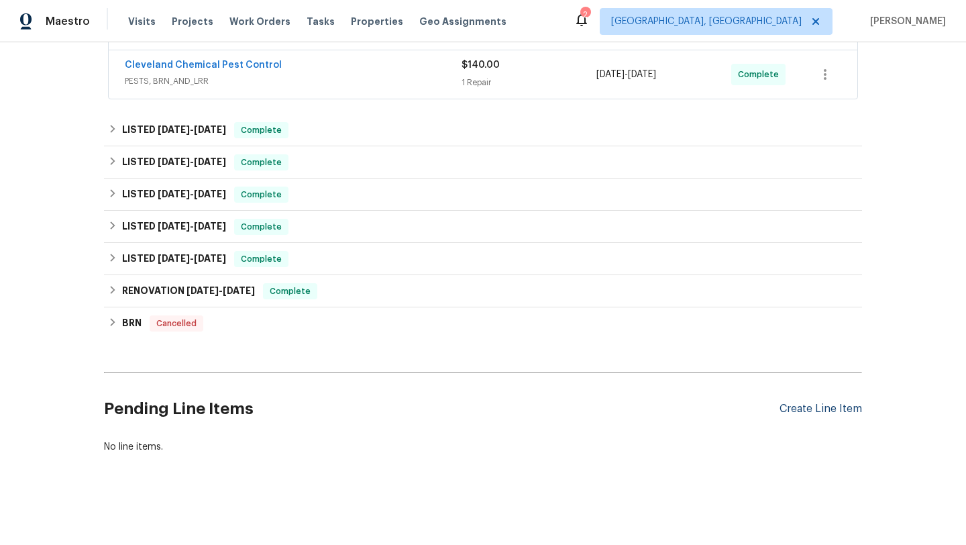
click at [824, 409] on div "Create Line Item" at bounding box center [821, 409] width 83 height 13
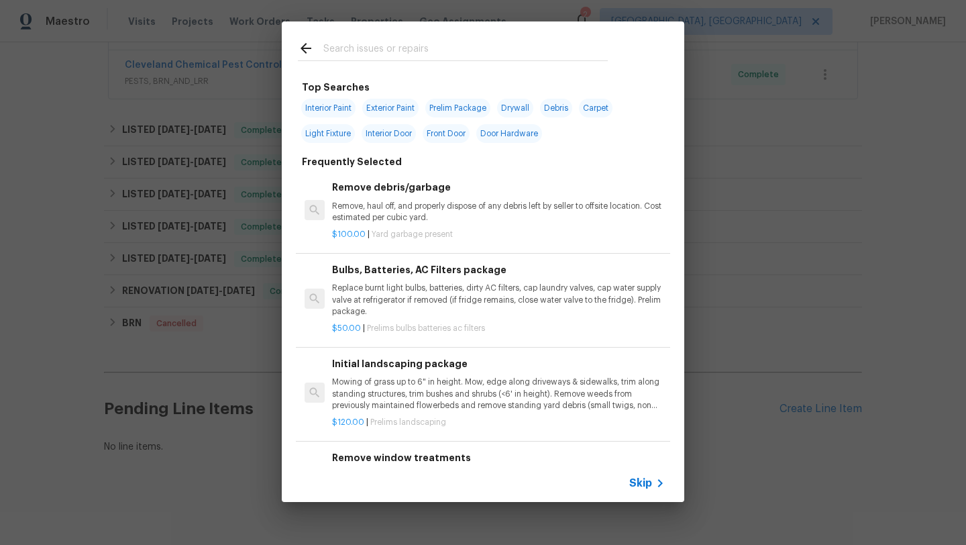
click at [340, 52] on input "text" at bounding box center [465, 50] width 285 height 20
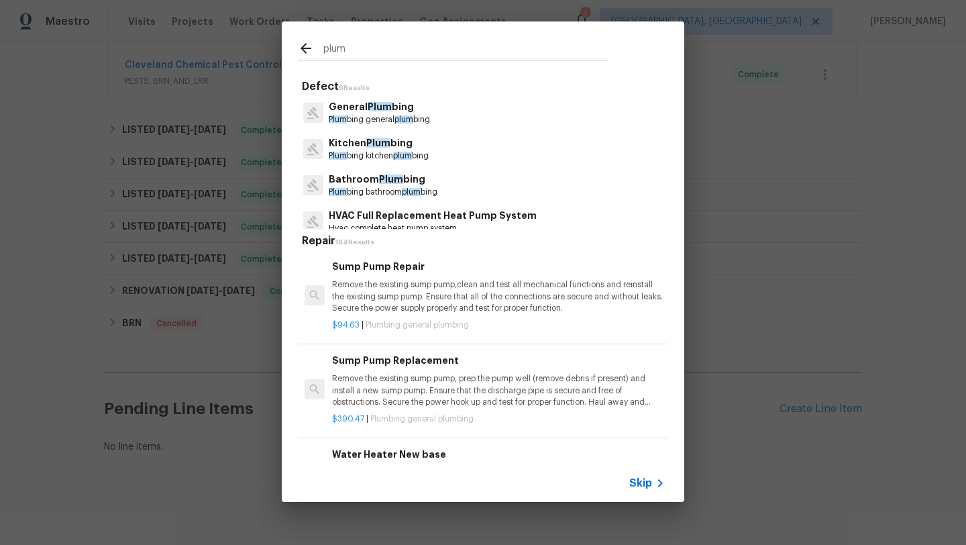
type input "plum"
click at [347, 144] on p "Kitchen Plum bing" at bounding box center [379, 143] width 100 height 14
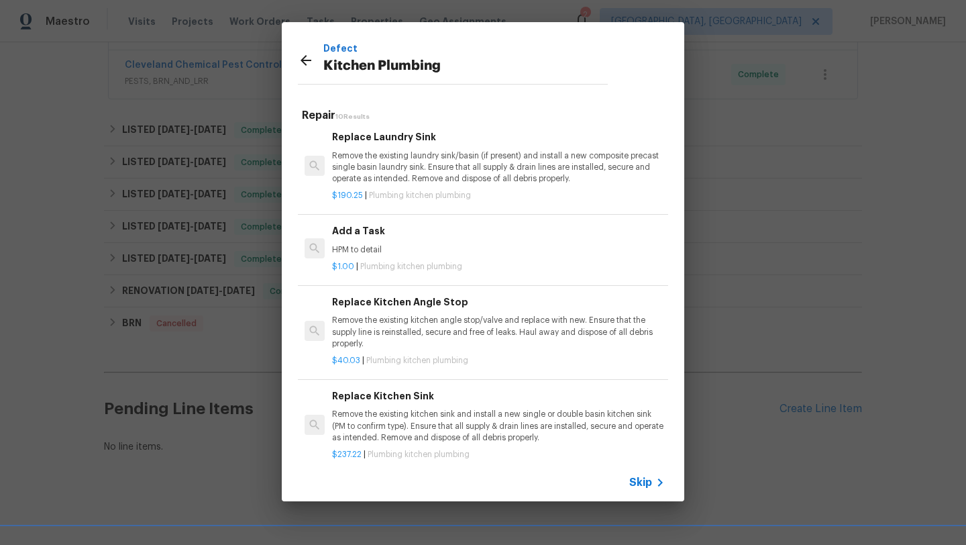
scroll to position [0, 0]
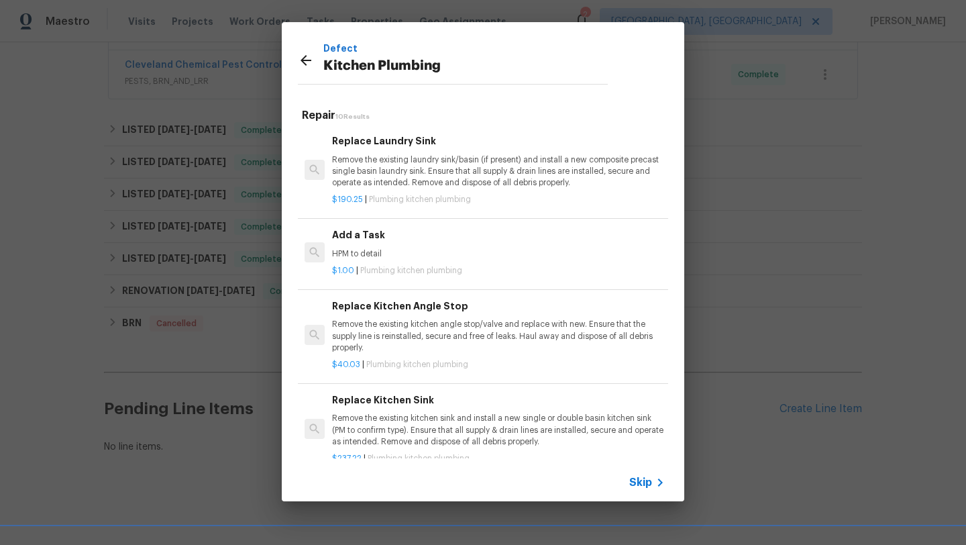
click at [358, 248] on p "HPM to detail" at bounding box center [498, 253] width 333 height 11
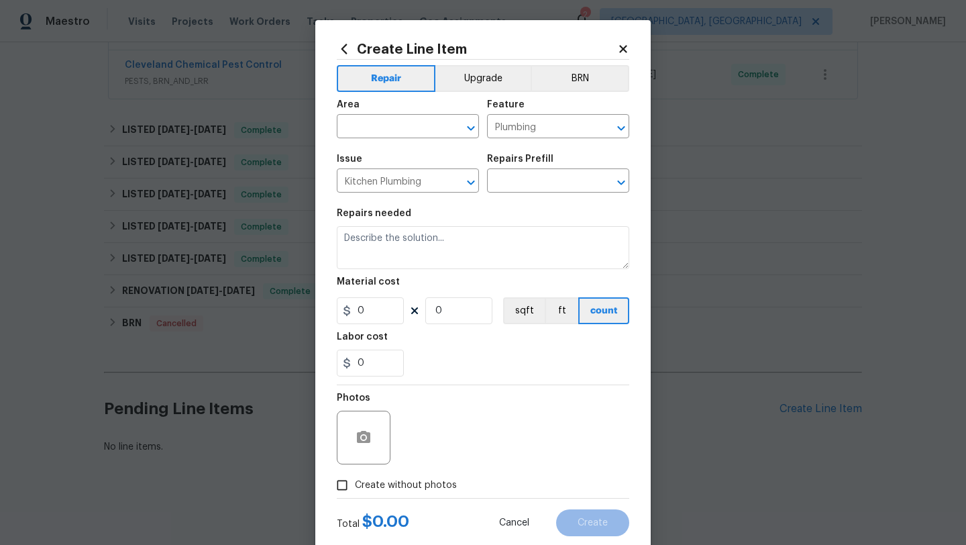
type input "Add a Task $1.00"
type textarea "HPM to detail"
type input "1"
click at [362, 129] on input "text" at bounding box center [389, 127] width 105 height 21
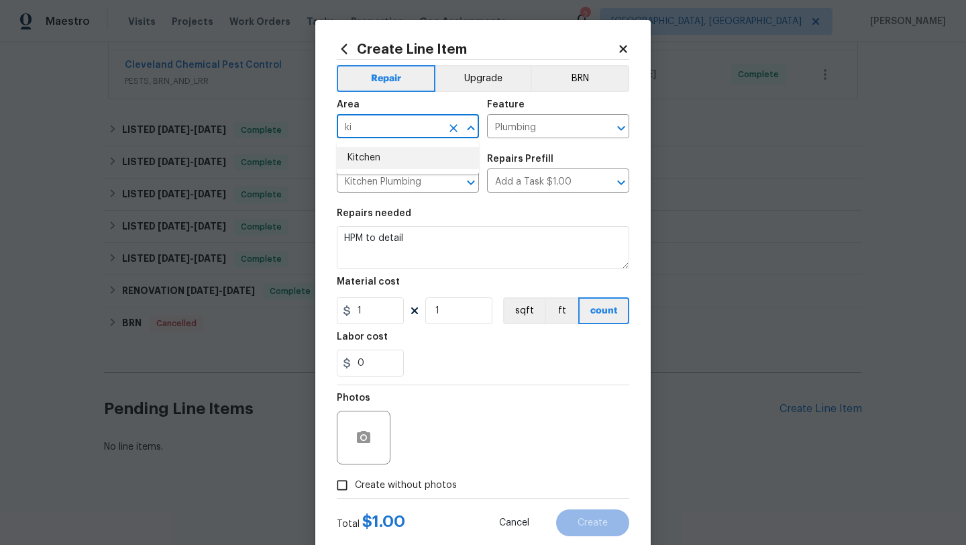
click at [362, 158] on li "Kitchen" at bounding box center [408, 158] width 142 height 22
type input "Kitchen"
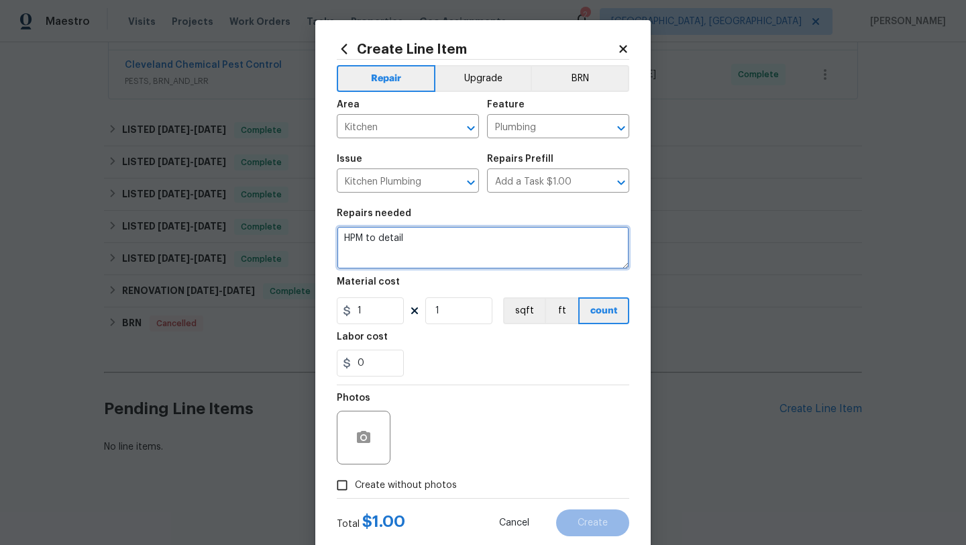
drag, startPoint x: 417, startPoint y: 241, endPoint x: 321, endPoint y: 239, distance: 96.7
click at [321, 239] on div "Create Line Item Repair Upgrade BRN Area Kitchen ​ Feature Plumbing ​ Issue Kit…" at bounding box center [483, 289] width 336 height 538
type textarea "reports that there is a leak under the kitchen sink"
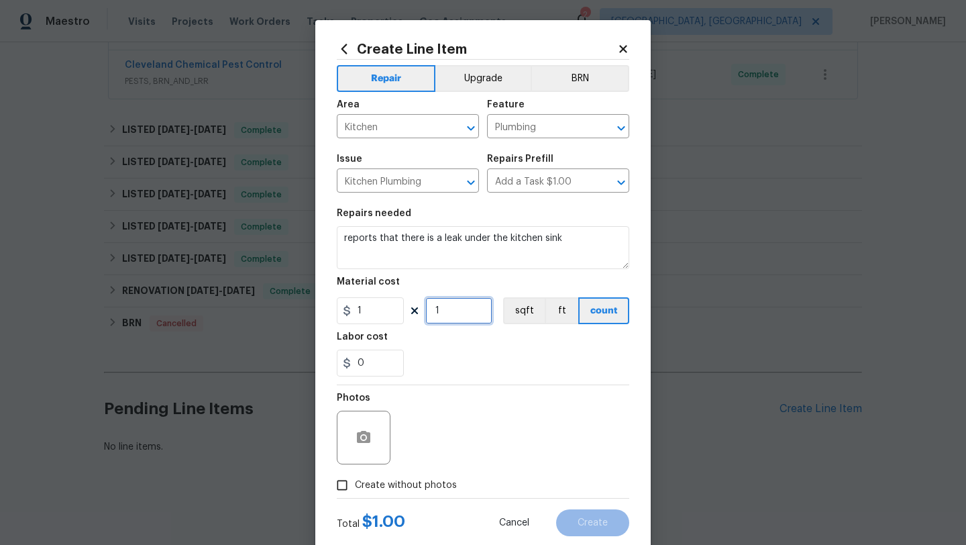
click at [462, 321] on input "1" at bounding box center [458, 310] width 67 height 27
type input "150"
click at [342, 483] on input "Create without photos" at bounding box center [342, 485] width 26 height 26
checkbox input "true"
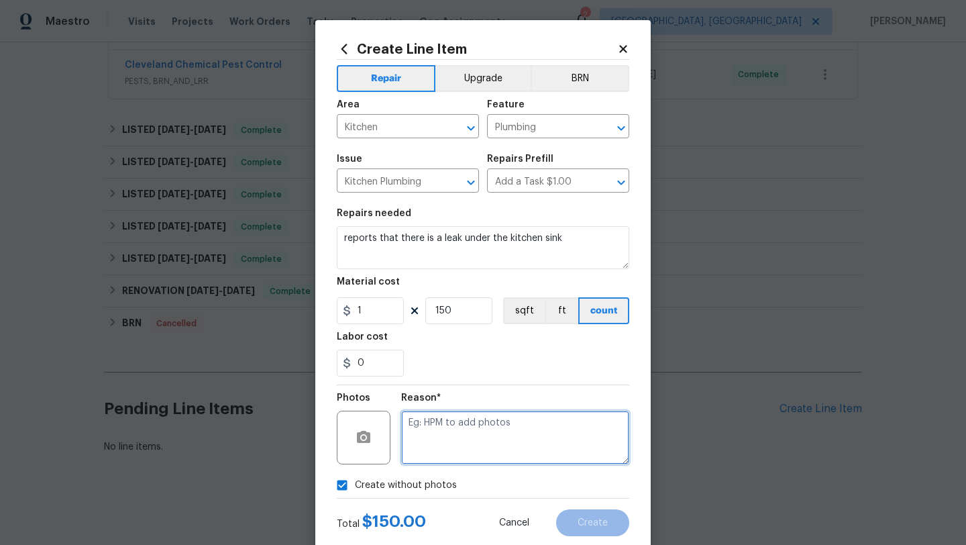
click at [473, 412] on textarea at bounding box center [515, 438] width 228 height 54
type textarea "desk"
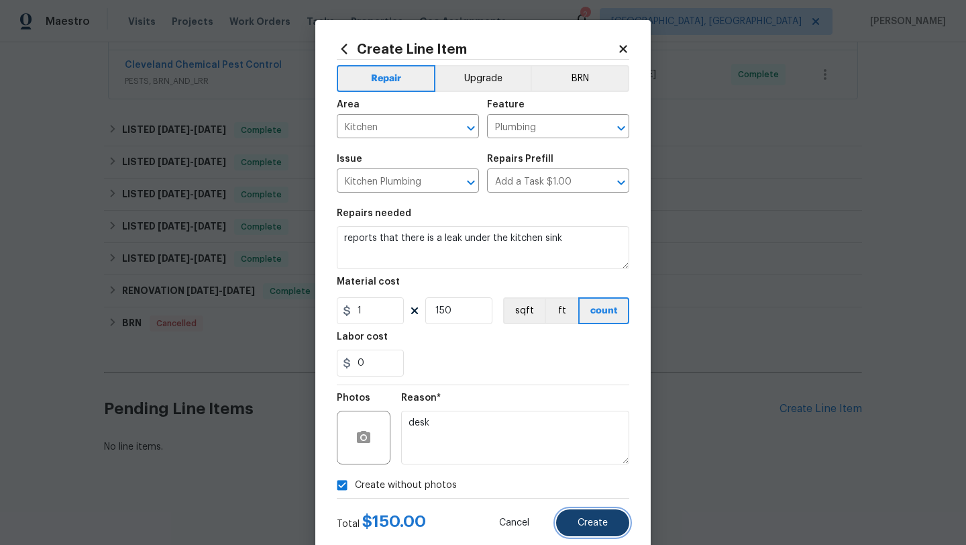
click at [590, 521] on span "Create" at bounding box center [593, 523] width 30 height 10
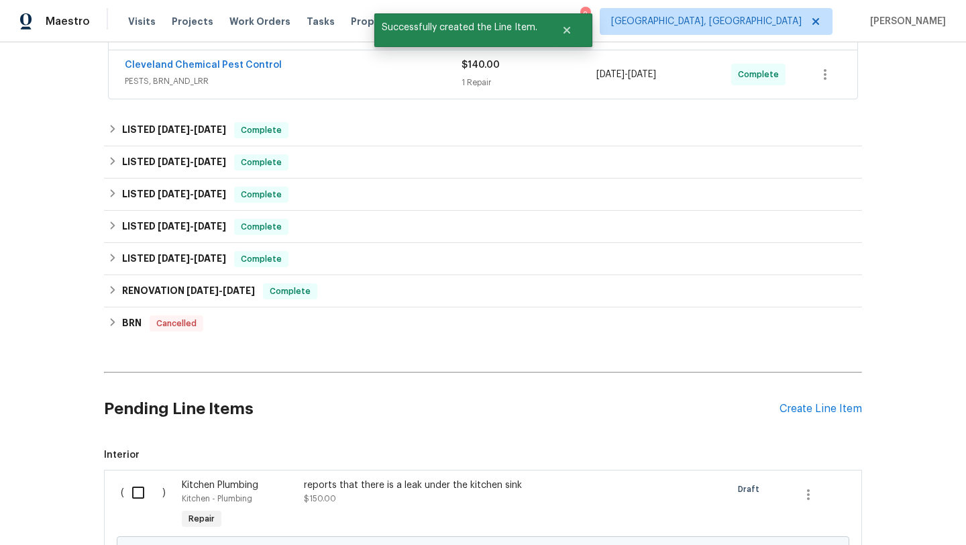
click at [136, 489] on input "checkbox" at bounding box center [143, 492] width 38 height 28
checkbox input "true"
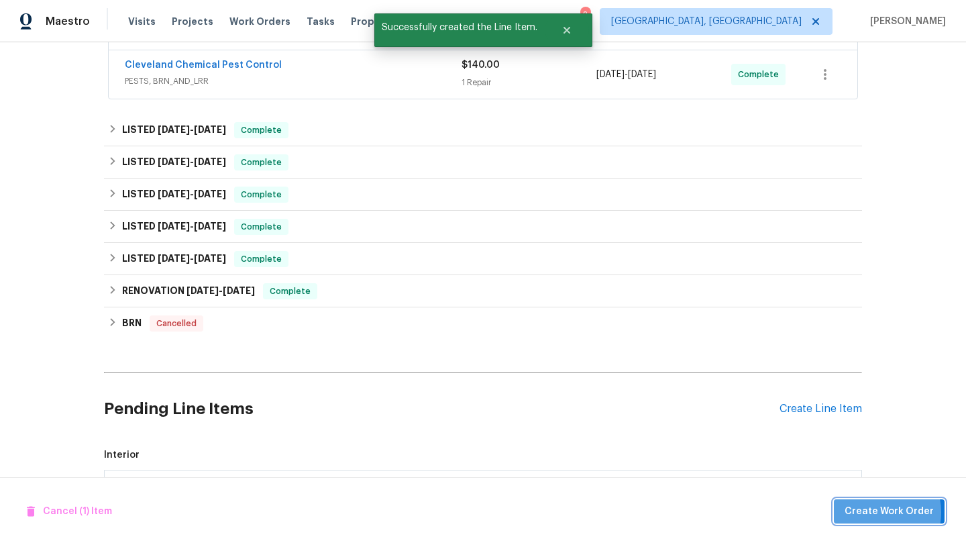
click at [878, 512] on span "Create Work Order" at bounding box center [889, 511] width 89 height 17
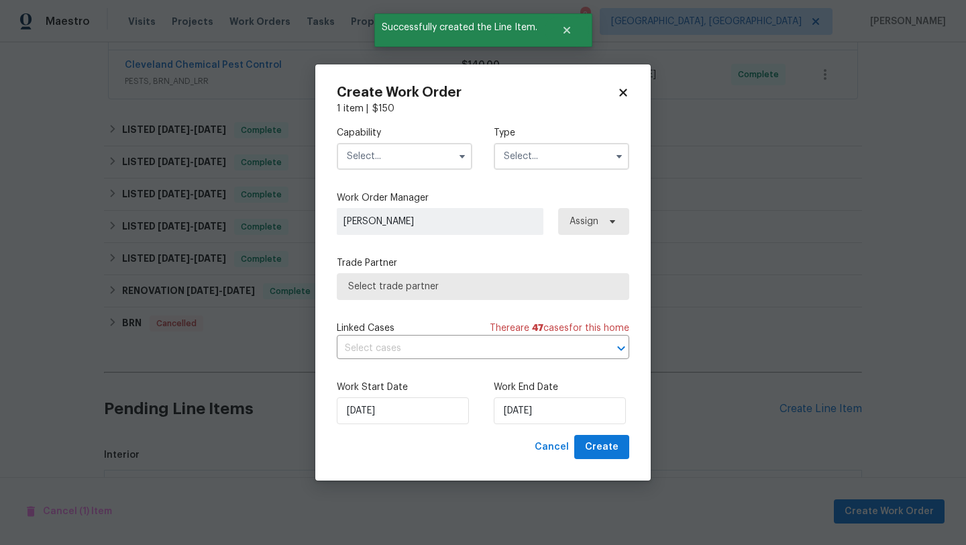
click at [389, 158] on input "text" at bounding box center [405, 156] width 136 height 27
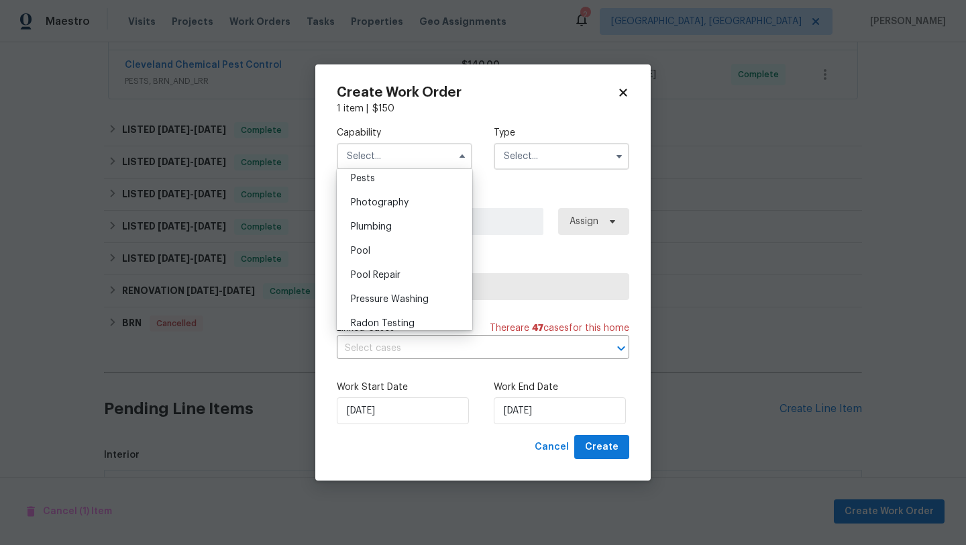
scroll to position [1158, 0]
click at [395, 227] on div "Plumbing" at bounding box center [404, 226] width 129 height 24
type input "Plumbing"
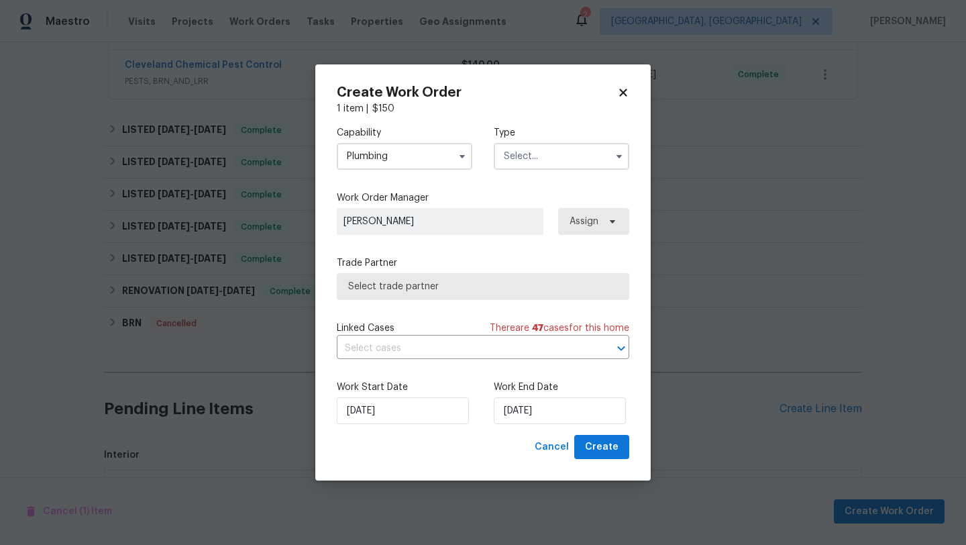
click at [545, 148] on input "text" at bounding box center [562, 156] width 136 height 27
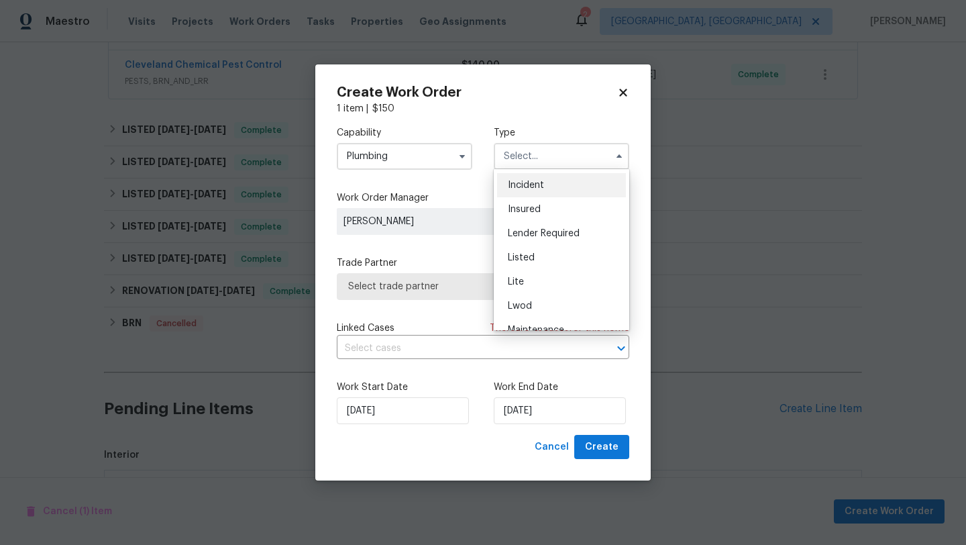
scroll to position [71, 0]
click at [530, 258] on span "Listed" at bounding box center [521, 258] width 27 height 9
type input "Listed"
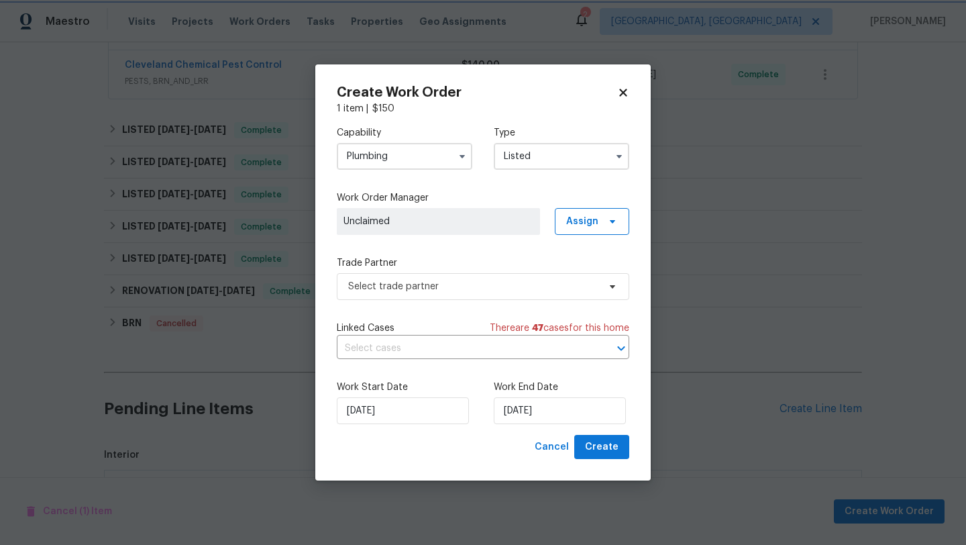
scroll to position [0, 0]
click at [425, 292] on span "Select trade partner" at bounding box center [473, 286] width 250 height 13
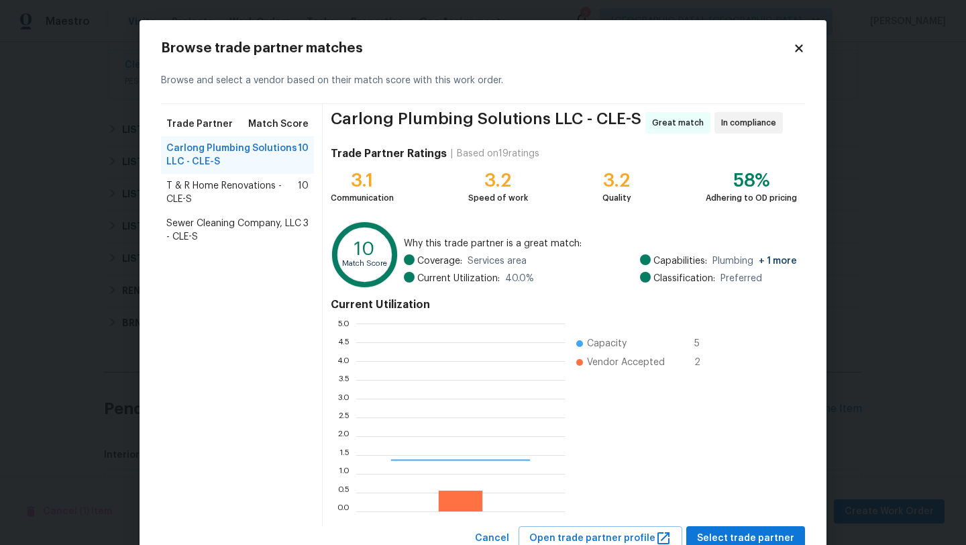
scroll to position [188, 209]
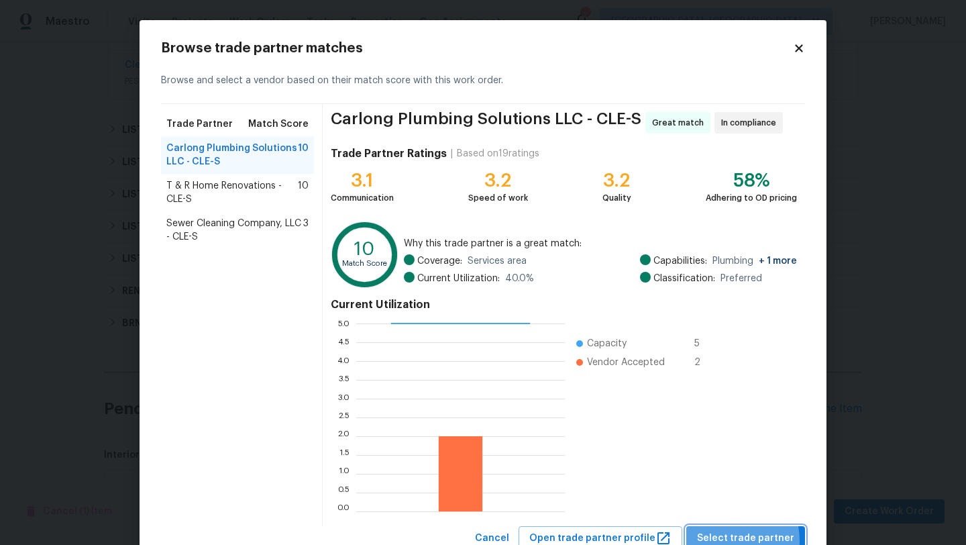
click at [721, 541] on span "Select trade partner" at bounding box center [745, 538] width 97 height 17
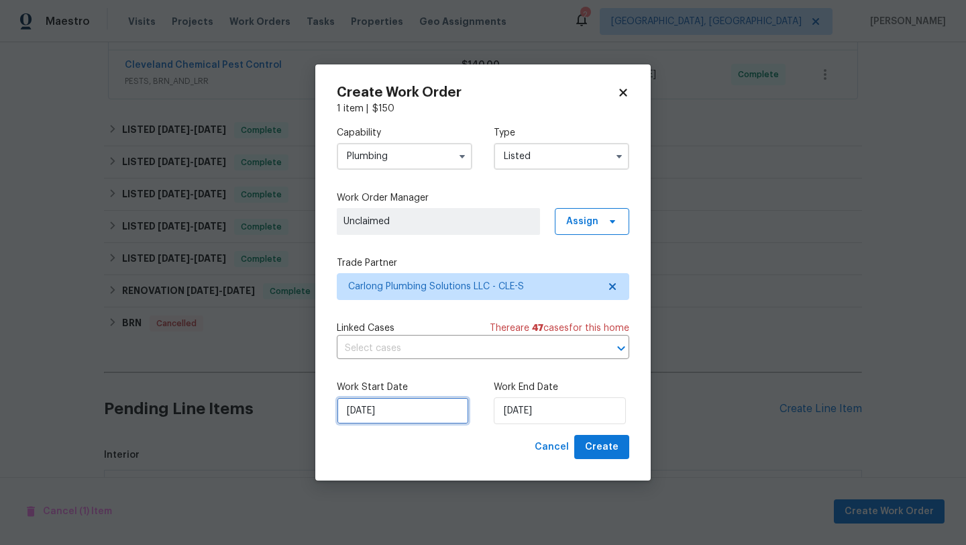
click at [388, 413] on input "[DATE]" at bounding box center [403, 410] width 132 height 27
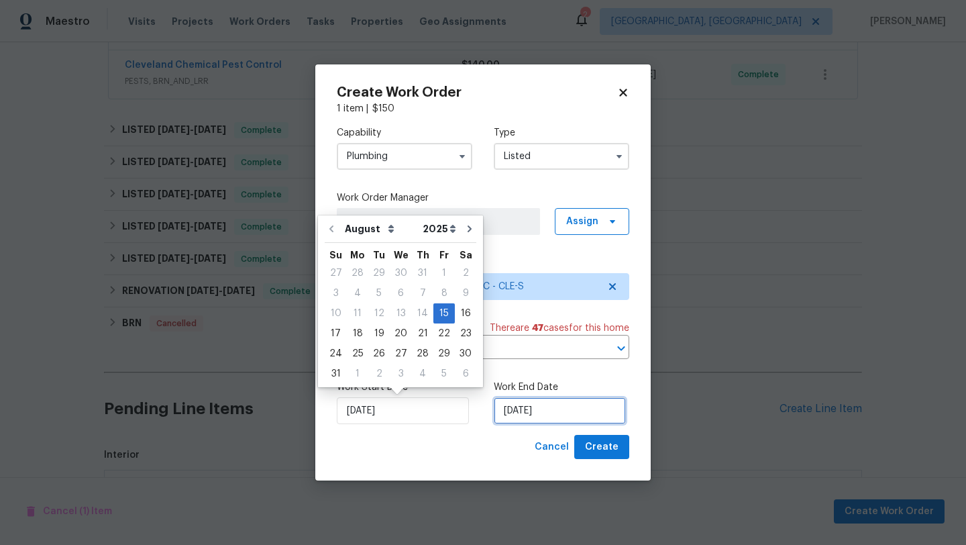
click at [522, 411] on input "[DATE]" at bounding box center [560, 410] width 132 height 27
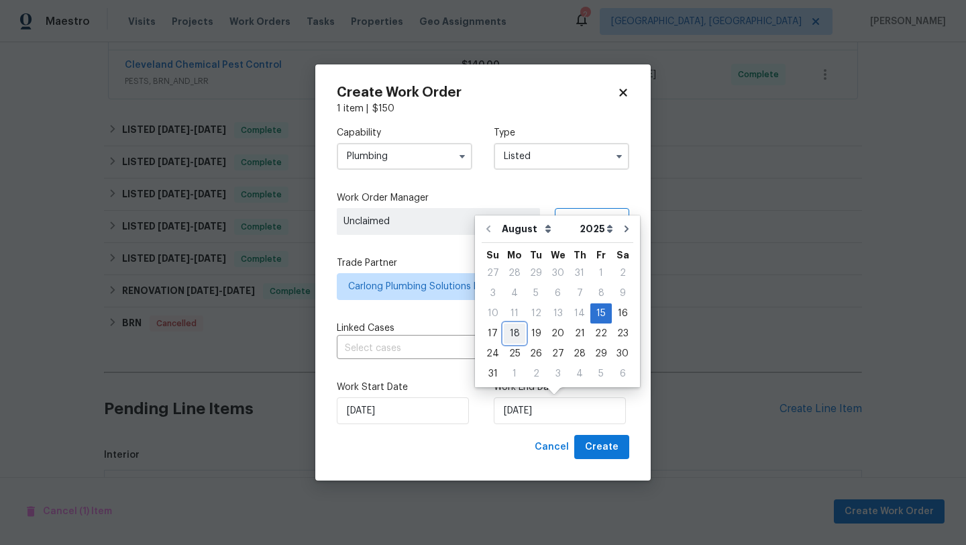
click at [509, 330] on div "18" at bounding box center [514, 333] width 21 height 19
type input "8/18/2025"
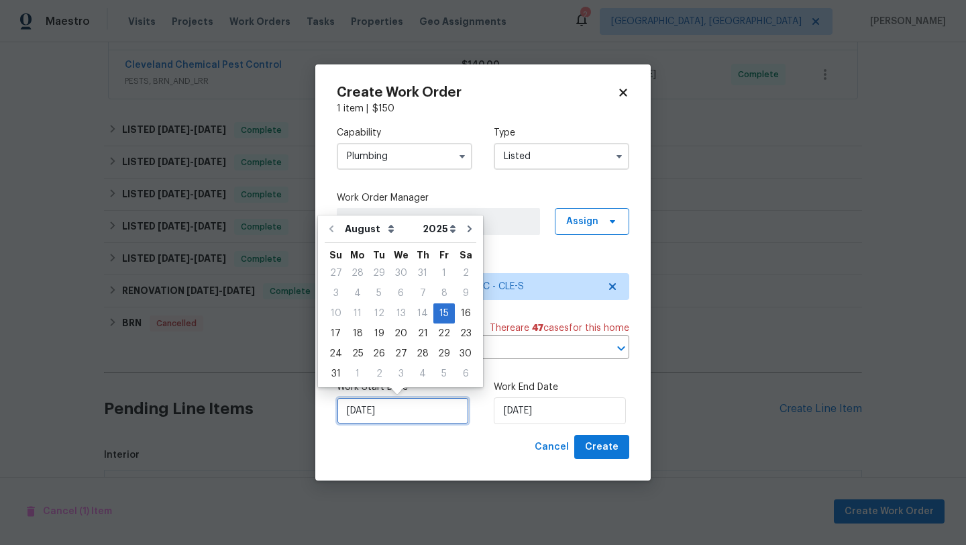
click at [360, 416] on input "[DATE]" at bounding box center [403, 410] width 132 height 27
click at [458, 309] on div "16" at bounding box center [465, 313] width 21 height 19
type input "8/16/2025"
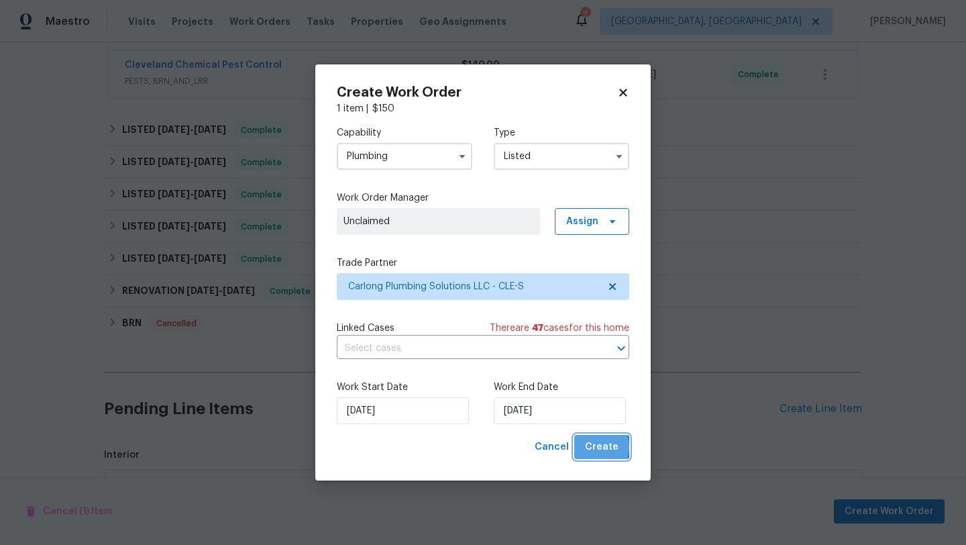
click at [594, 448] on span "Create" at bounding box center [602, 447] width 34 height 17
checkbox input "false"
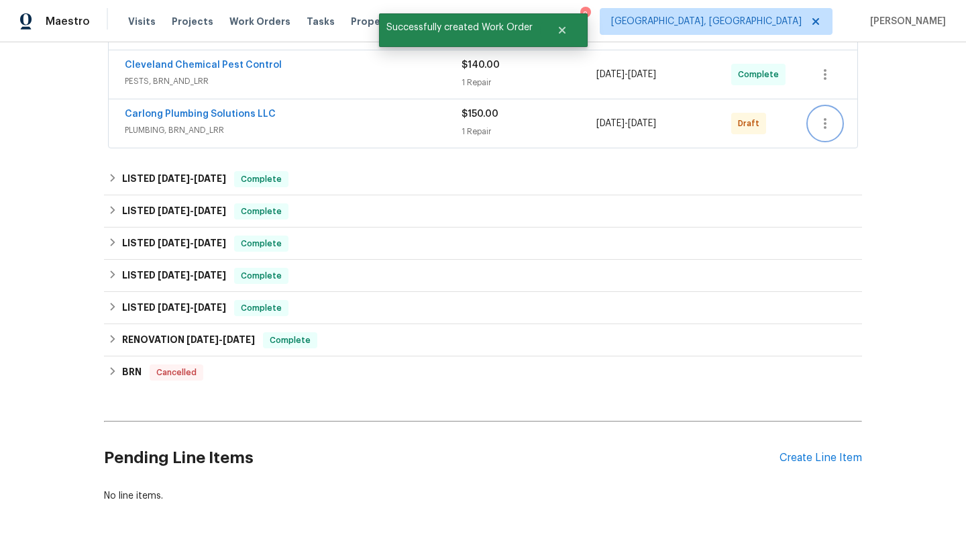
click at [823, 125] on icon "button" at bounding box center [825, 123] width 16 height 16
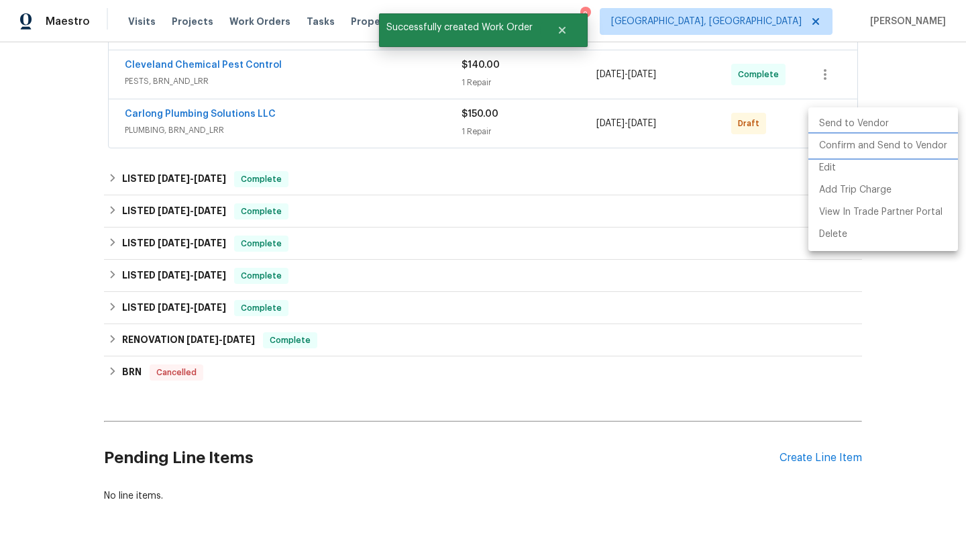
click at [835, 150] on li "Confirm and Send to Vendor" at bounding box center [884, 146] width 150 height 22
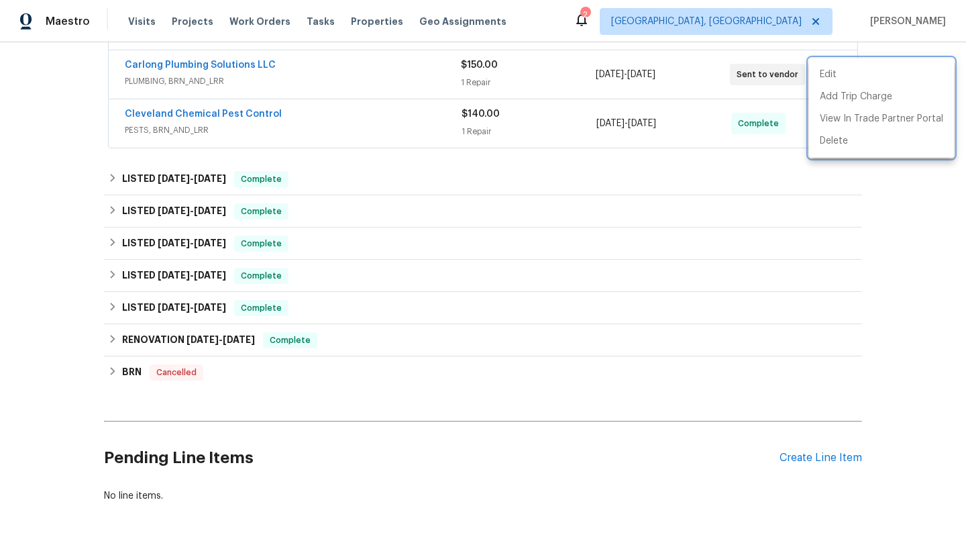
click at [297, 123] on div at bounding box center [483, 272] width 966 height 545
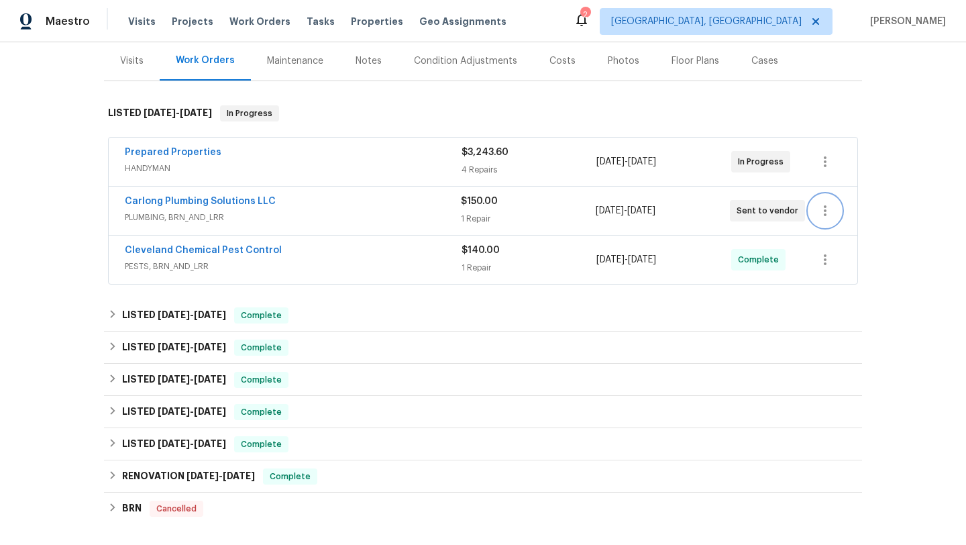
scroll to position [0, 0]
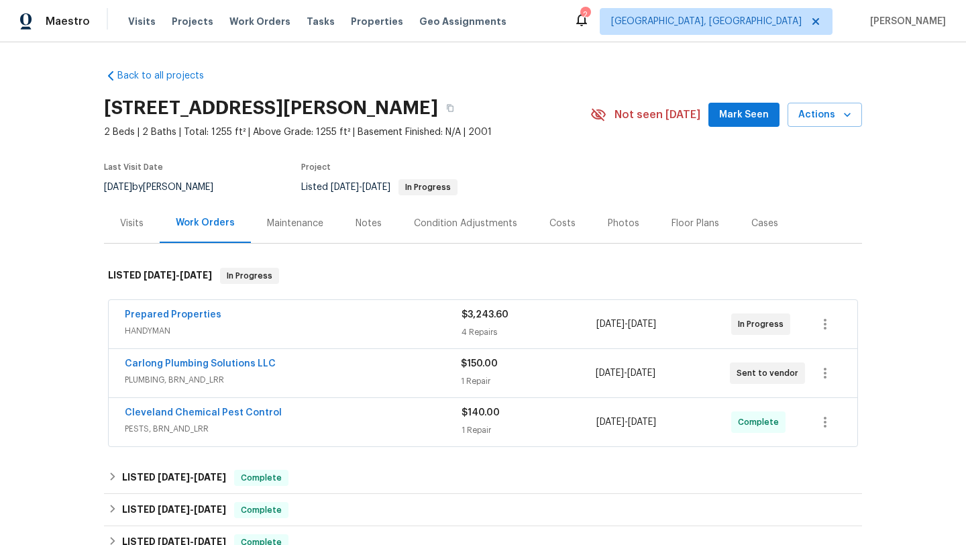
click at [373, 220] on div "Notes" at bounding box center [369, 223] width 26 height 13
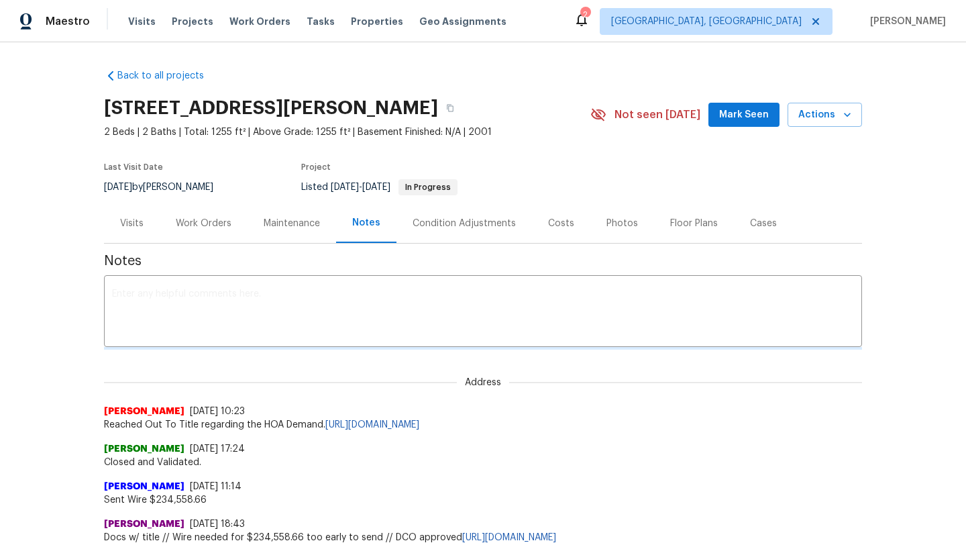
click at [201, 317] on textarea at bounding box center [483, 312] width 742 height 47
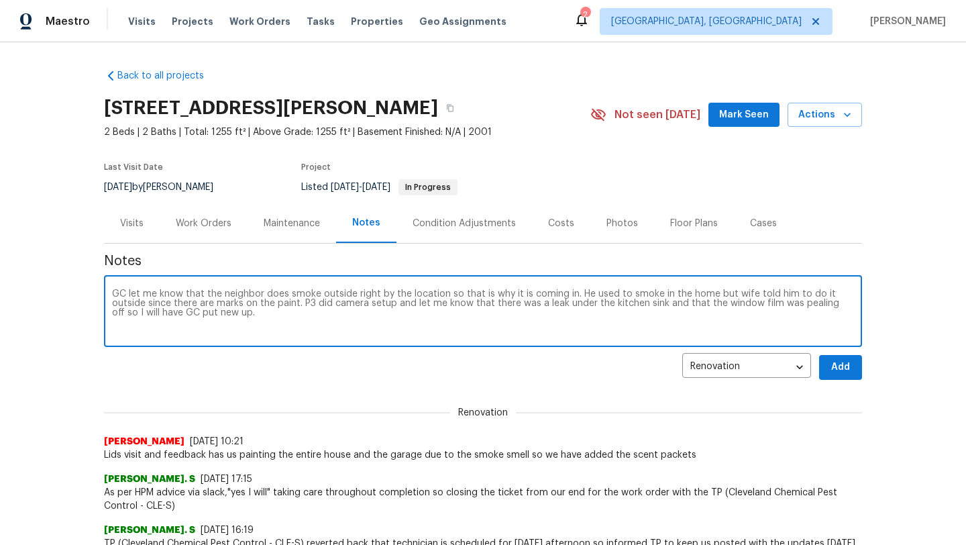
type textarea "GC let me know that the neighbor does smoke outside right by the location so th…"
click at [840, 372] on span "Add" at bounding box center [840, 367] width 21 height 17
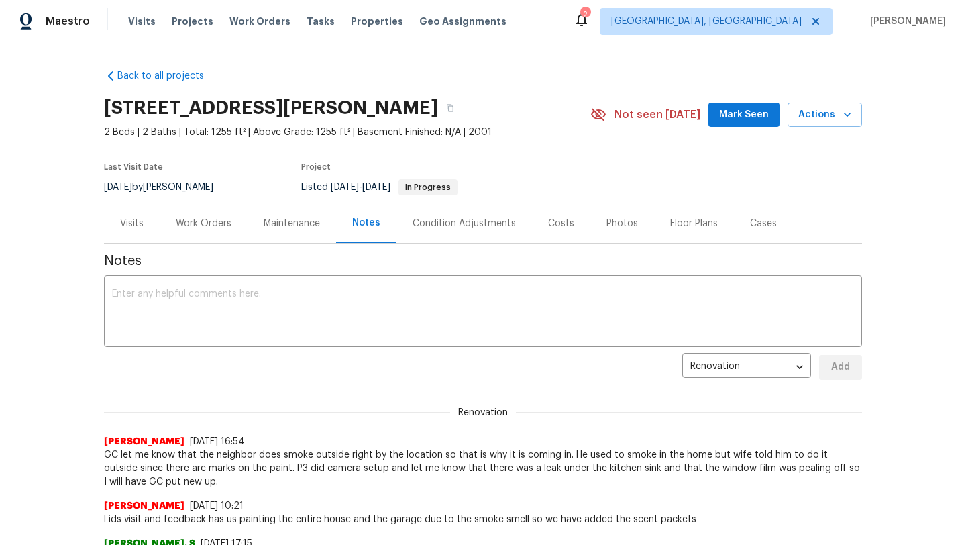
click at [197, 222] on div "Work Orders" at bounding box center [204, 223] width 56 height 13
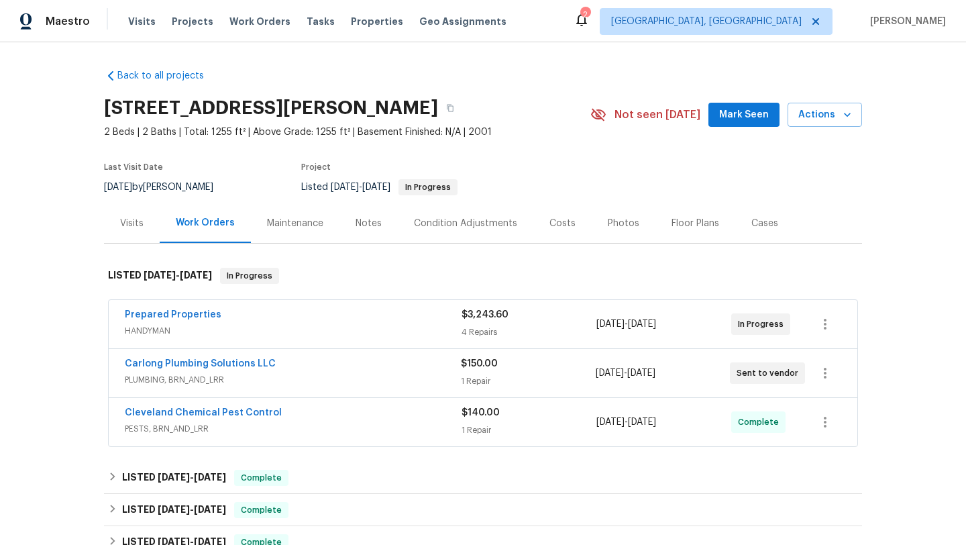
click at [119, 222] on div "Visits" at bounding box center [132, 223] width 56 height 40
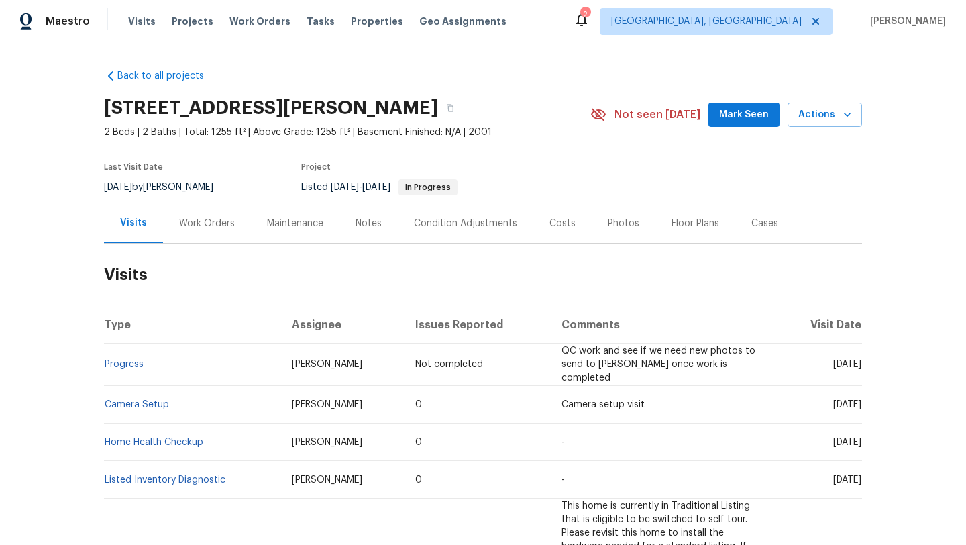
click at [191, 222] on div "Work Orders" at bounding box center [207, 223] width 56 height 13
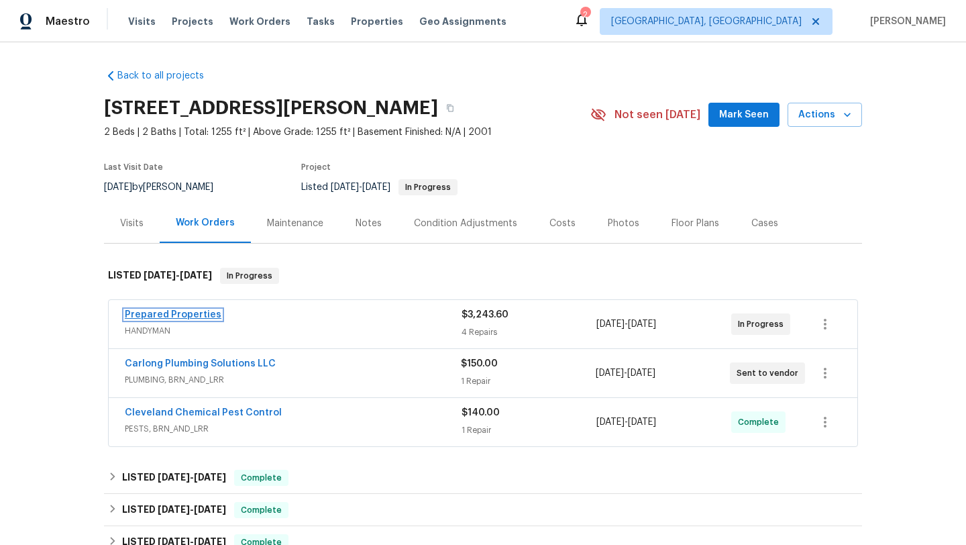
click at [139, 317] on link "Prepared Properties" at bounding box center [173, 314] width 97 height 9
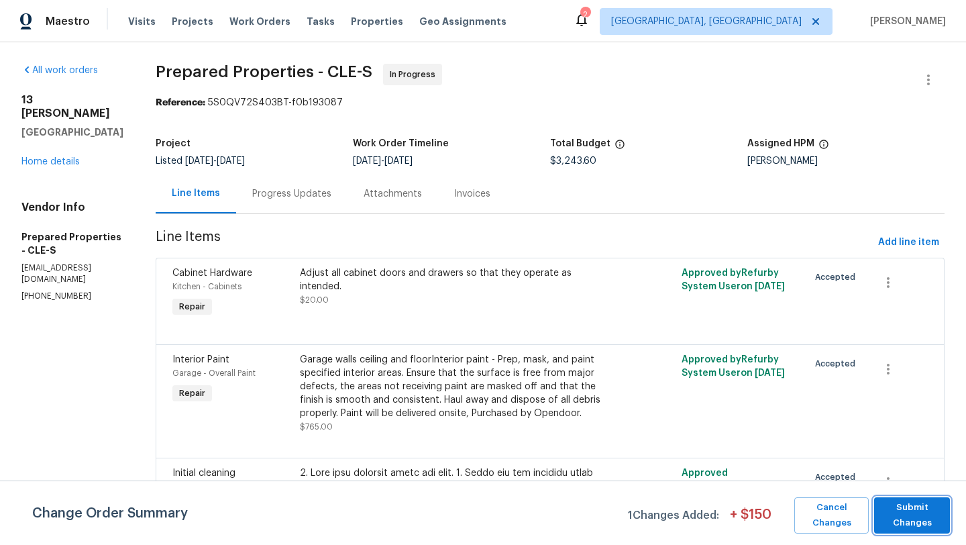
click at [898, 525] on span "Submit Changes" at bounding box center [912, 515] width 62 height 31
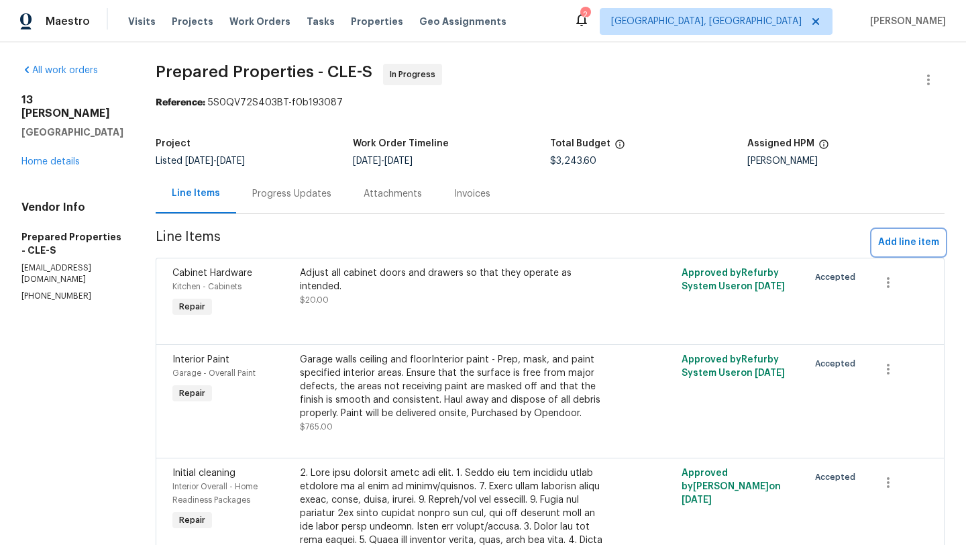
click at [881, 245] on span "Add line item" at bounding box center [908, 242] width 61 height 17
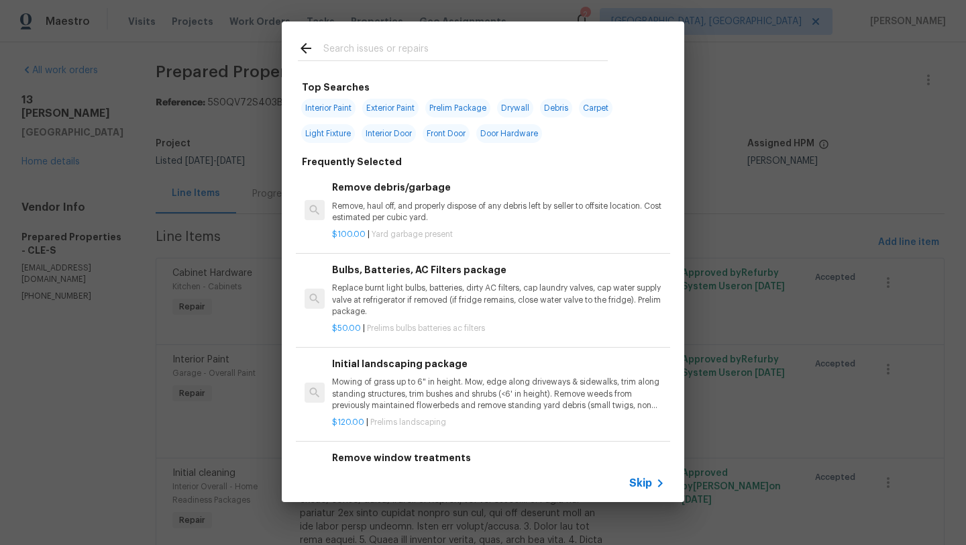
click at [358, 50] on input "text" at bounding box center [465, 50] width 285 height 20
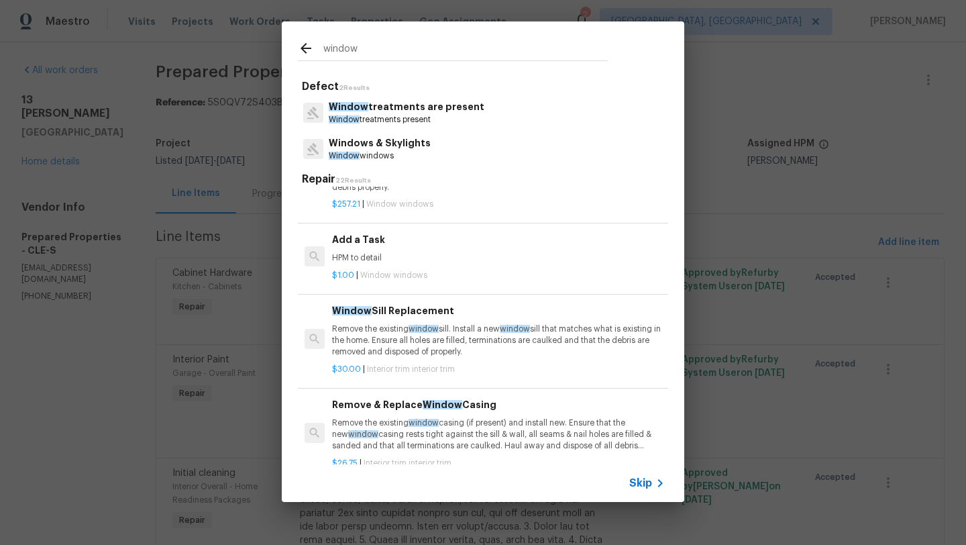
type input "window"
click at [401, 107] on p "Window treatments are present" at bounding box center [407, 107] width 156 height 14
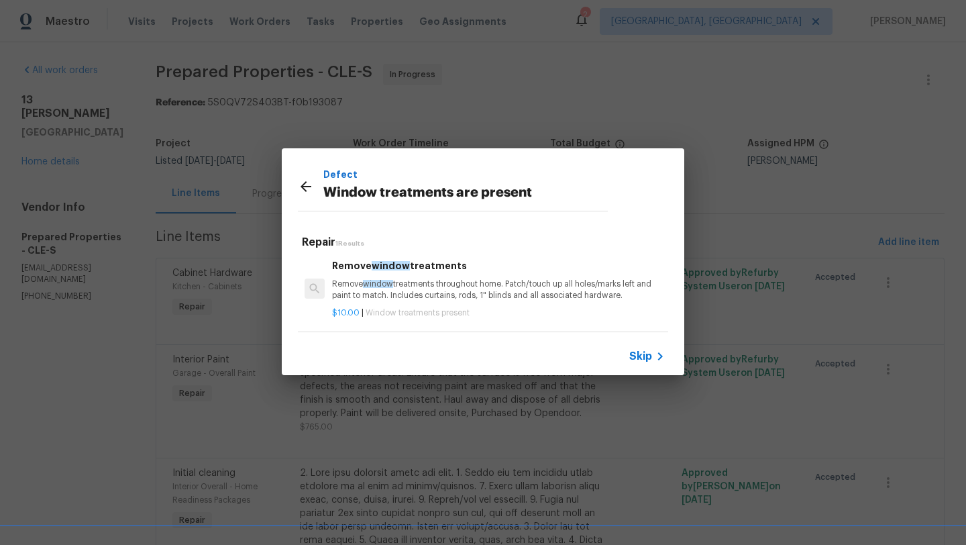
scroll to position [2, 0]
click at [307, 183] on icon at bounding box center [306, 187] width 16 height 16
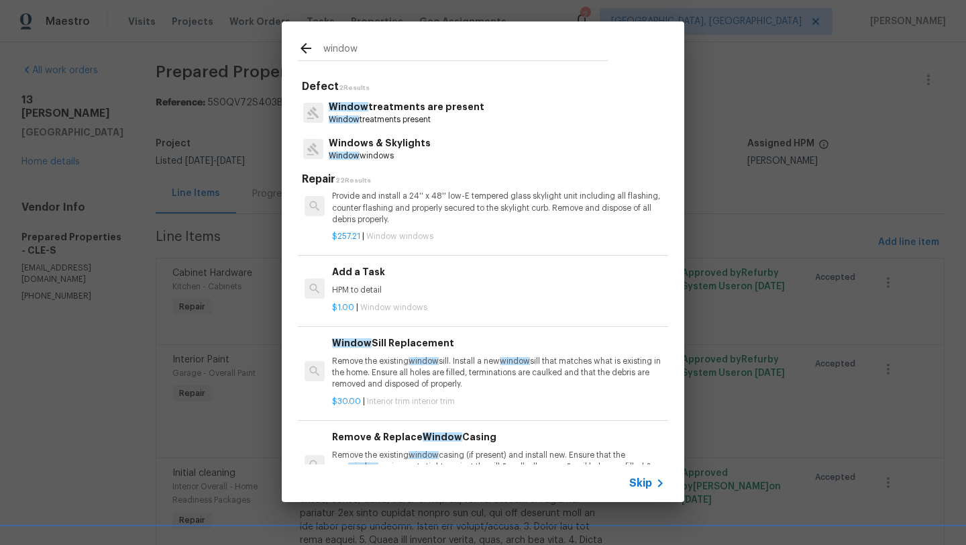
scroll to position [1109, 0]
click at [375, 293] on p "HPM to detail" at bounding box center [498, 289] width 333 height 11
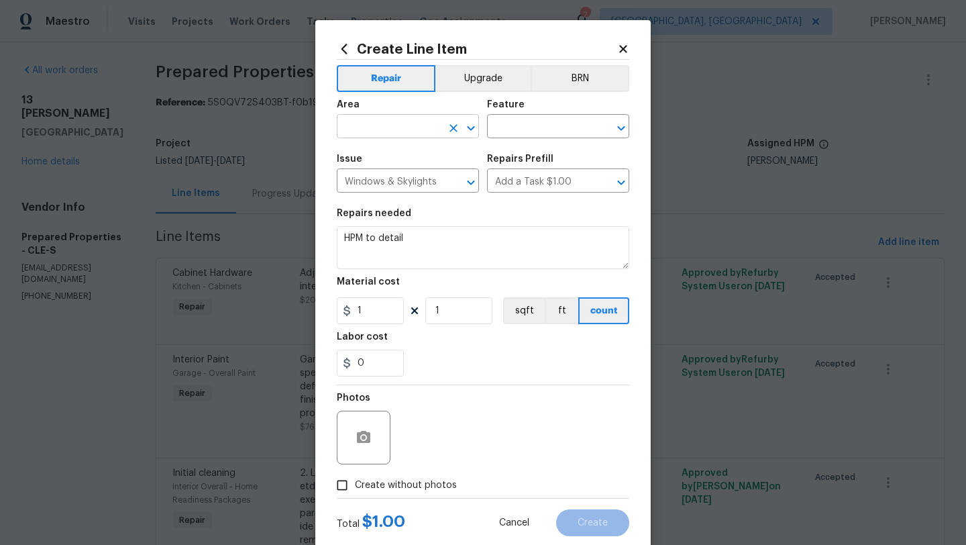
click at [360, 124] on input "text" at bounding box center [389, 127] width 105 height 21
click at [379, 183] on li "Main Living Room" at bounding box center [408, 180] width 142 height 22
type input "Main Living Room"
click at [532, 132] on input "text" at bounding box center [539, 127] width 105 height 21
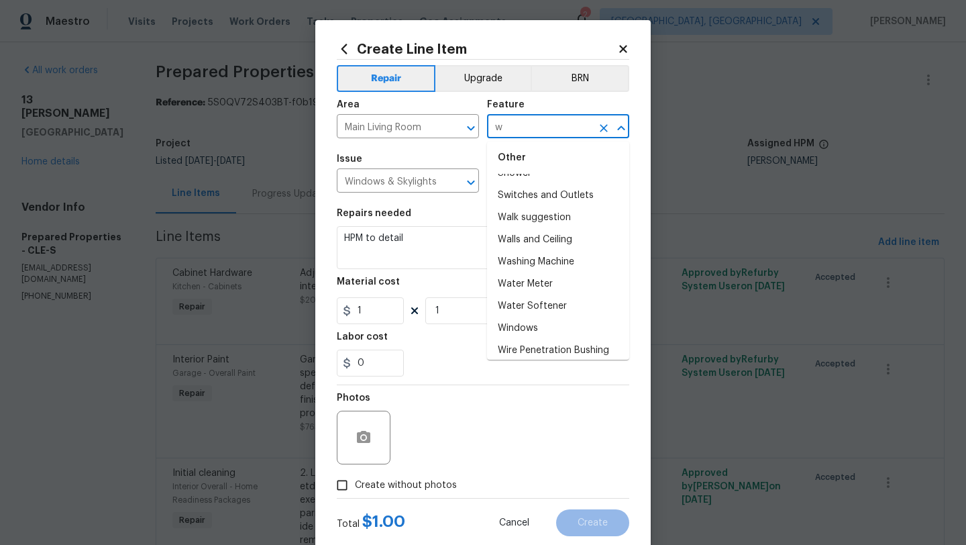
scroll to position [0, 0]
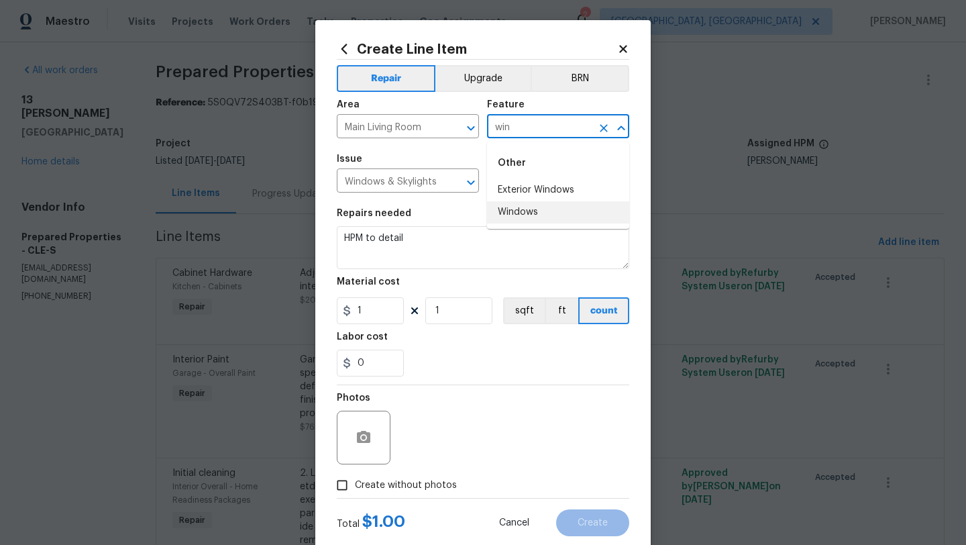
click at [527, 213] on li "Windows" at bounding box center [558, 212] width 142 height 22
type input "Windows"
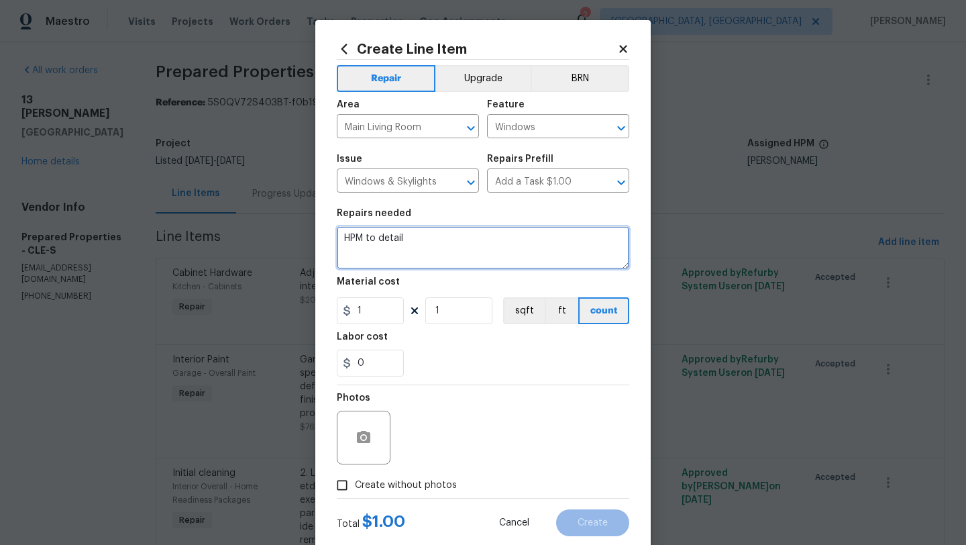
click at [405, 252] on textarea "HPM to detail" at bounding box center [483, 247] width 293 height 43
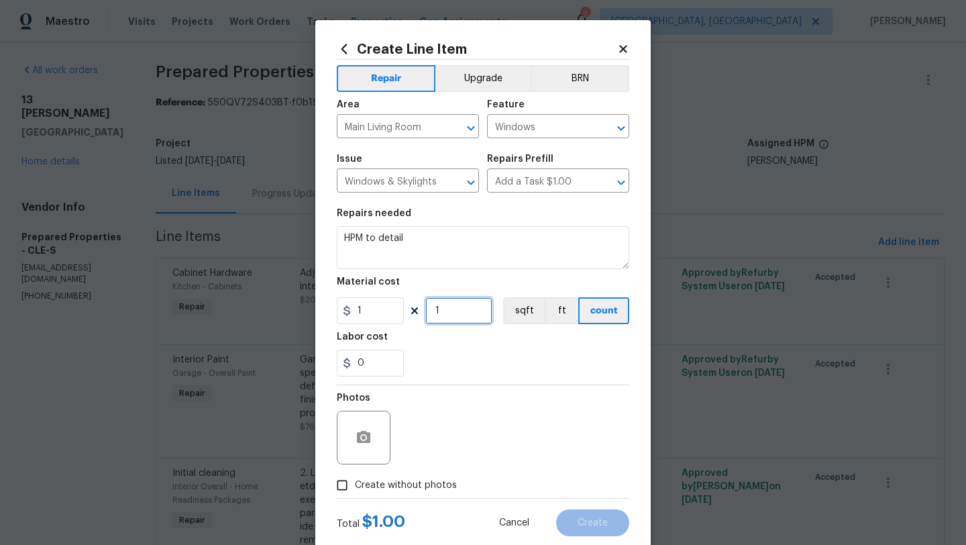
click at [460, 313] on input "1" at bounding box center [458, 310] width 67 height 27
drag, startPoint x: 372, startPoint y: 316, endPoint x: 336, endPoint y: 316, distance: 35.6
click at [337, 316] on input "1" at bounding box center [370, 310] width 67 height 27
type input "25"
drag, startPoint x: 441, startPoint y: 317, endPoint x: 429, endPoint y: 316, distance: 11.5
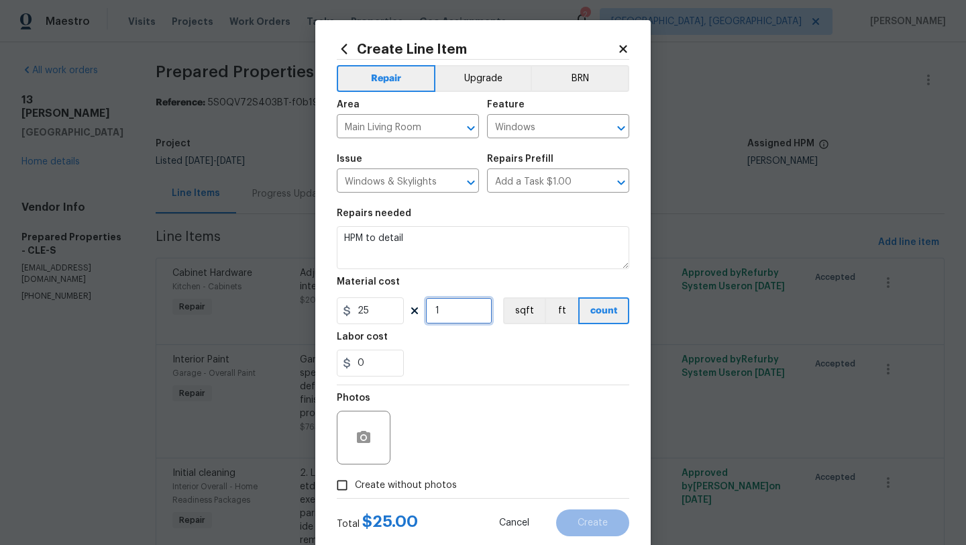
click at [429, 316] on input "1" at bounding box center [458, 310] width 67 height 27
type input "5"
click at [477, 403] on div "Photos" at bounding box center [483, 428] width 293 height 87
drag, startPoint x: 378, startPoint y: 364, endPoint x: 330, endPoint y: 364, distance: 47.6
click at [330, 364] on div "Create Line Item Repair Upgrade BRN Area Main Living Room ​ Feature Windows ​ I…" at bounding box center [483, 289] width 336 height 538
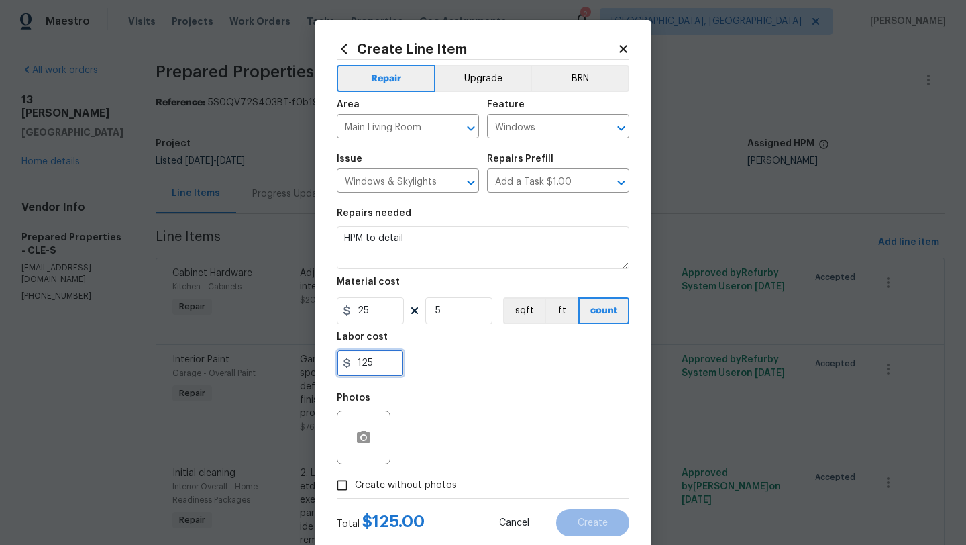
type input "125"
click at [443, 379] on section "Repairs needed HPM to detail Material cost 25 5 sqft ft count Labor cost 125" at bounding box center [483, 293] width 293 height 184
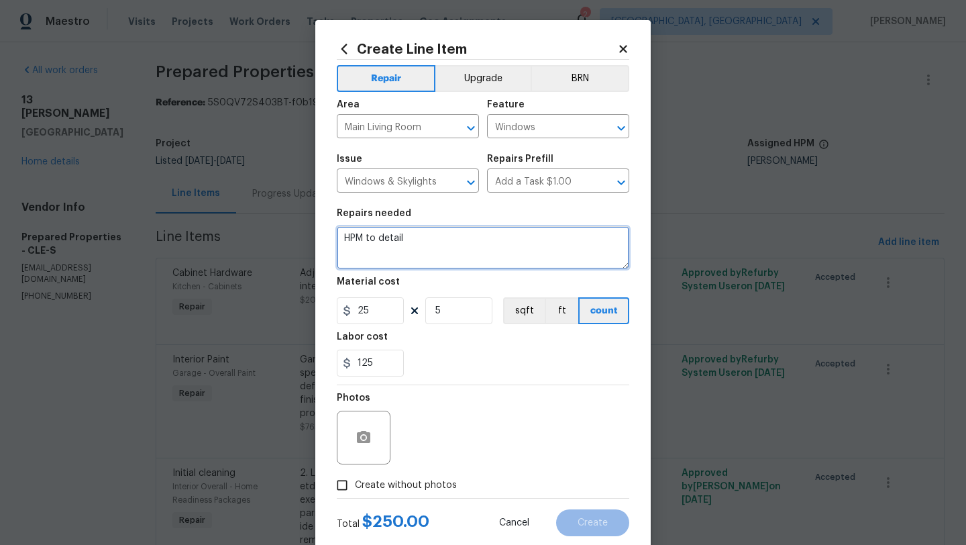
drag, startPoint x: 413, startPoint y: 246, endPoint x: 336, endPoint y: 236, distance: 78.5
click at [336, 236] on div "Create Line Item Repair Upgrade BRN Area Main Living Room ​ Feature Windows ​ I…" at bounding box center [483, 289] width 336 height 538
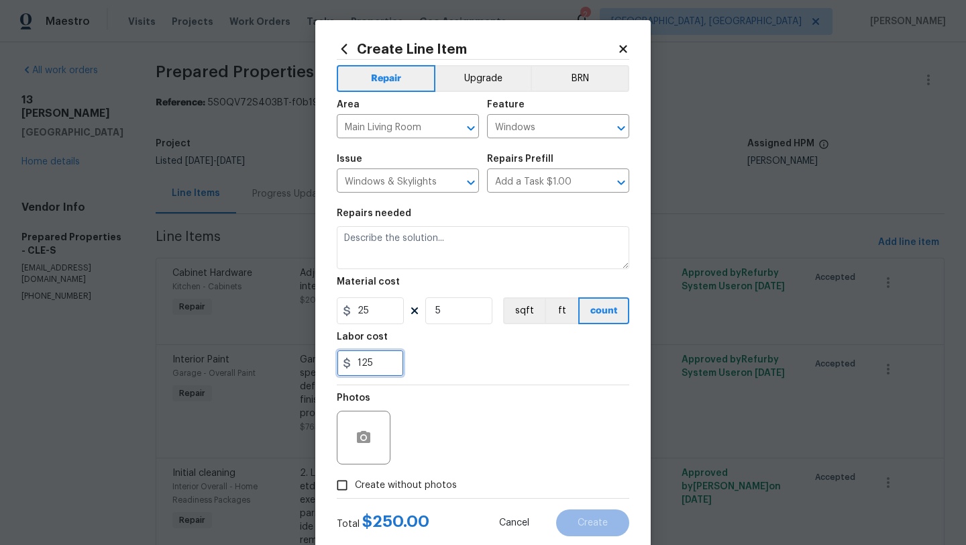
drag, startPoint x: 380, startPoint y: 366, endPoint x: 361, endPoint y: 363, distance: 19.7
click at [361, 363] on input "125" at bounding box center [370, 363] width 67 height 27
type input "100"
click at [481, 388] on div "Photos" at bounding box center [483, 428] width 293 height 87
click at [453, 307] on input "5" at bounding box center [458, 310] width 67 height 27
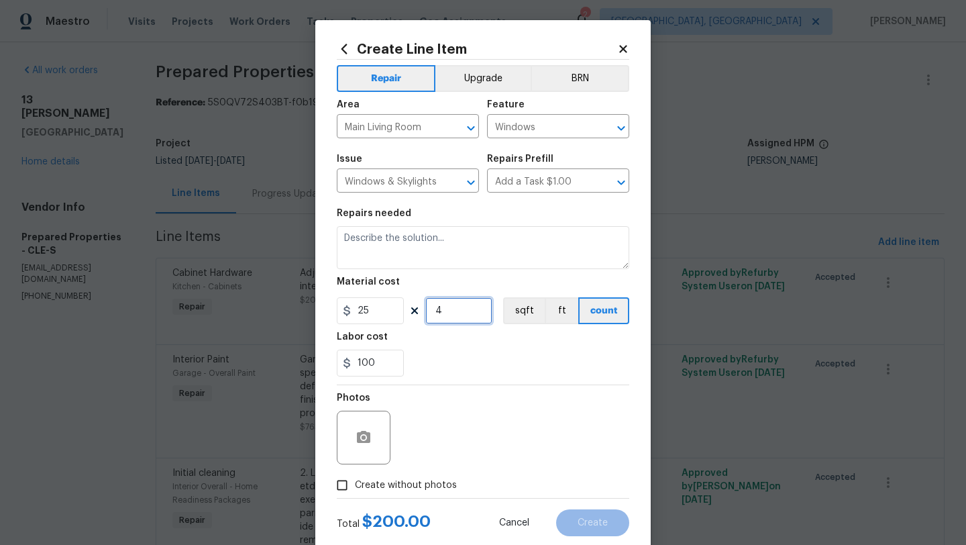
type input "4"
click at [508, 370] on div "100" at bounding box center [483, 363] width 293 height 27
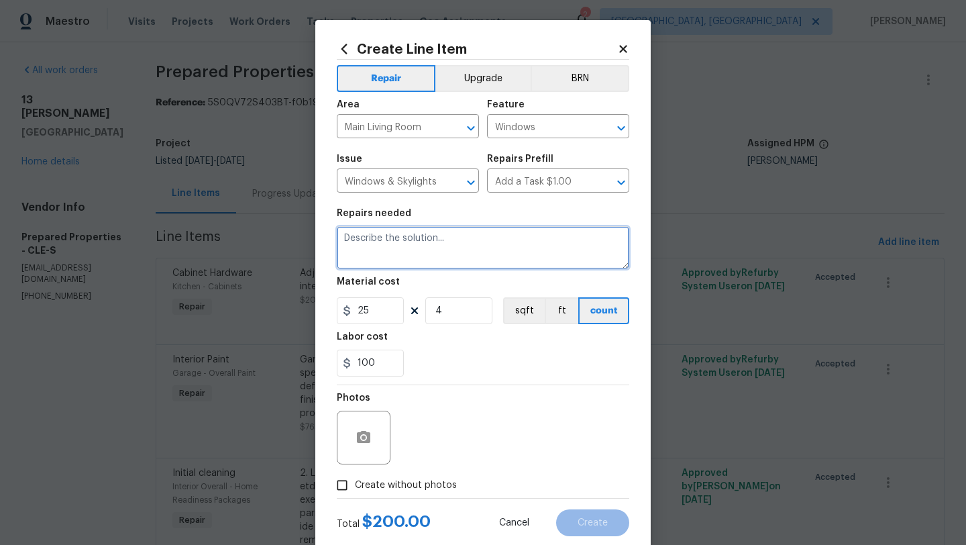
click at [352, 252] on textarea at bounding box center [483, 247] width 293 height 43
click at [364, 253] on textarea "put the frosted cling on the windows on bottom living room and bedroom" at bounding box center [483, 247] width 293 height 43
click at [362, 248] on textarea "put the frosted cling on the windows on bottom living room and bedroom" at bounding box center [483, 247] width 293 height 43
click at [436, 254] on textarea "put the frosted cling on the windows on bottom living room and spare bedroom" at bounding box center [483, 247] width 293 height 43
type textarea "put the frosted cling on the windows on bottom living room and spare bedroom on…"
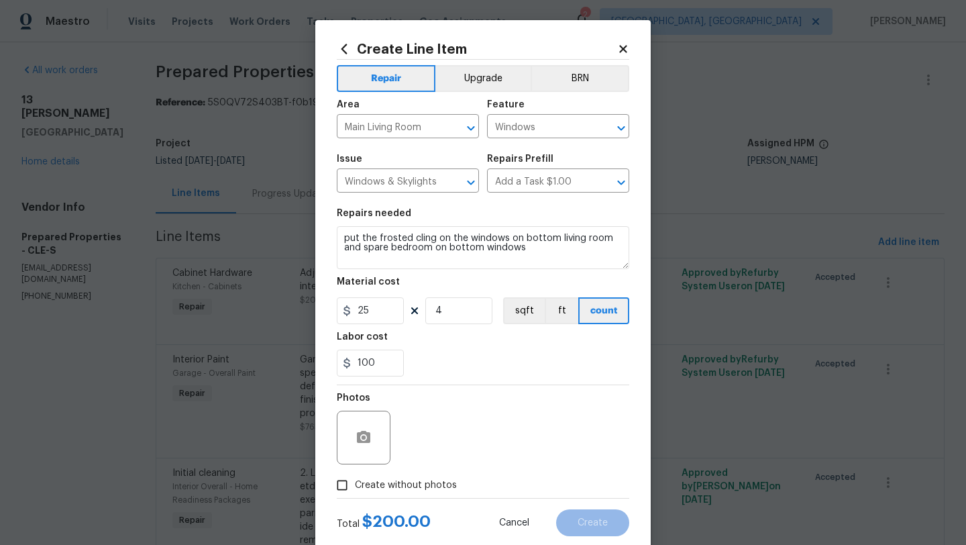
click at [343, 487] on input "Create without photos" at bounding box center [342, 485] width 26 height 26
checkbox input "true"
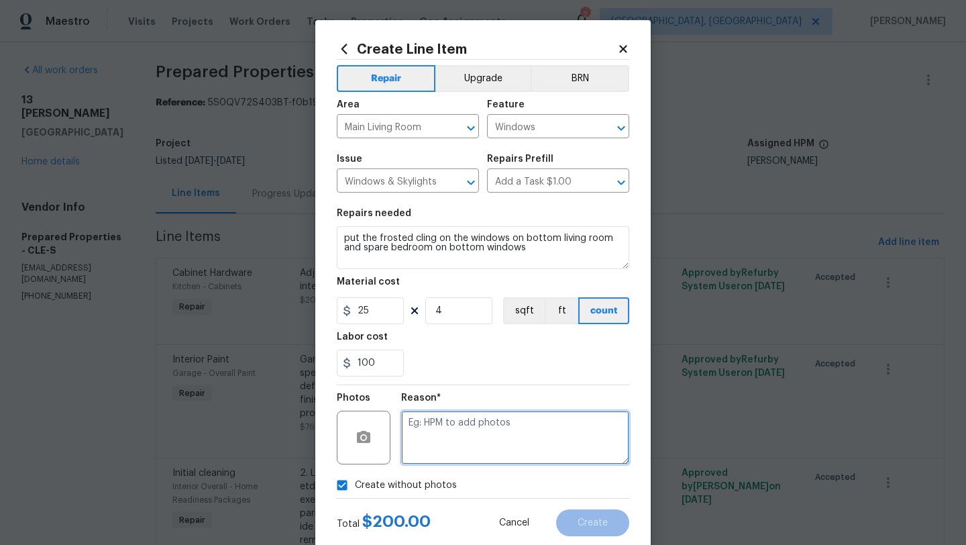
click at [458, 446] on textarea at bounding box center [515, 438] width 228 height 54
type textarea "desk"
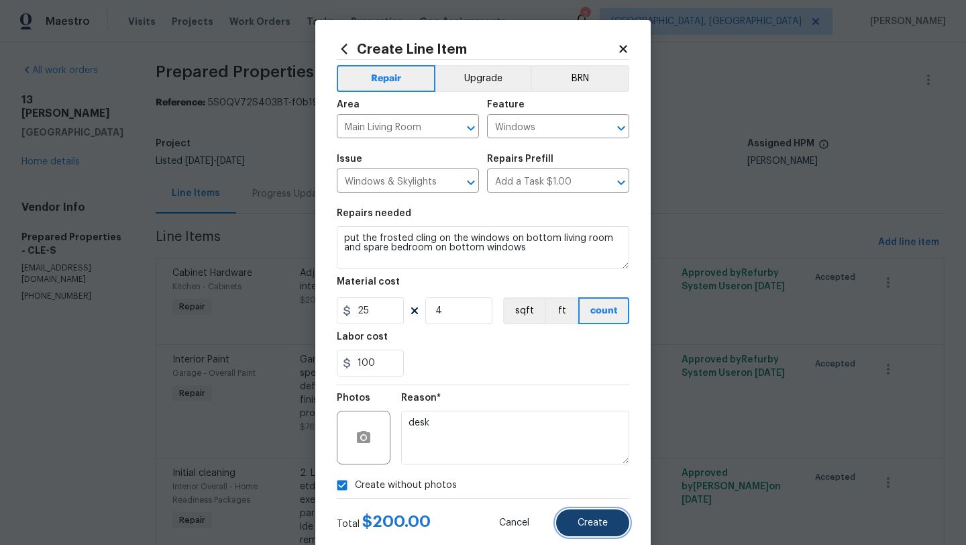
click at [600, 532] on button "Create" at bounding box center [592, 522] width 73 height 27
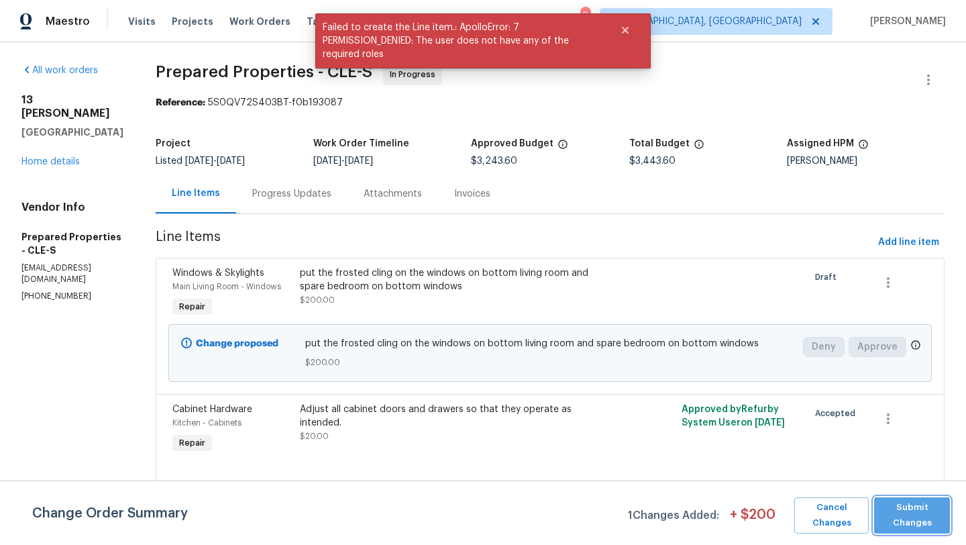
click at [948, 519] on button "Submit Changes" at bounding box center [912, 515] width 76 height 36
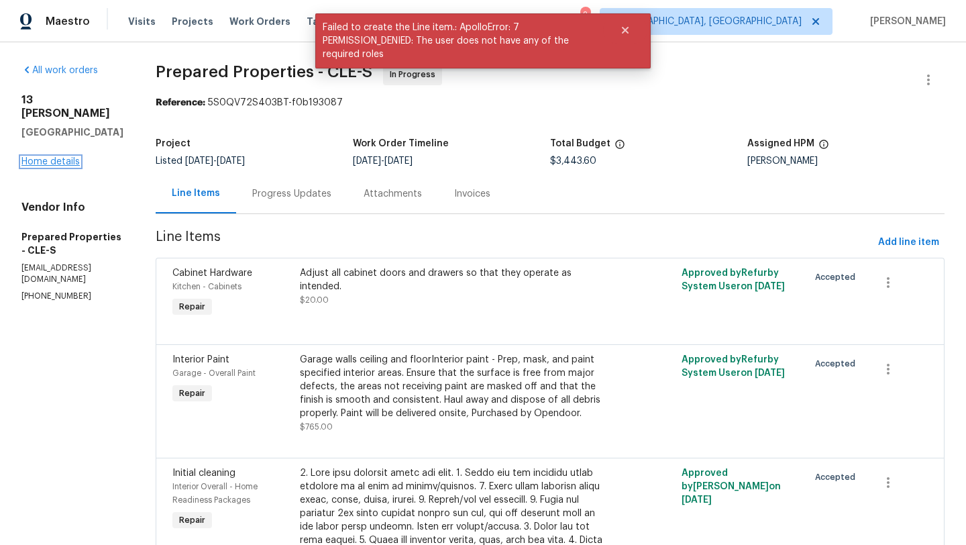
click at [63, 157] on link "Home details" at bounding box center [50, 161] width 58 height 9
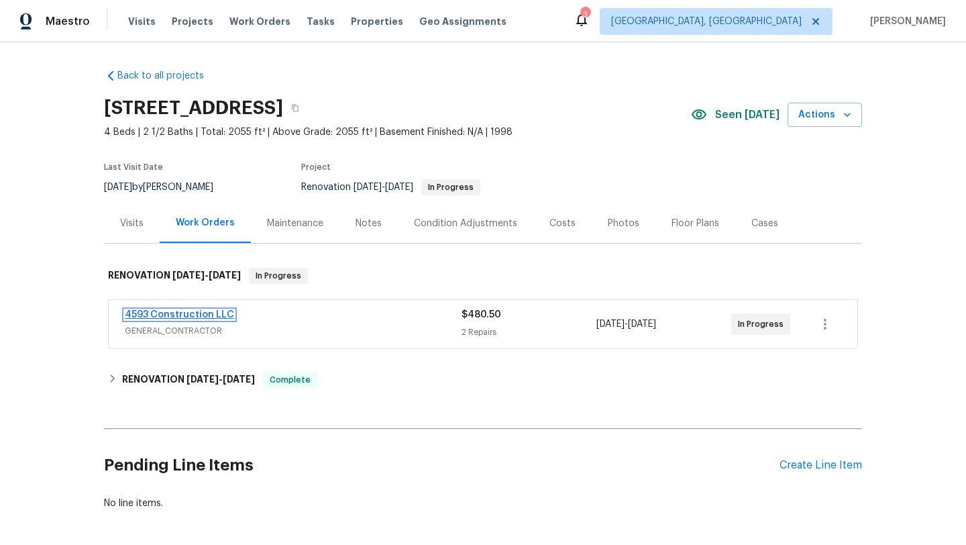
click at [168, 311] on link "4593 Construction LLC" at bounding box center [179, 314] width 109 height 9
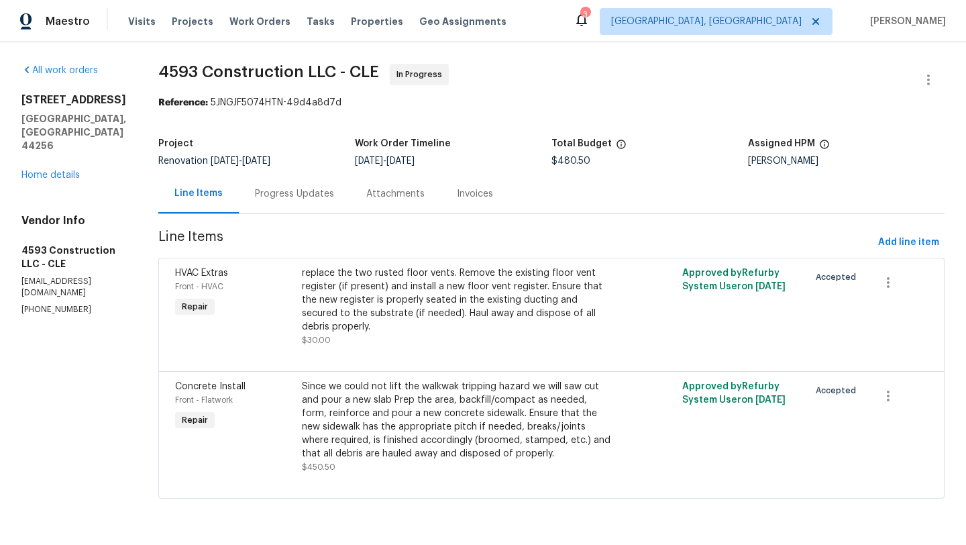
click at [62, 167] on div "[STREET_ADDRESS][PERSON_NAME] Home details" at bounding box center [73, 137] width 105 height 89
click at [62, 170] on link "Home details" at bounding box center [50, 174] width 58 height 9
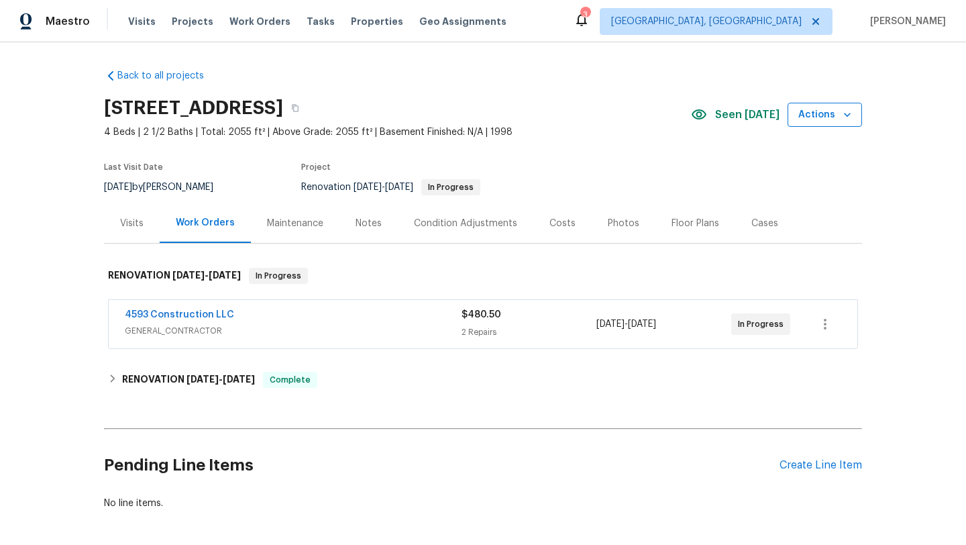
click at [832, 113] on span "Actions" at bounding box center [825, 115] width 53 height 17
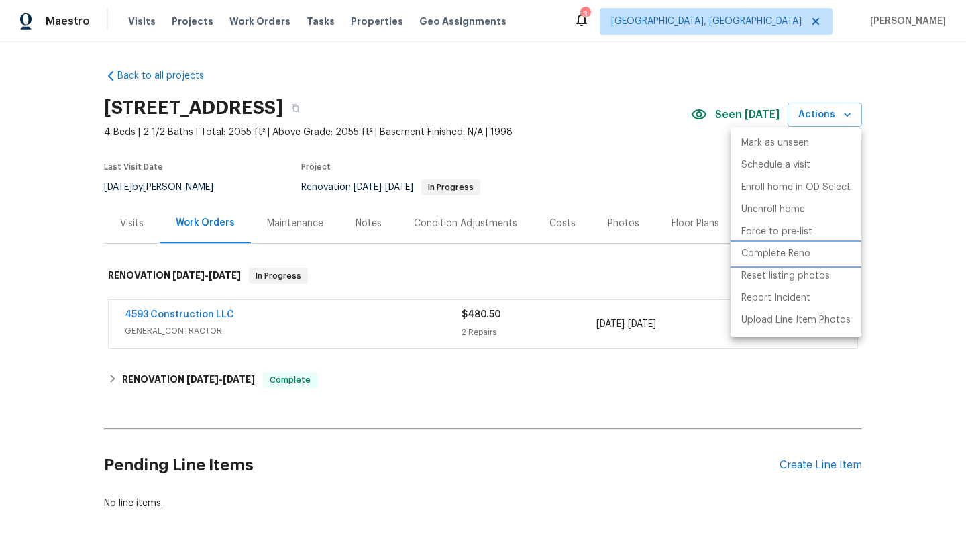
click at [812, 252] on li "Complete Reno" at bounding box center [796, 254] width 131 height 22
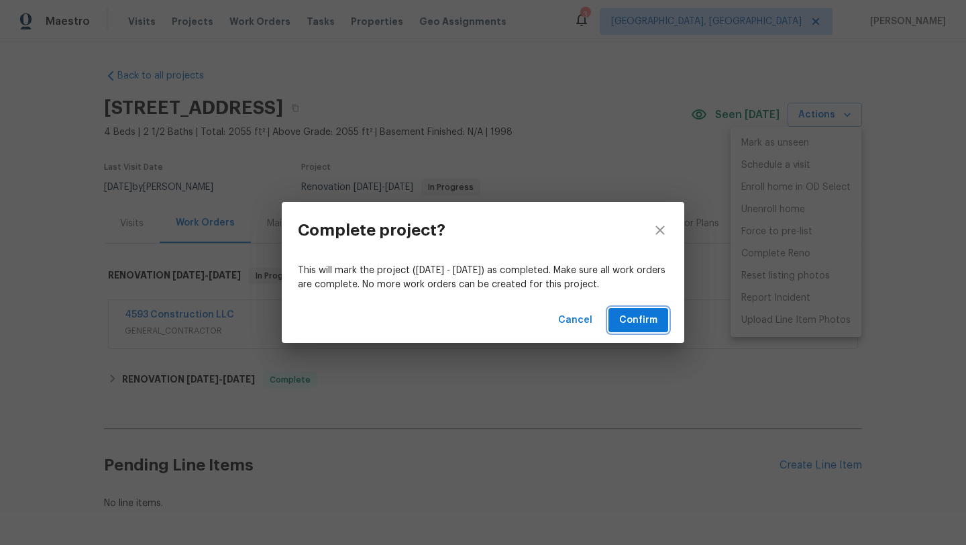
click at [655, 329] on button "Confirm" at bounding box center [639, 320] width 60 height 25
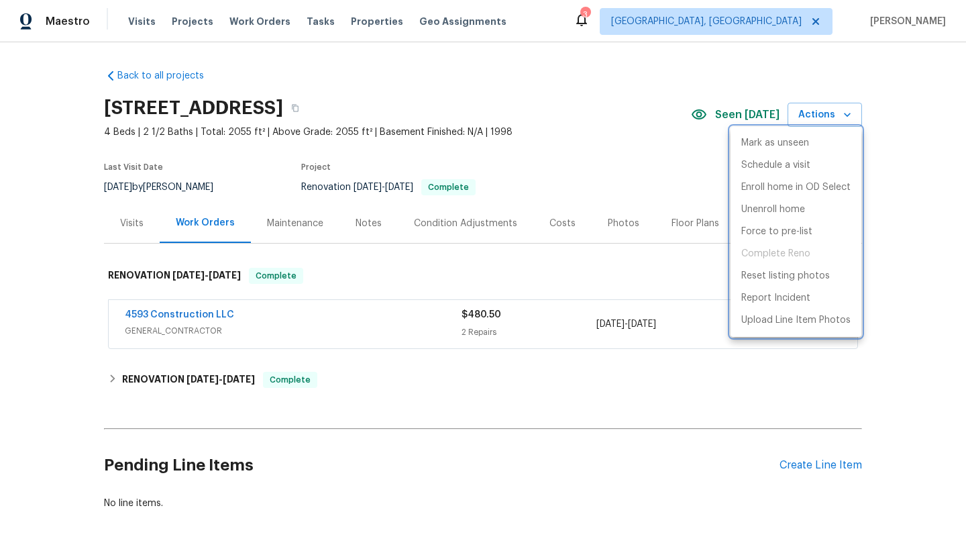
click at [517, 108] on div at bounding box center [483, 272] width 966 height 545
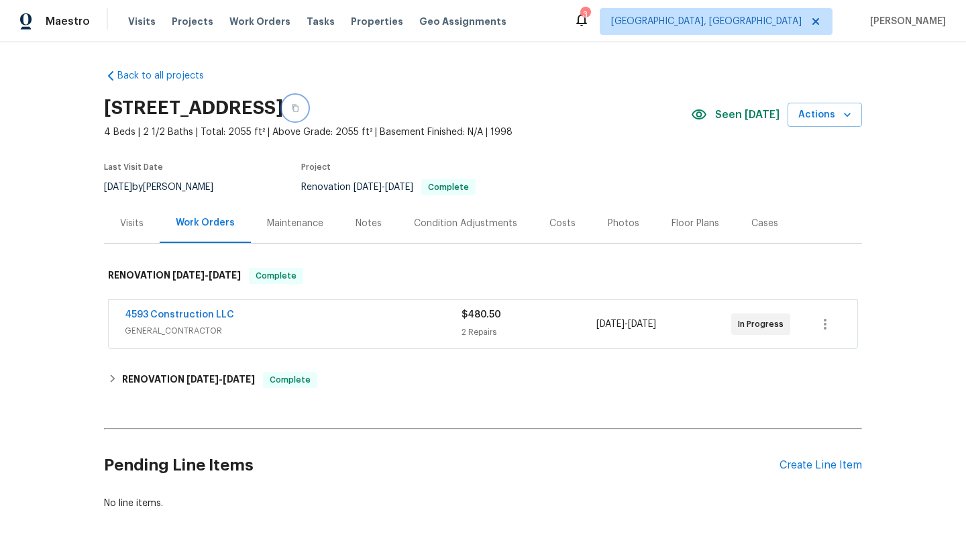
click at [299, 108] on icon "button" at bounding box center [295, 108] width 8 height 8
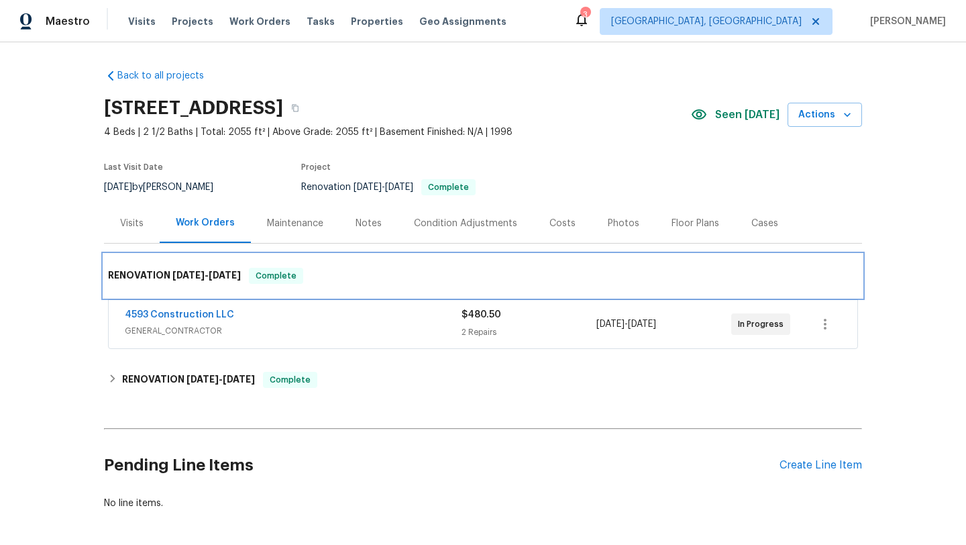
click at [709, 274] on div "RENOVATION [DATE] - [DATE] Complete" at bounding box center [483, 276] width 750 height 16
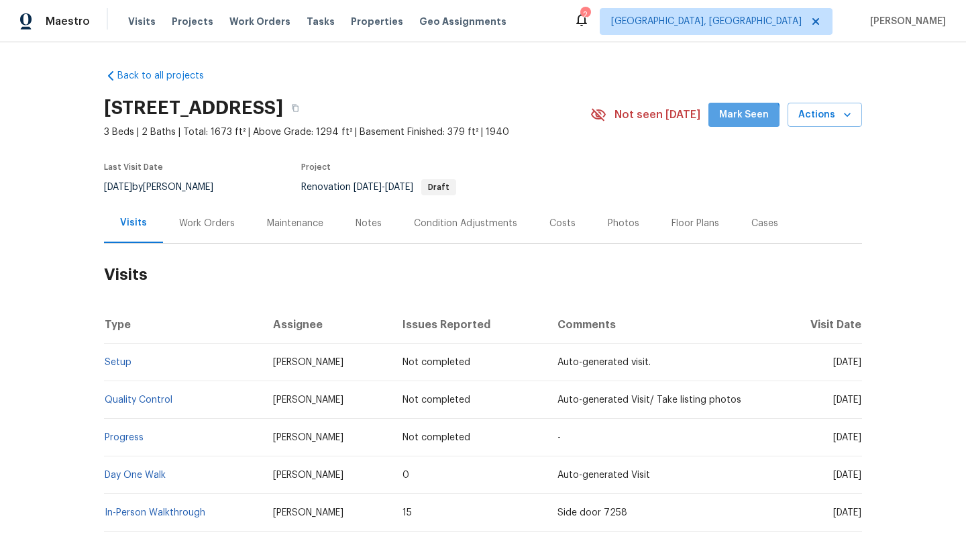
click at [740, 119] on span "Mark Seen" at bounding box center [744, 115] width 50 height 17
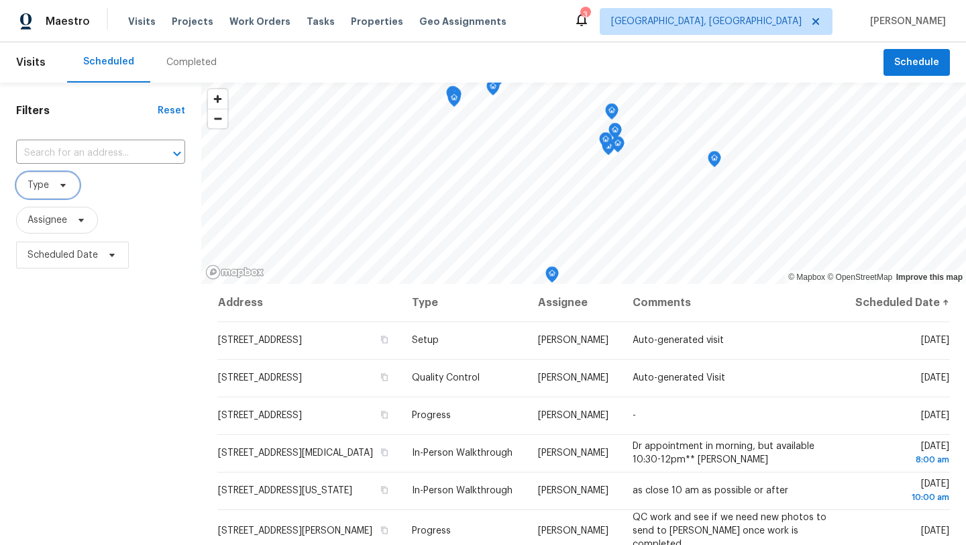
click at [46, 189] on span "Type" at bounding box center [38, 185] width 21 height 13
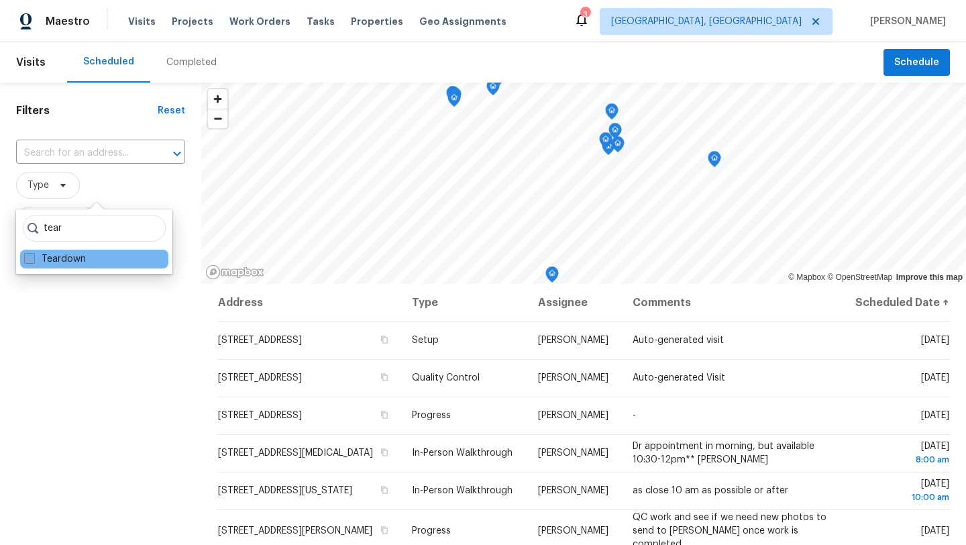
type input "tear"
click at [29, 261] on span at bounding box center [29, 258] width 11 height 11
click at [29, 261] on input "Teardown" at bounding box center [28, 256] width 9 height 9
checkbox input "true"
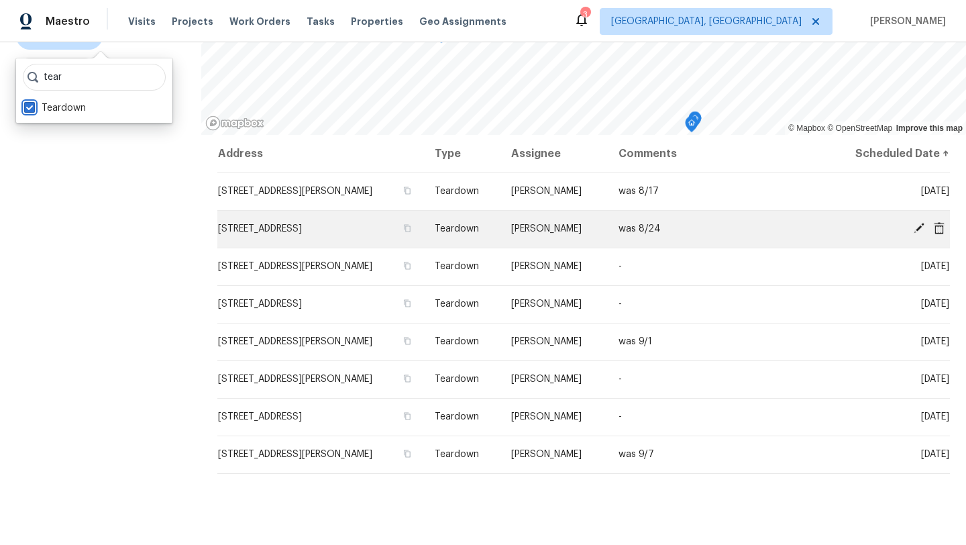
scroll to position [159, 0]
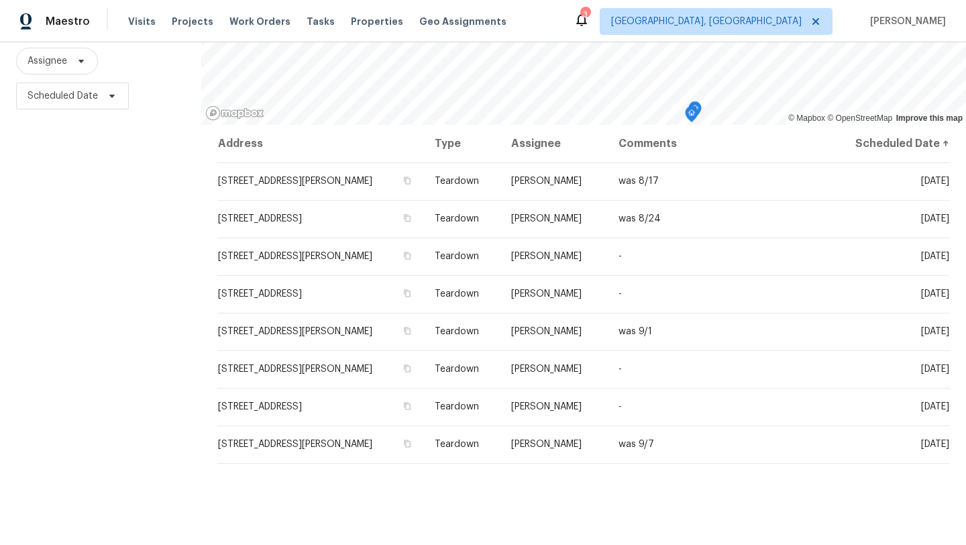
click at [173, 266] on div "Filters Reset ​ Teardown Assignee Scheduled Date" at bounding box center [100, 242] width 201 height 638
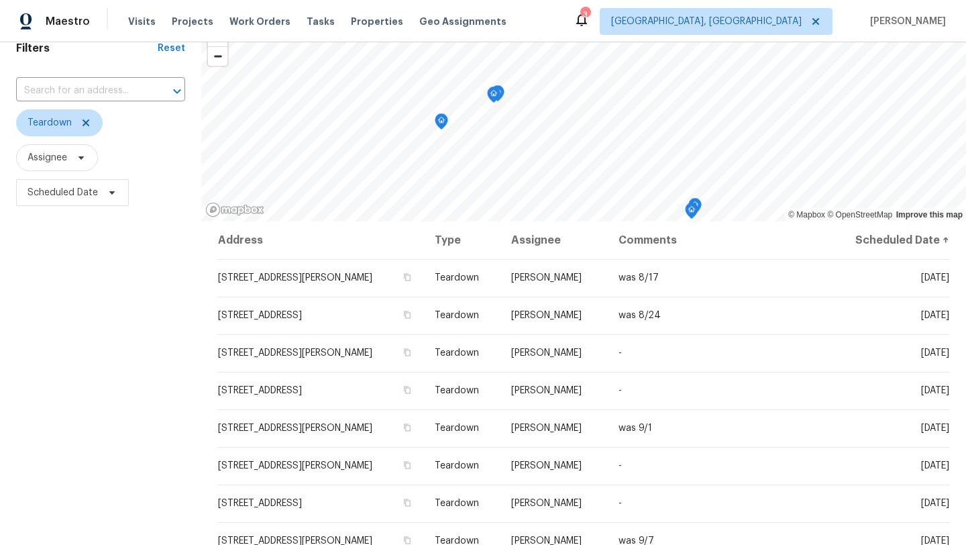
scroll to position [0, 0]
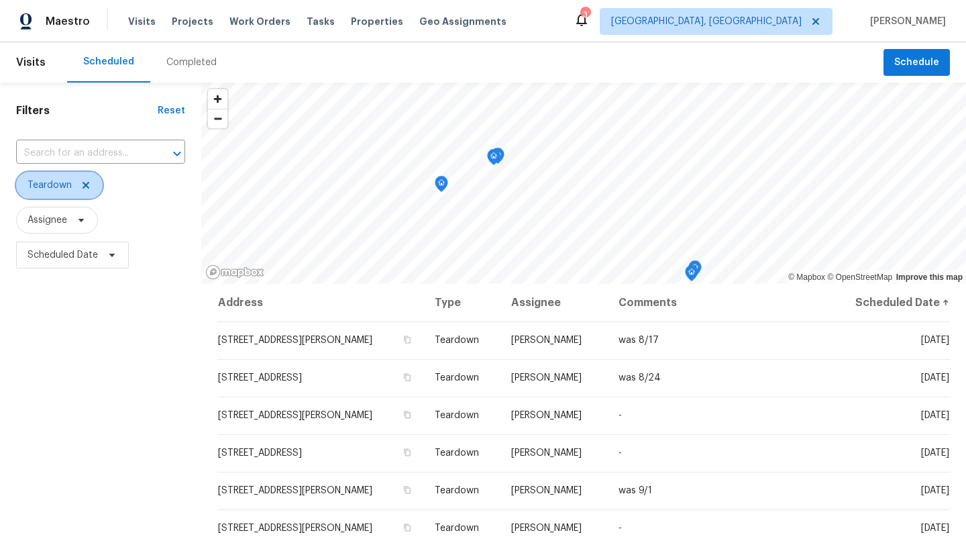
click at [87, 189] on icon at bounding box center [86, 185] width 11 height 11
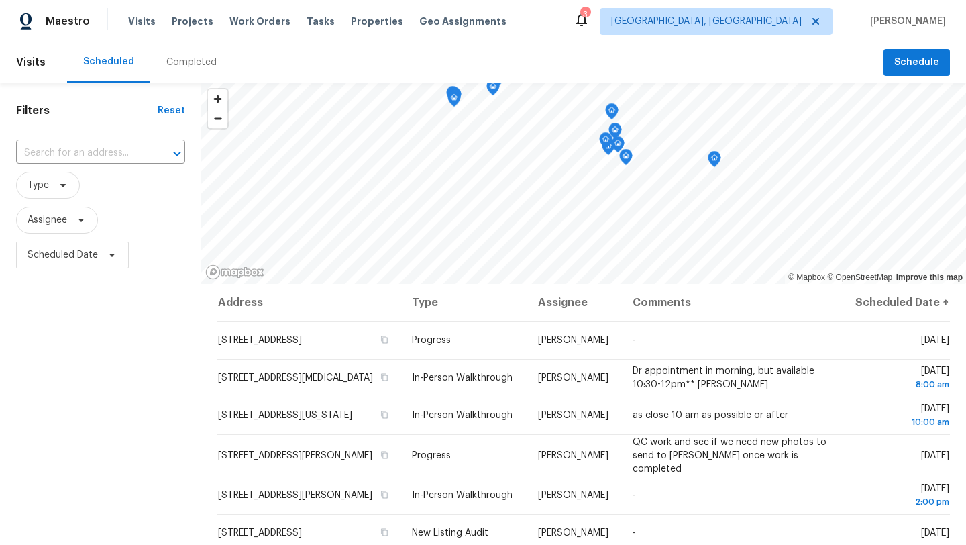
click at [95, 120] on div "Filters Reset ​ Type Assignee Scheduled Date" at bounding box center [100, 402] width 201 height 638
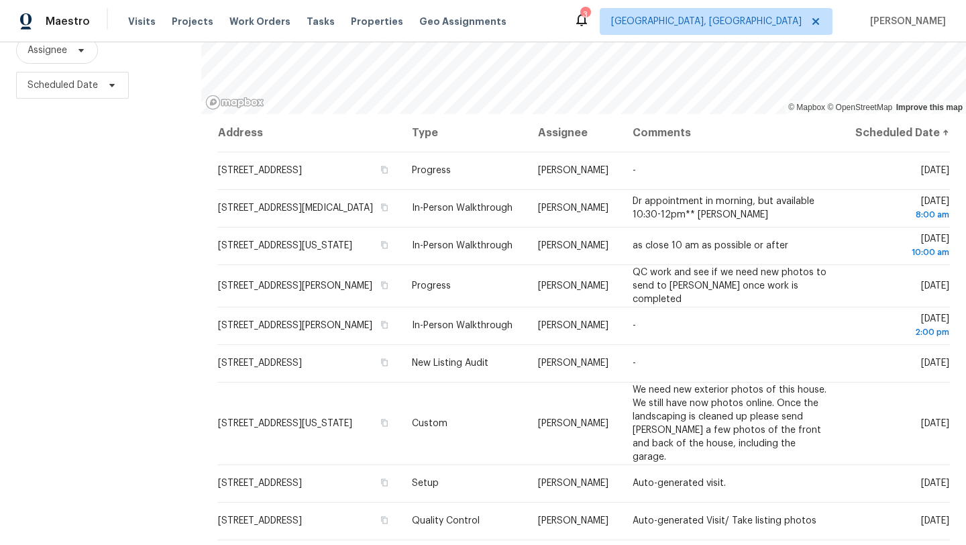
scroll to position [174, 0]
